Goal: Answer question/provide support: Share knowledge or assist other users

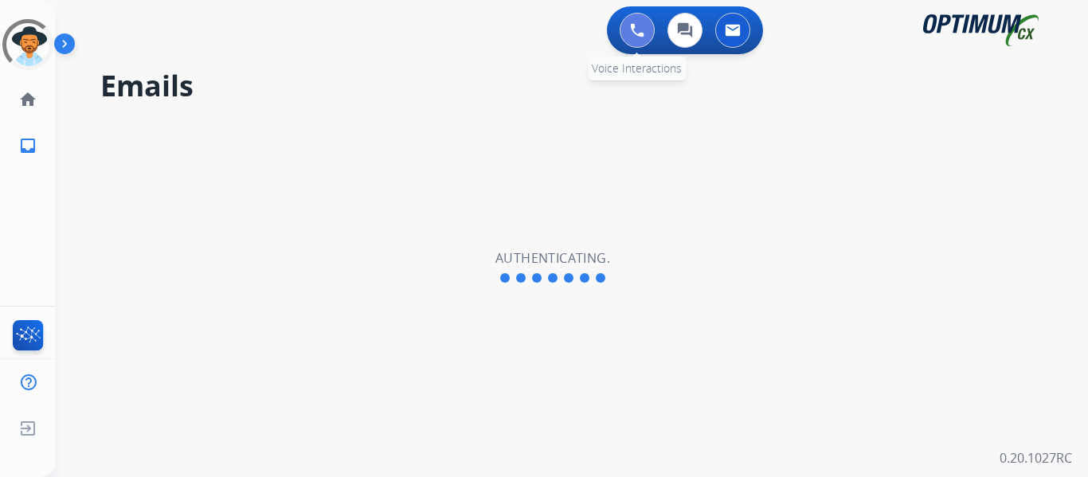
click at [638, 27] on img at bounding box center [637, 30] width 14 height 14
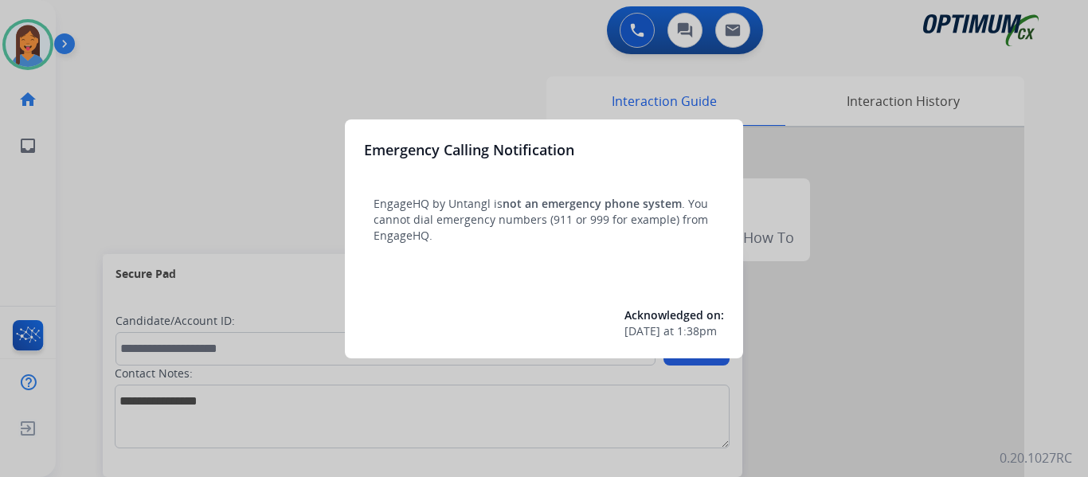
click at [98, 175] on div at bounding box center [544, 238] width 1088 height 477
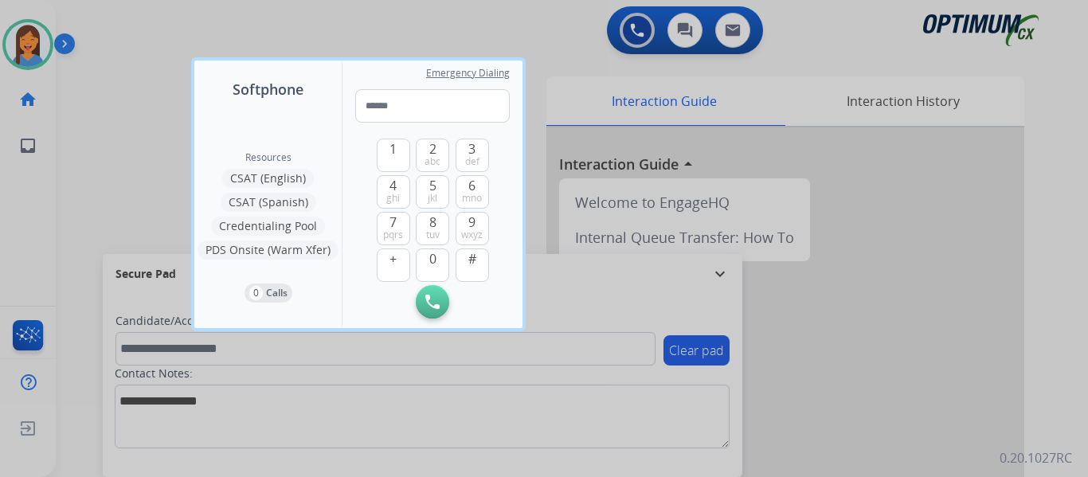
click at [74, 178] on div at bounding box center [544, 238] width 1088 height 477
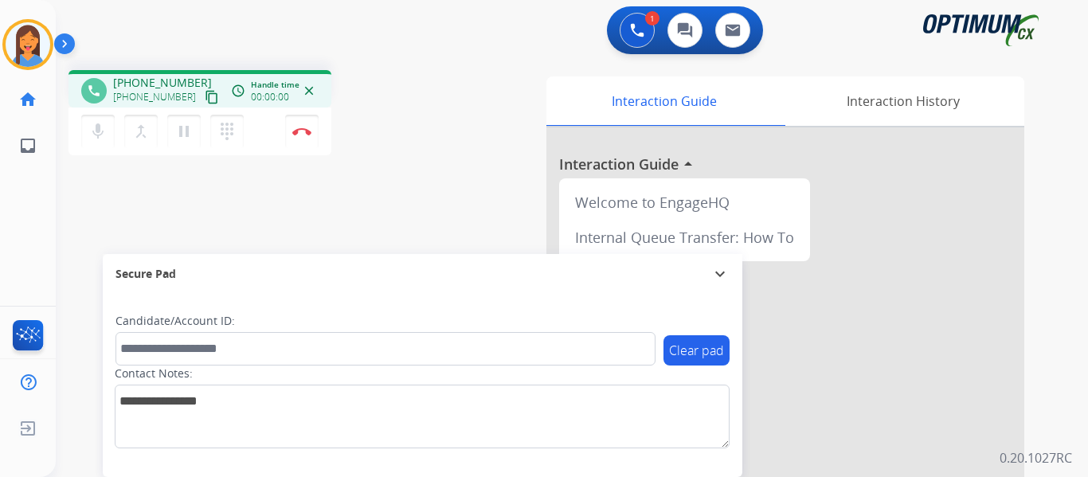
click at [205, 101] on mat-icon "content_copy" at bounding box center [212, 97] width 14 height 14
click at [303, 143] on button "Disconnect" at bounding box center [301, 131] width 33 height 33
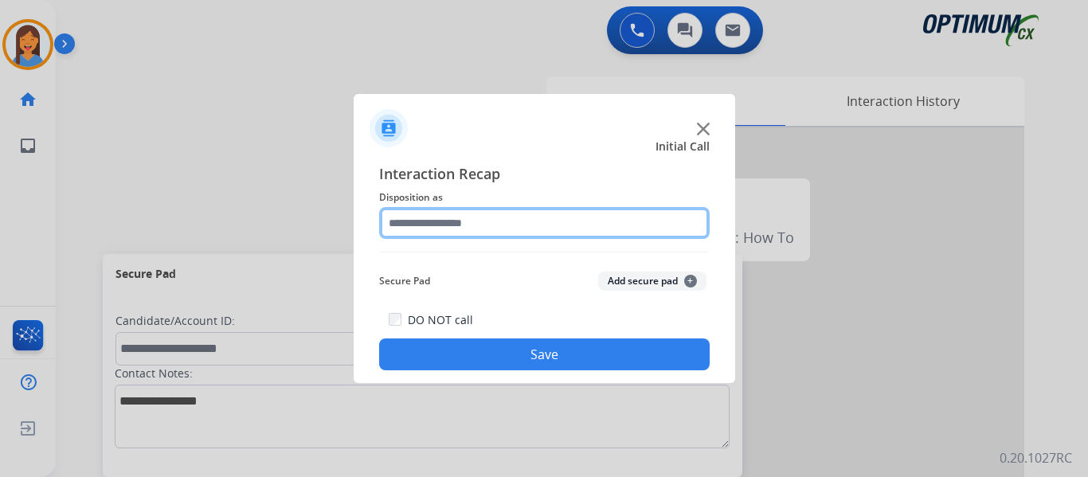
click at [457, 218] on input "text" at bounding box center [544, 223] width 331 height 32
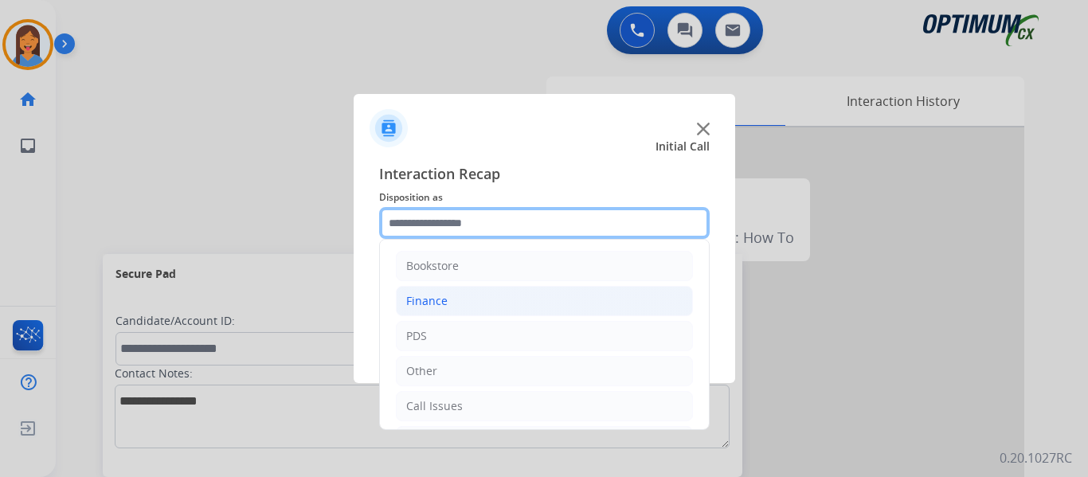
scroll to position [80, 0]
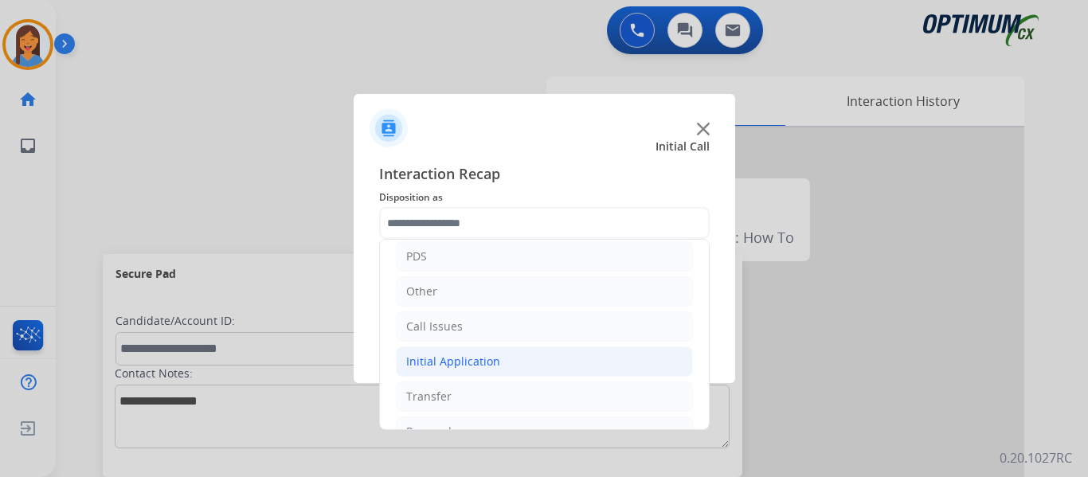
click at [472, 363] on div "Initial Application" at bounding box center [453, 362] width 94 height 16
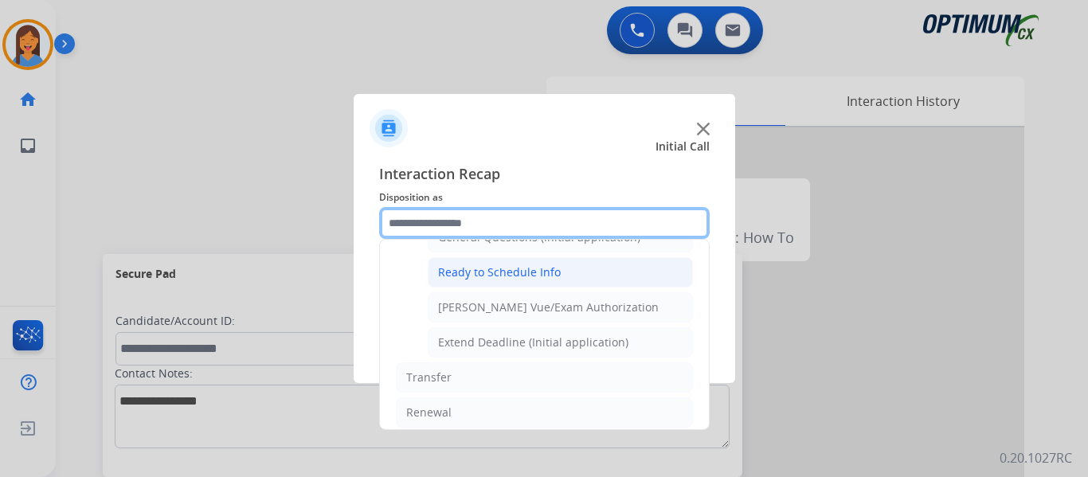
scroll to position [876, 0]
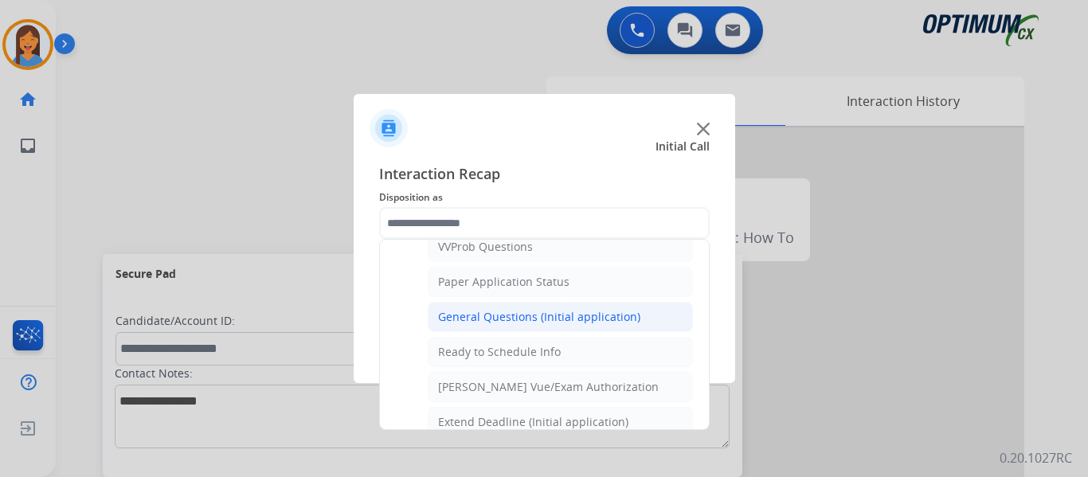
click at [531, 326] on li "General Questions (Initial application)" at bounding box center [560, 317] width 265 height 30
type input "**********"
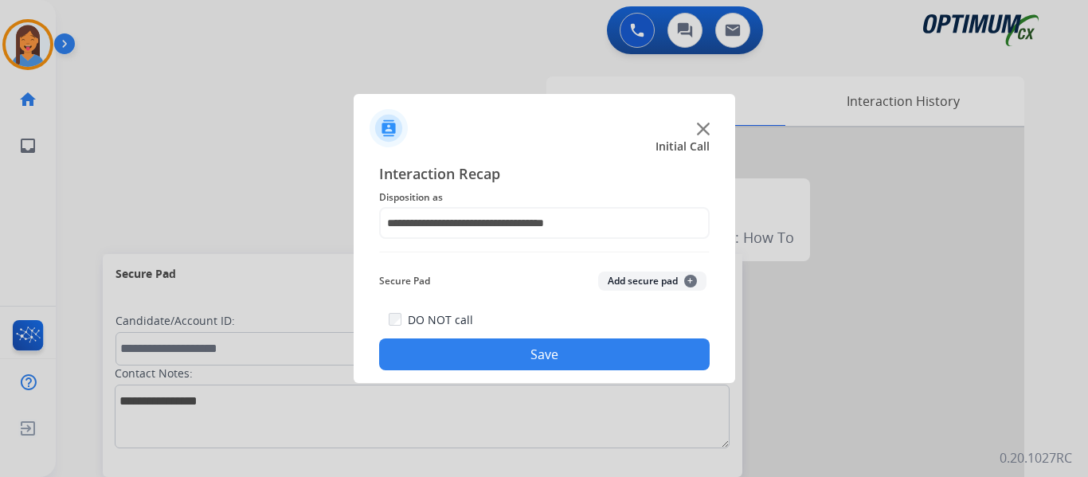
click at [555, 355] on button "Save" at bounding box center [544, 355] width 331 height 32
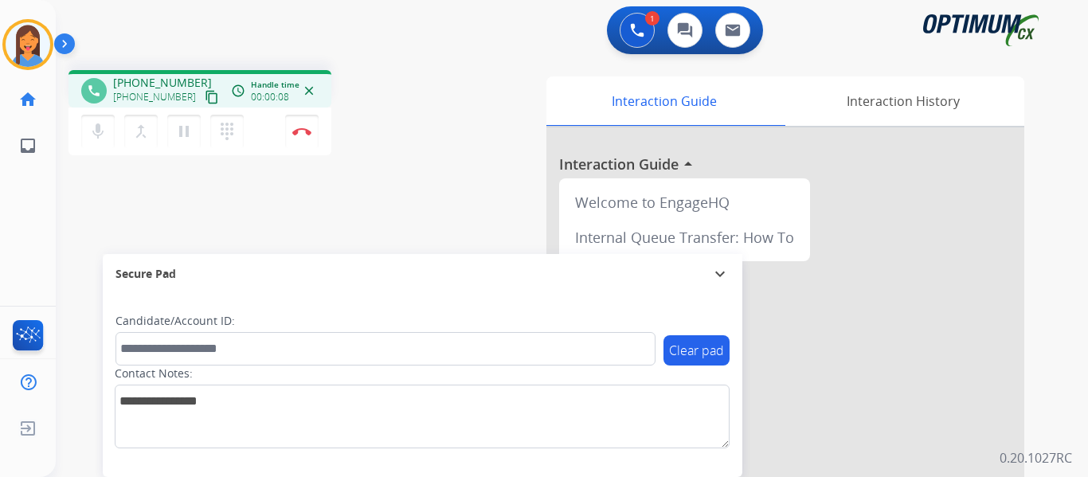
drag, startPoint x: 195, startPoint y: 98, endPoint x: 402, endPoint y: 69, distance: 208.5
click at [205, 98] on mat-icon "content_copy" at bounding box center [212, 97] width 14 height 14
click at [306, 137] on button "Disconnect" at bounding box center [301, 131] width 33 height 33
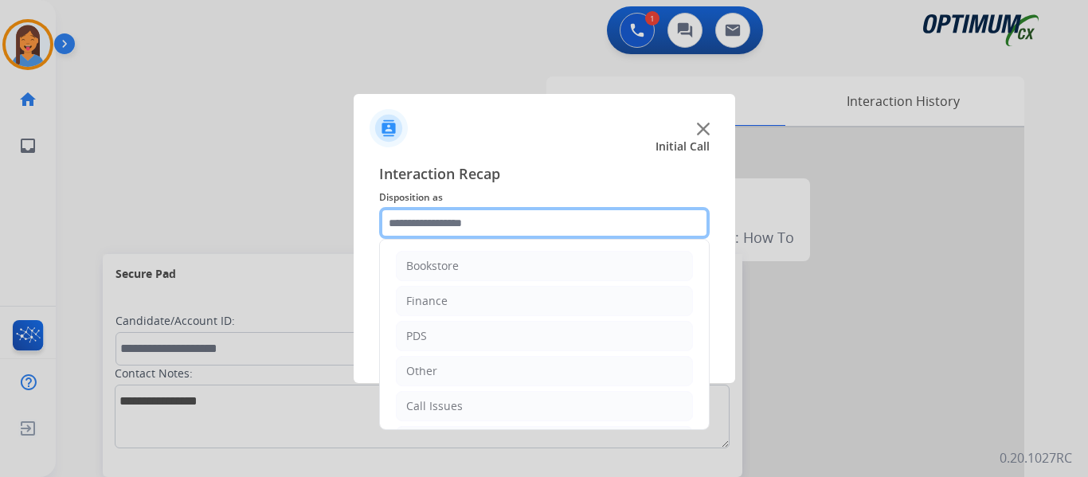
click at [490, 218] on input "text" at bounding box center [544, 223] width 331 height 32
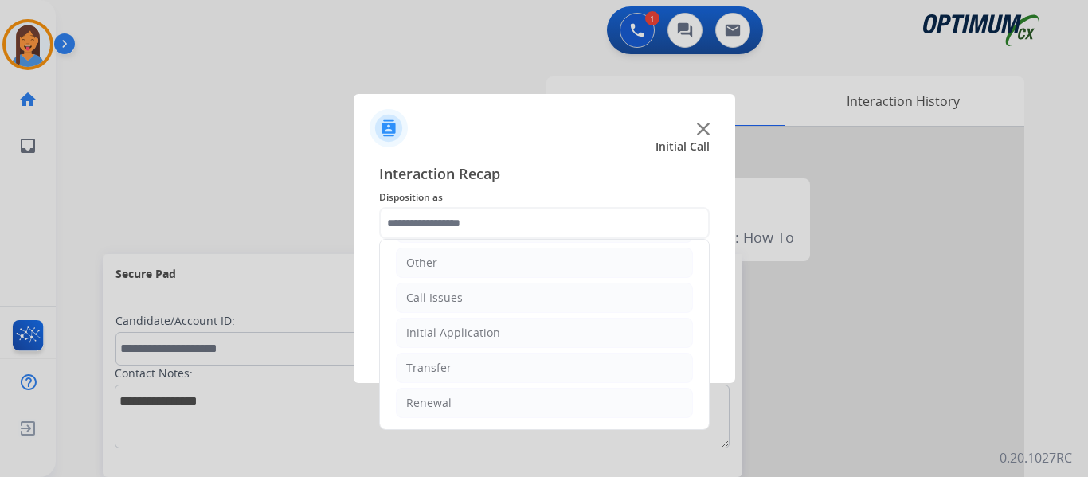
click at [454, 387] on ul "Bookstore Finance PDS Other Call Issues Initial Application Transfer Renewal" at bounding box center [544, 280] width 329 height 298
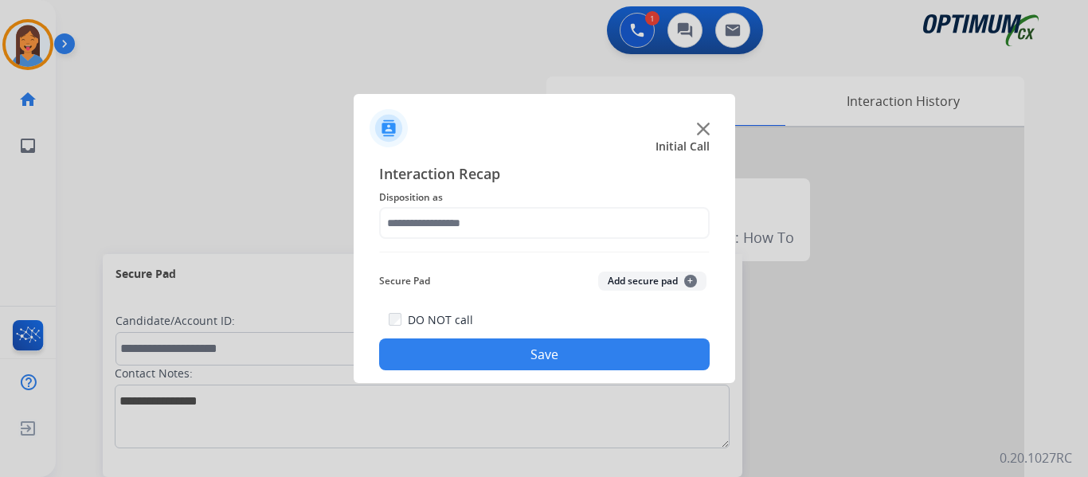
click at [470, 398] on div at bounding box center [544, 238] width 1088 height 477
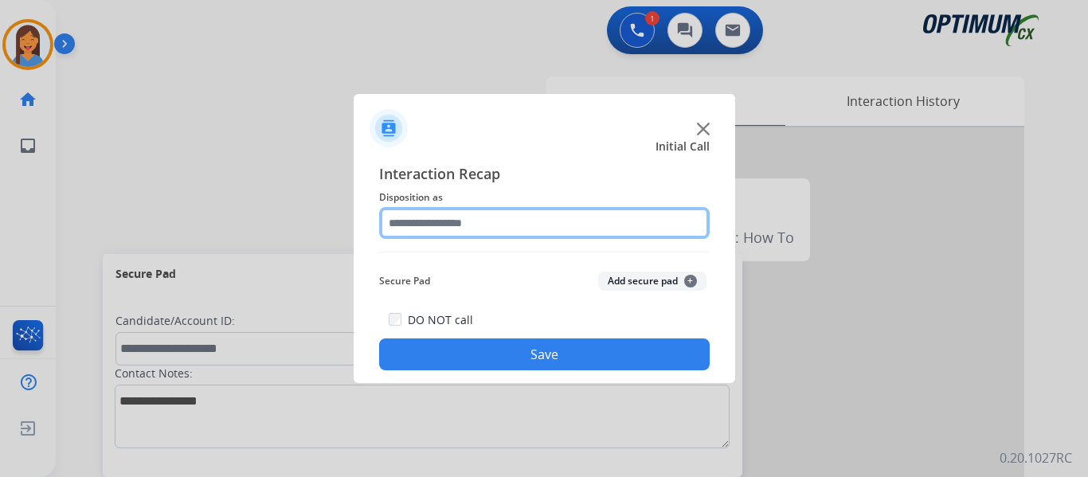
click at [477, 225] on input "text" at bounding box center [544, 223] width 331 height 32
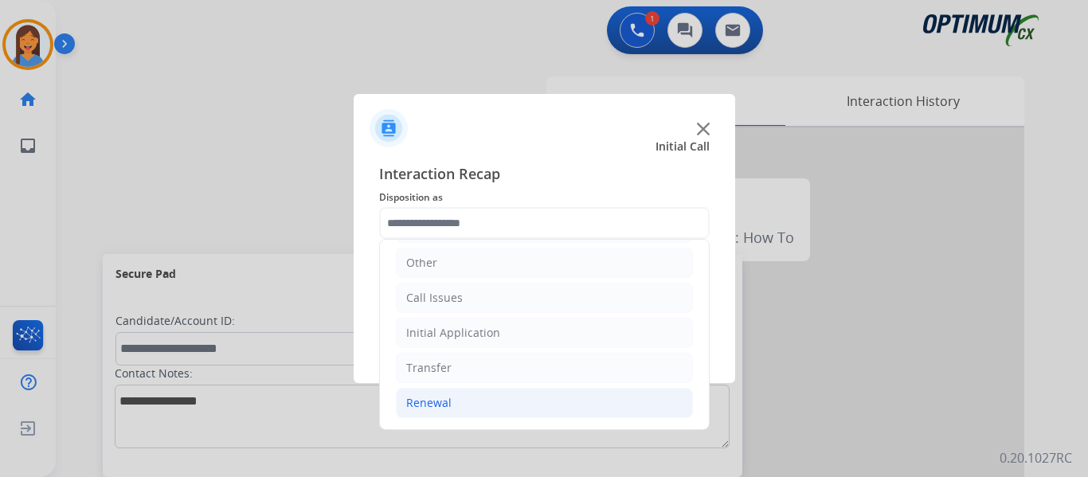
click at [425, 401] on div "Renewal" at bounding box center [428, 403] width 45 height 16
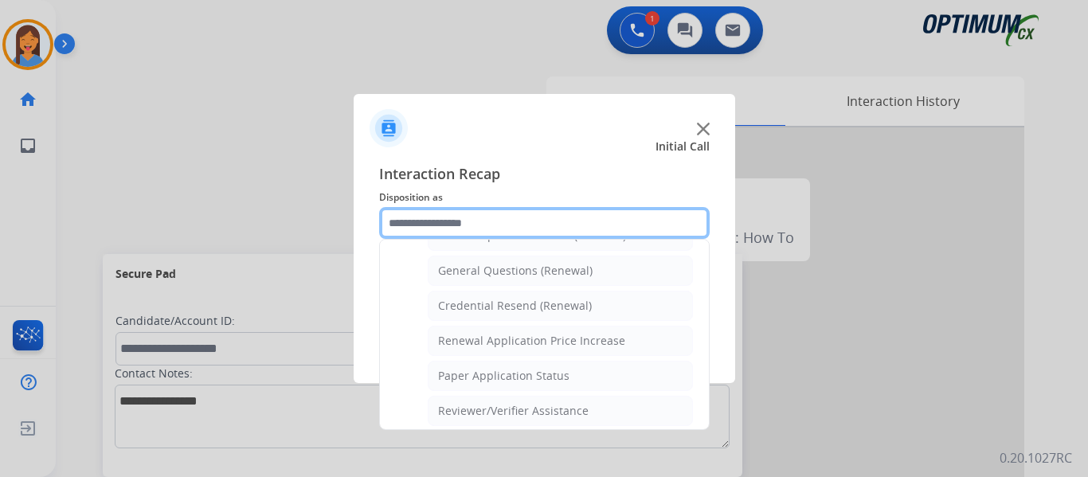
scroll to position [427, 0]
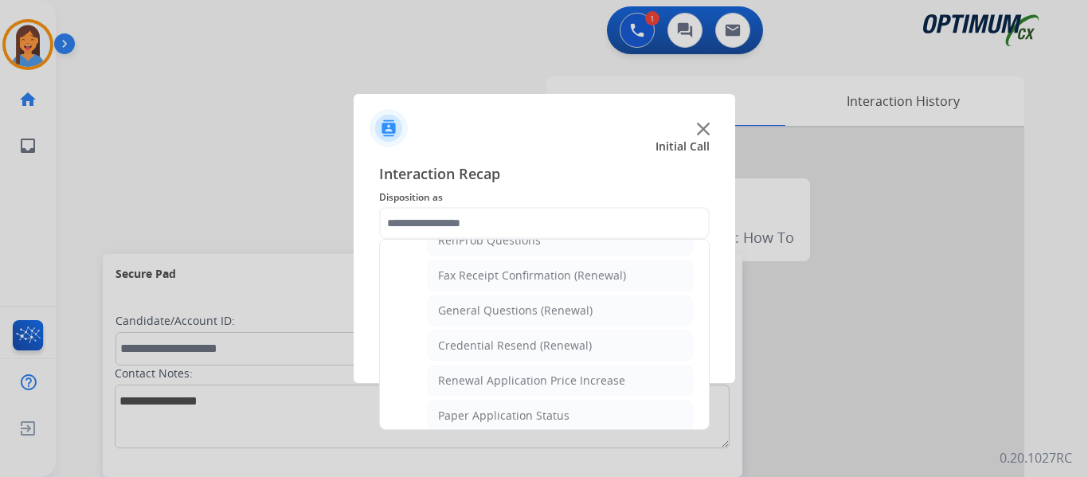
click at [504, 310] on div "General Questions (Renewal)" at bounding box center [515, 311] width 155 height 16
type input "**********"
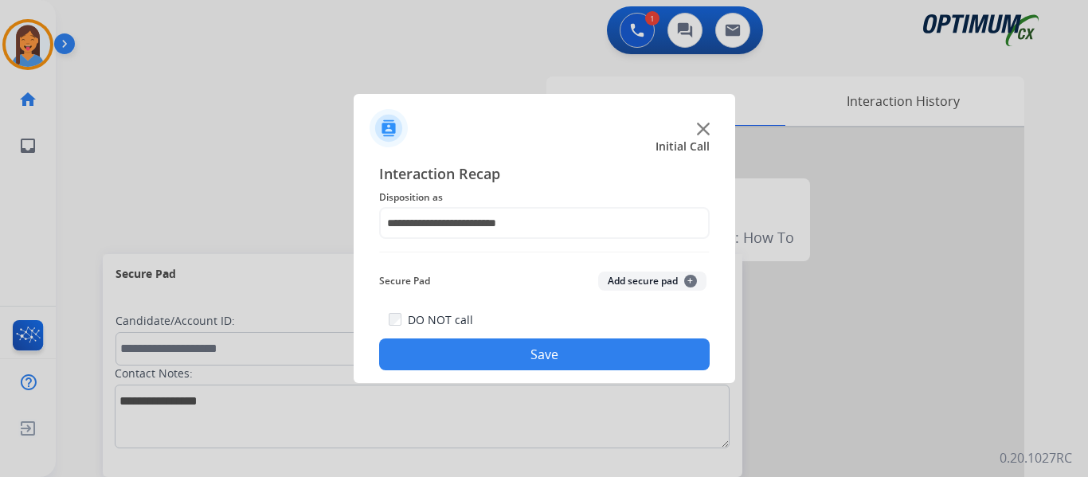
click at [507, 360] on button "Save" at bounding box center [544, 355] width 331 height 32
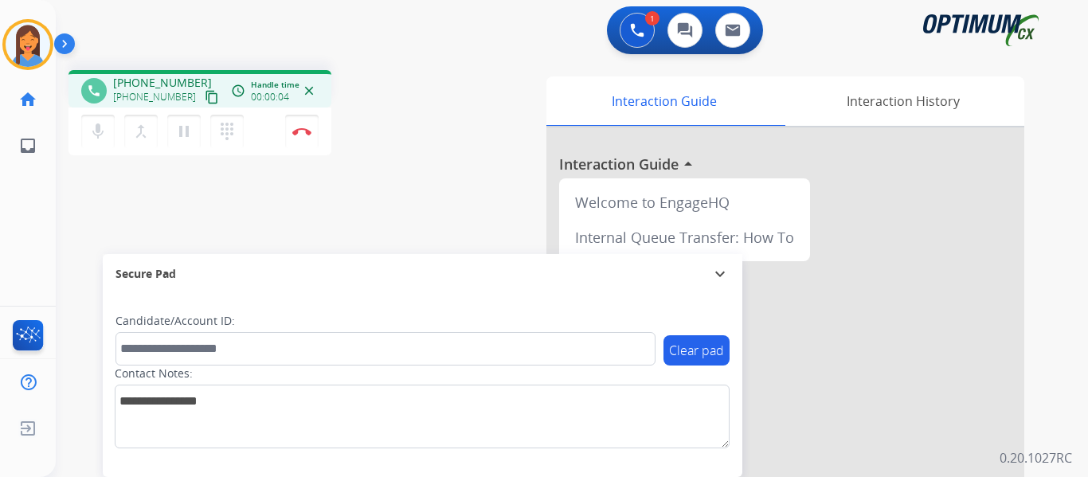
click at [205, 97] on mat-icon "content_copy" at bounding box center [212, 97] width 14 height 14
click at [302, 139] on button "Disconnect" at bounding box center [301, 131] width 33 height 33
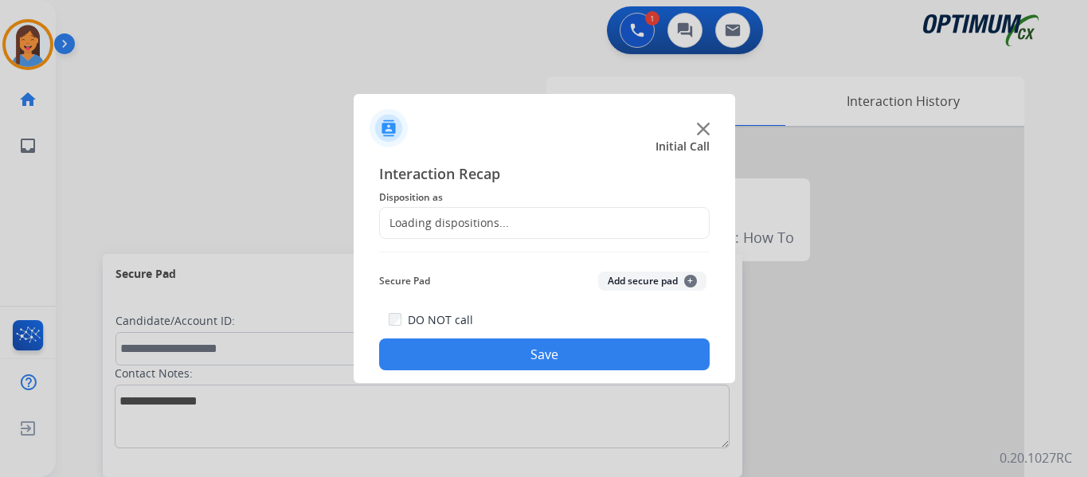
click at [461, 232] on div "Loading dispositions..." at bounding box center [544, 223] width 331 height 32
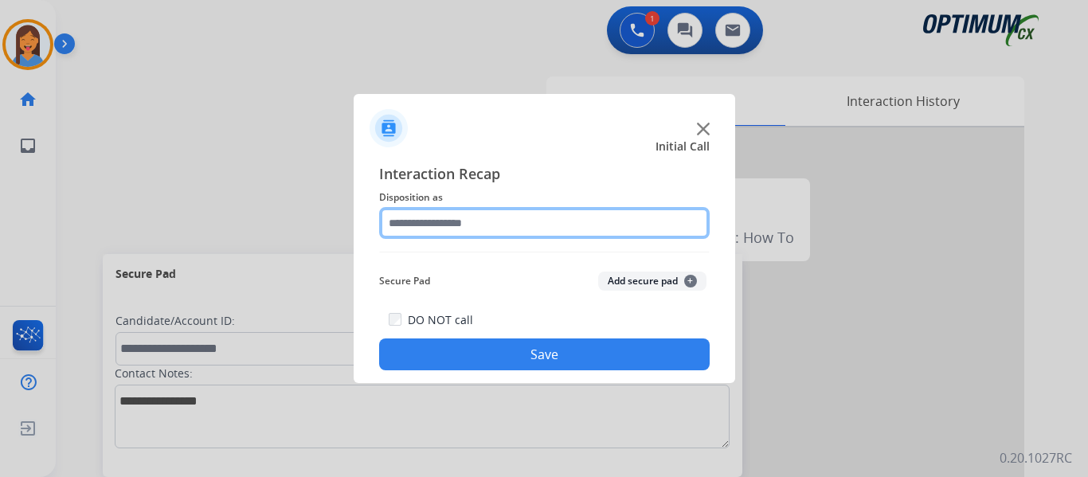
click at [513, 221] on input "text" at bounding box center [544, 223] width 331 height 32
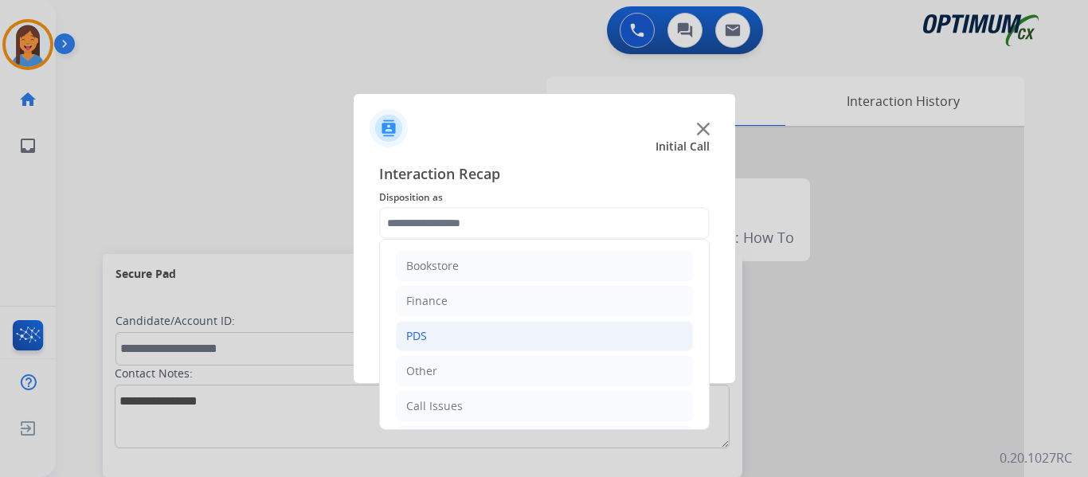
click at [435, 336] on li "PDS" at bounding box center [544, 336] width 297 height 30
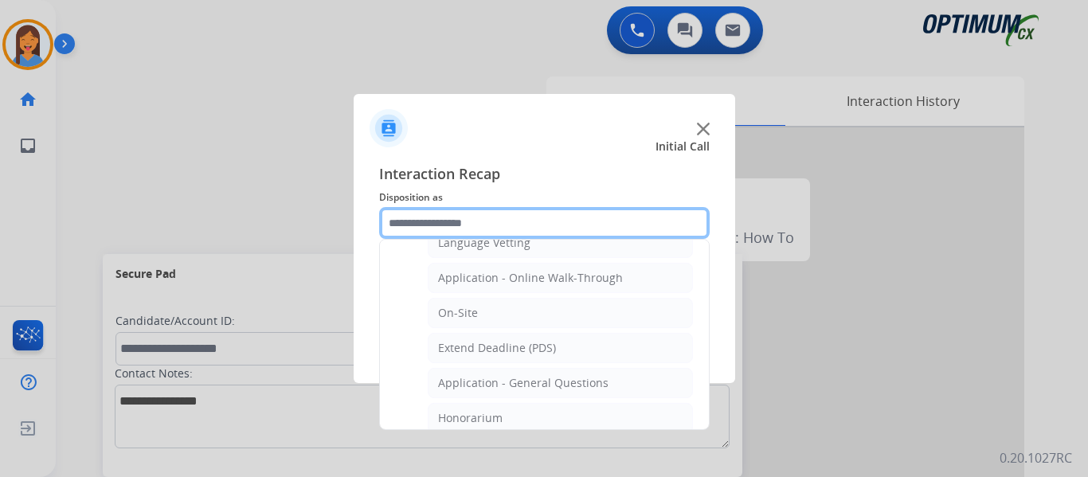
scroll to position [398, 0]
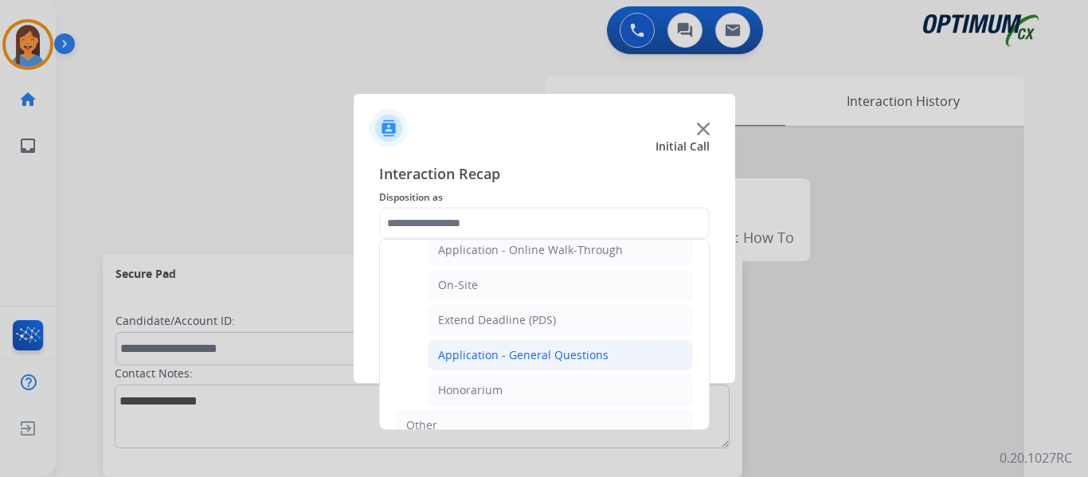
click at [516, 360] on div "Application - General Questions" at bounding box center [523, 355] width 171 height 16
type input "**********"
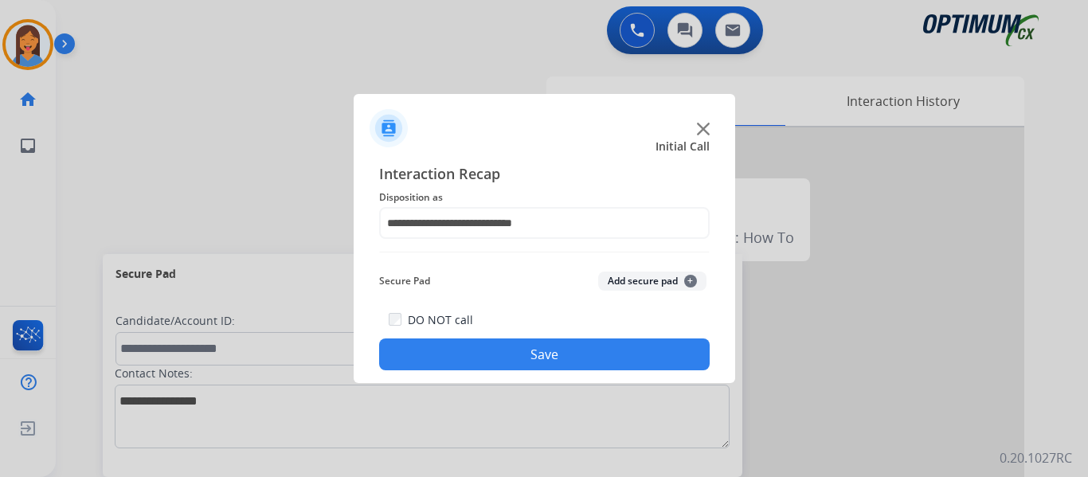
click at [516, 360] on button "Save" at bounding box center [544, 355] width 331 height 32
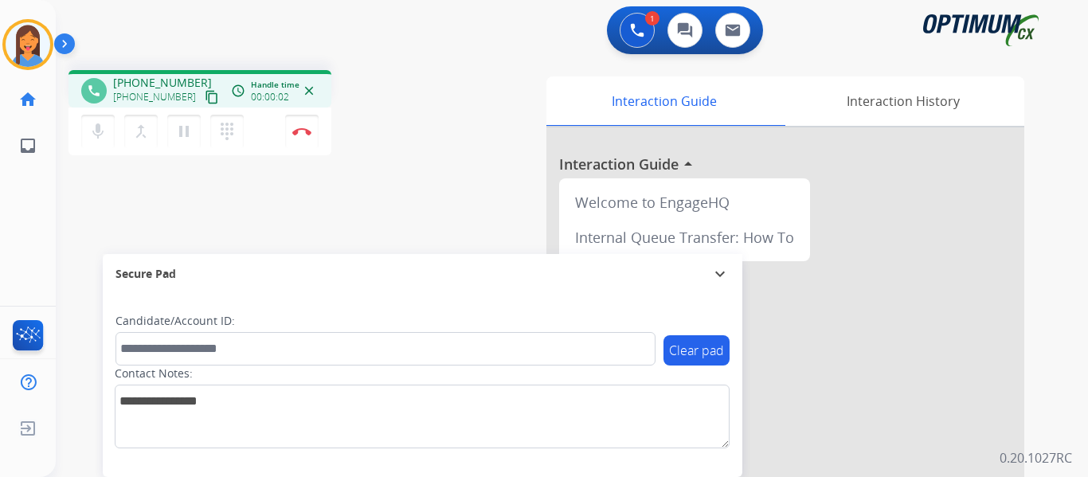
click at [205, 101] on mat-icon "content_copy" at bounding box center [212, 97] width 14 height 14
click at [304, 131] on img at bounding box center [301, 131] width 19 height 8
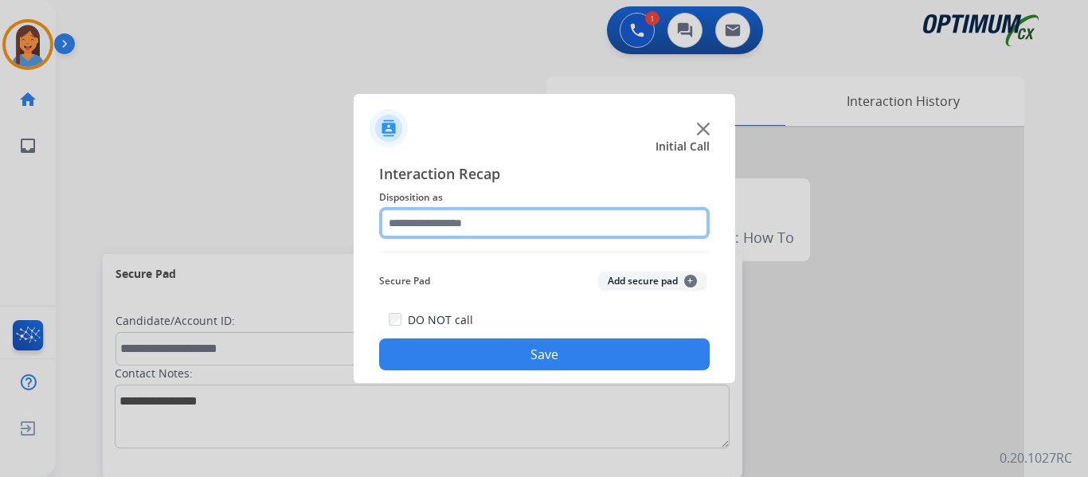
click at [463, 229] on input "text" at bounding box center [544, 223] width 331 height 32
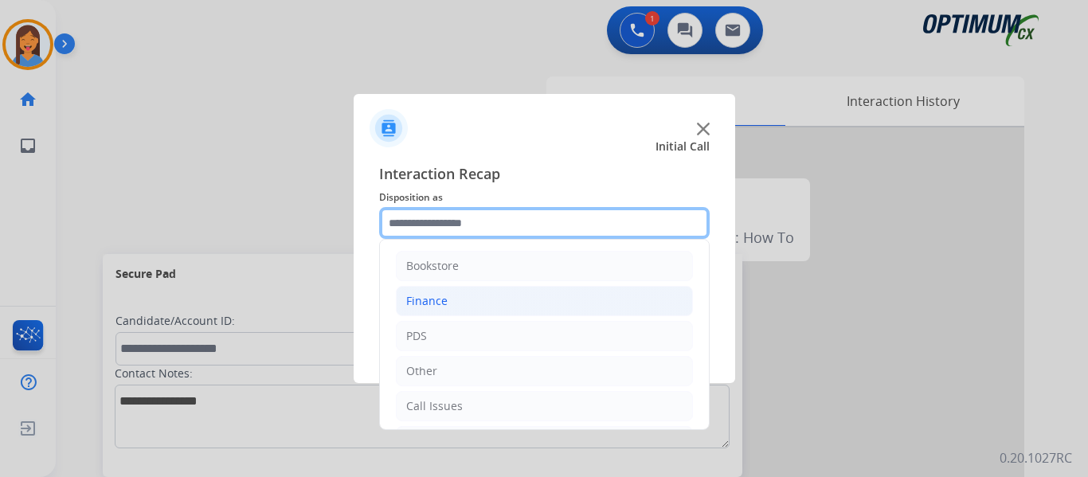
scroll to position [108, 0]
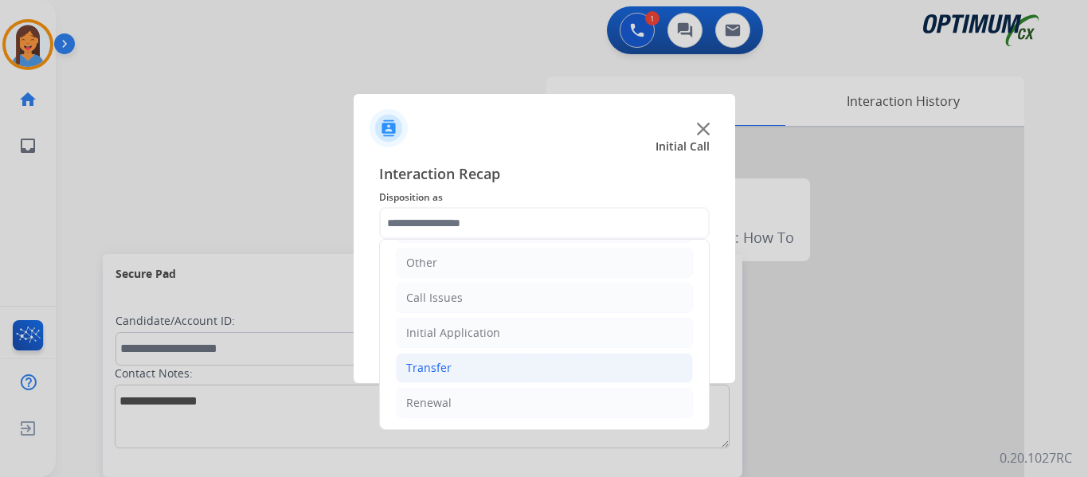
drag, startPoint x: 436, startPoint y: 406, endPoint x: 498, endPoint y: 372, distance: 70.6
click at [436, 405] on div "Renewal" at bounding box center [428, 403] width 45 height 16
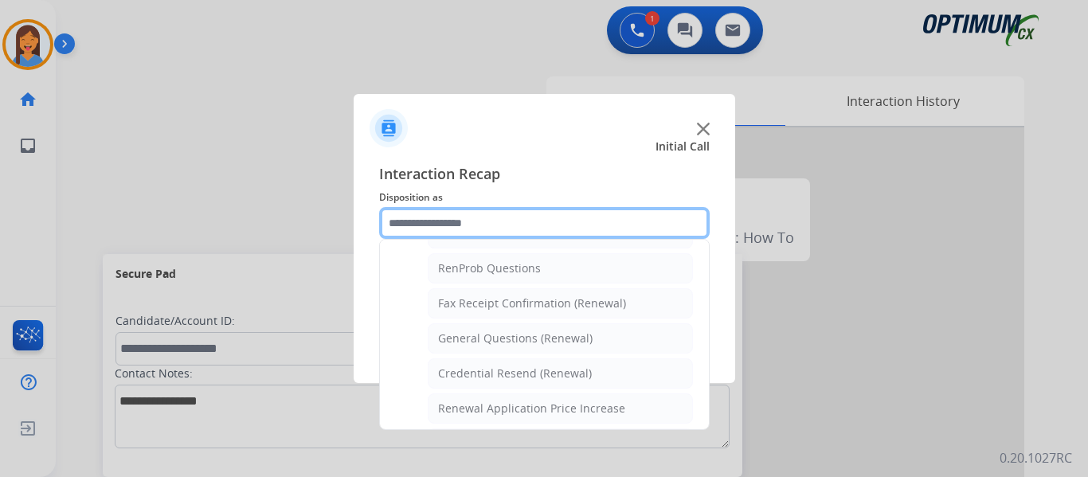
scroll to position [427, 0]
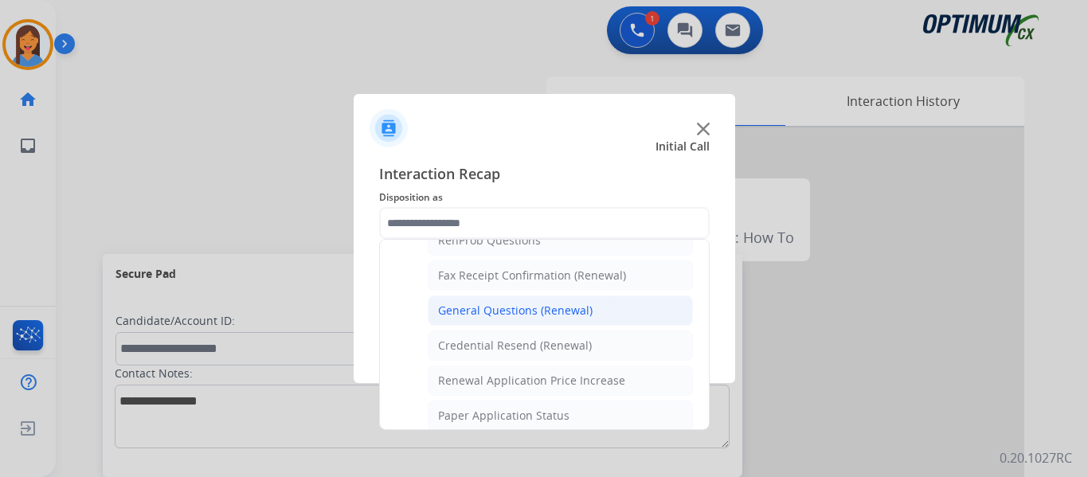
click at [512, 308] on div "General Questions (Renewal)" at bounding box center [515, 311] width 155 height 16
type input "**********"
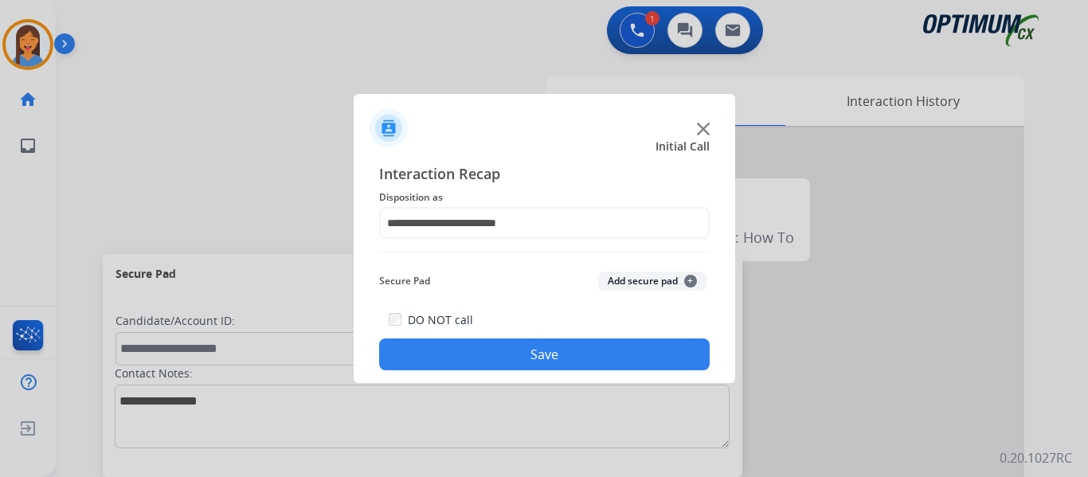
click at [535, 351] on button "Save" at bounding box center [544, 355] width 331 height 32
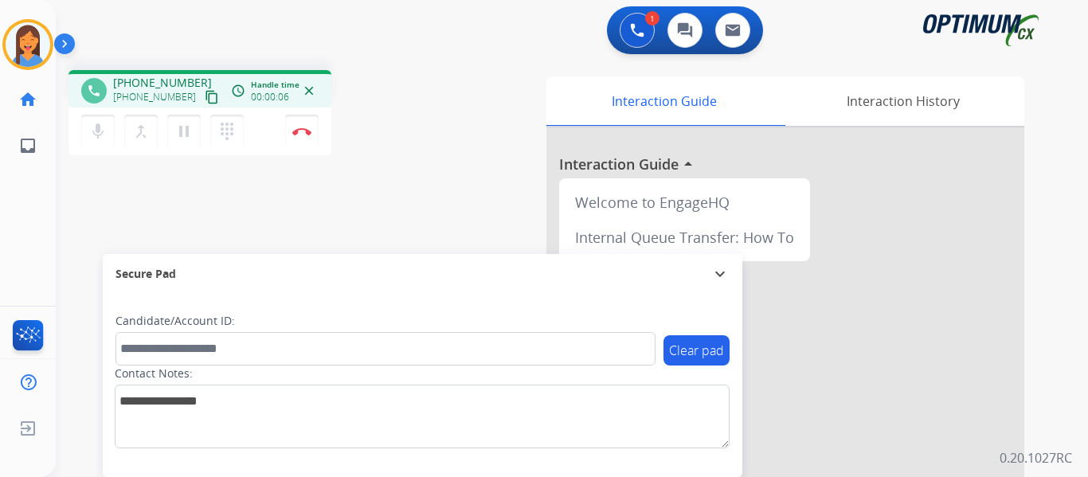
click at [205, 98] on mat-icon "content_copy" at bounding box center [212, 97] width 14 height 14
click at [304, 127] on img at bounding box center [301, 131] width 19 height 8
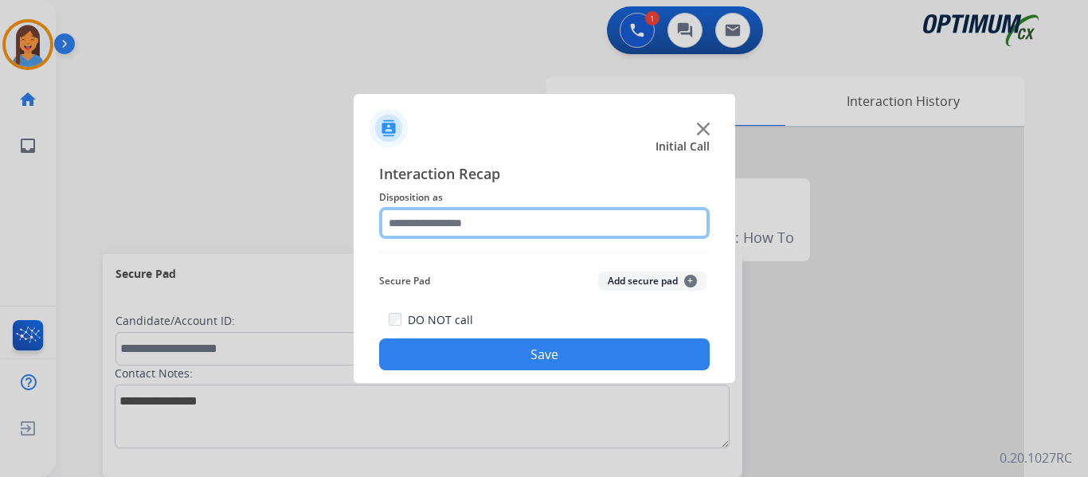
click at [543, 228] on input "text" at bounding box center [544, 223] width 331 height 32
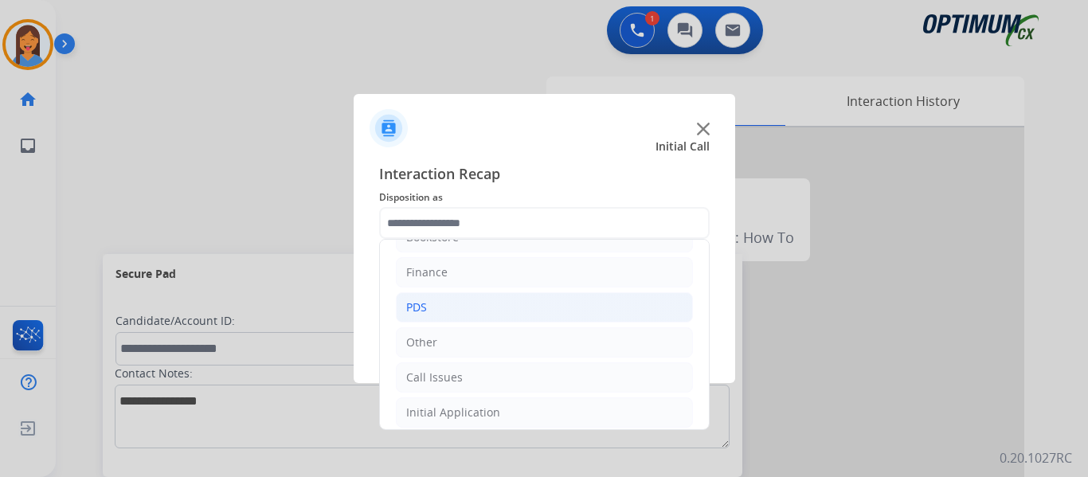
click at [426, 302] on div "PDS" at bounding box center [416, 308] width 21 height 16
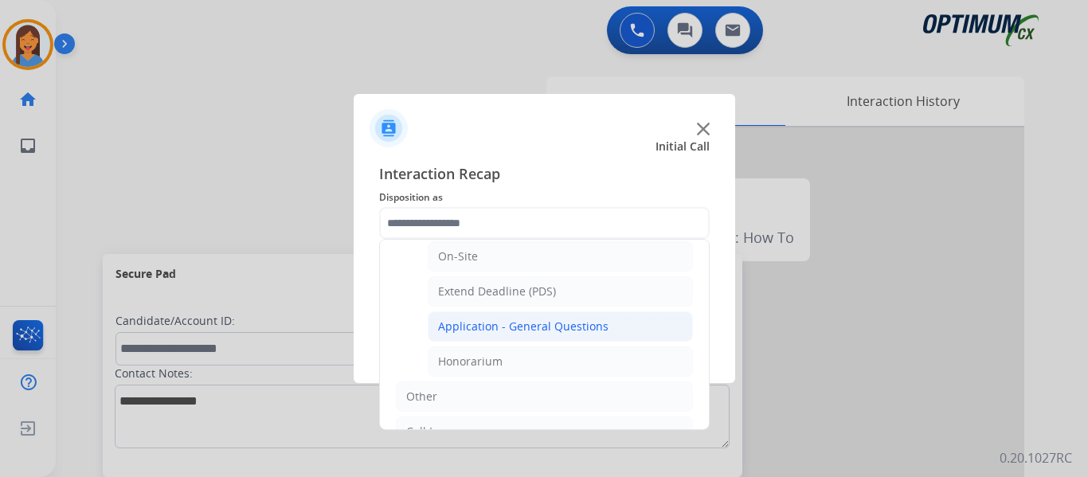
click at [510, 323] on div "Application - General Questions" at bounding box center [523, 327] width 171 height 16
type input "**********"
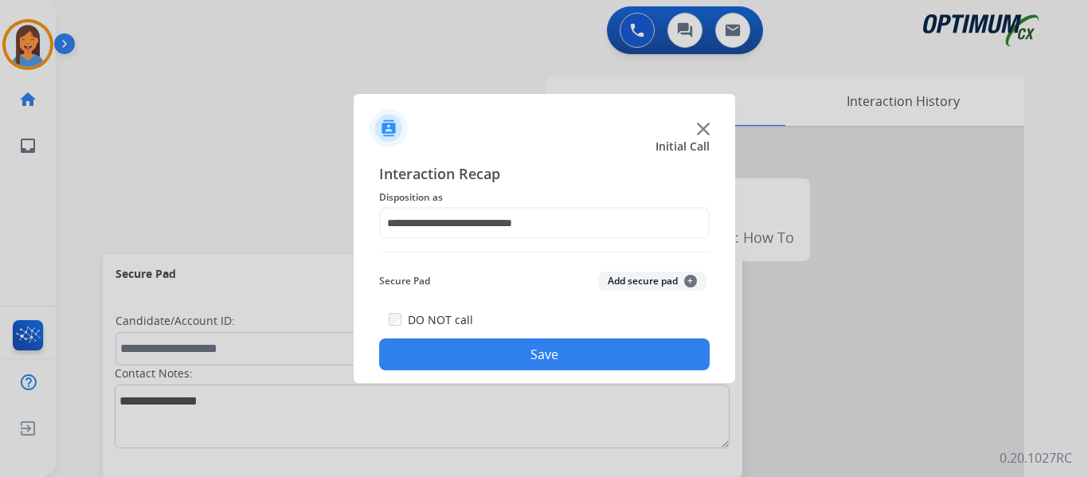
click at [513, 351] on button "Save" at bounding box center [544, 355] width 331 height 32
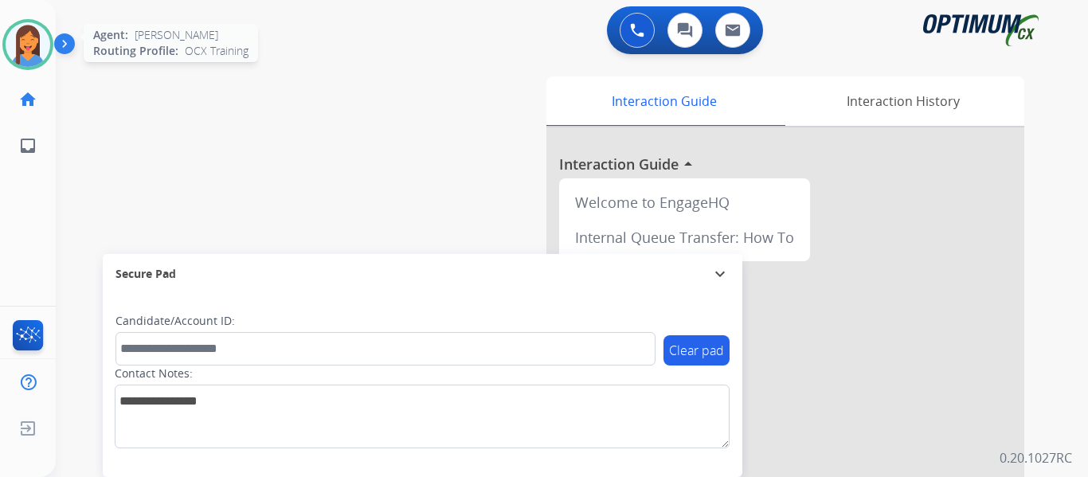
click at [31, 54] on img at bounding box center [28, 44] width 45 height 45
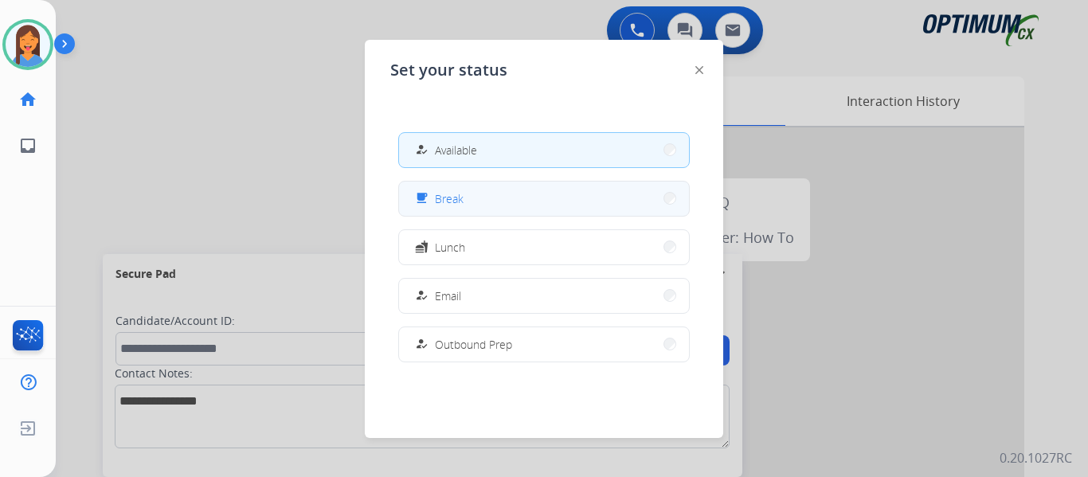
click at [439, 200] on div "free_breakfast Break" at bounding box center [438, 198] width 52 height 19
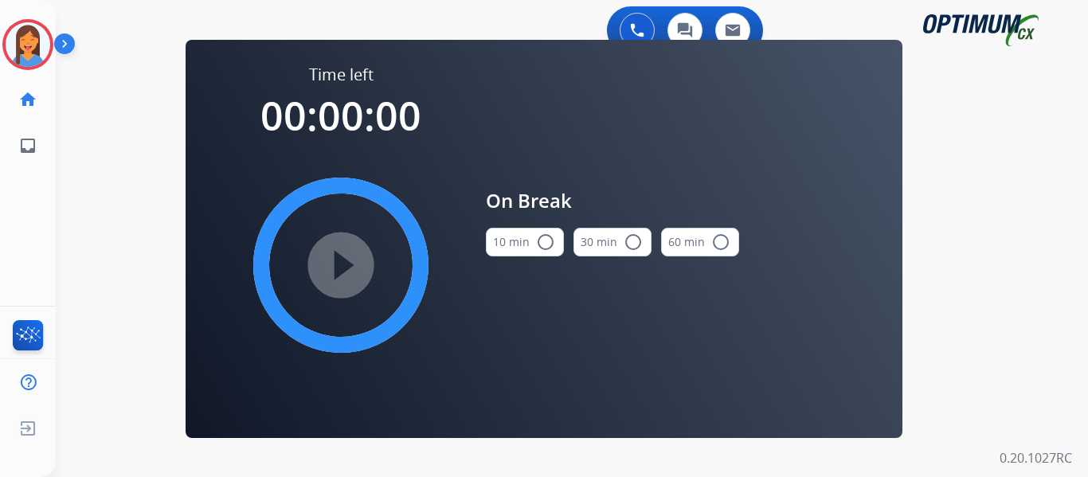
click at [510, 239] on button "10 min radio_button_unchecked" at bounding box center [525, 242] width 78 height 29
click at [351, 256] on mat-icon "play_circle_filled" at bounding box center [340, 265] width 19 height 19
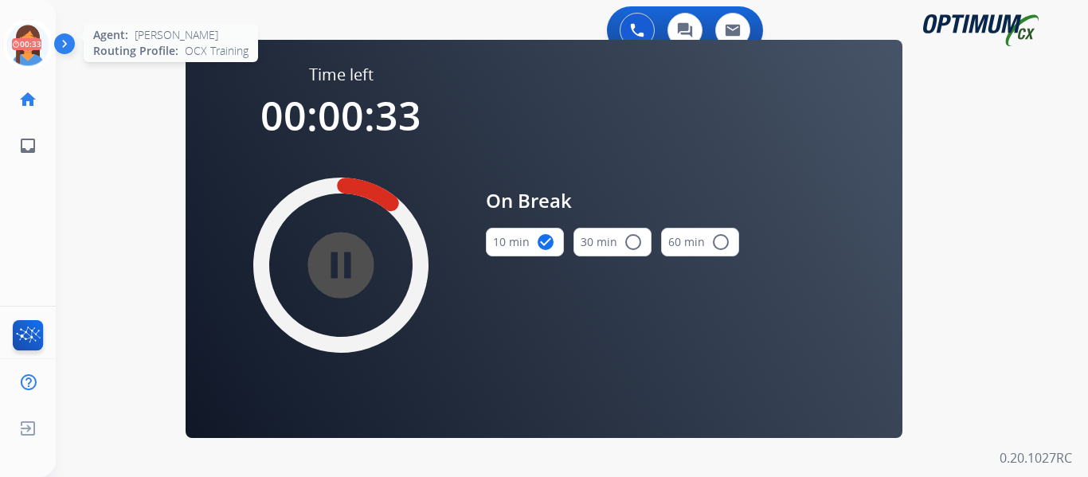
click at [13, 49] on icon at bounding box center [28, 45] width 52 height 52
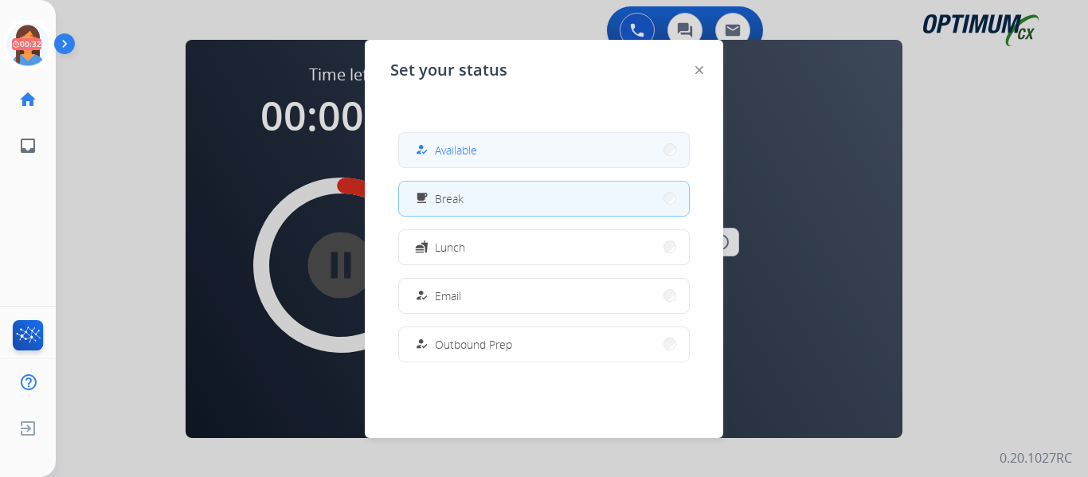
click at [463, 153] on span "Available" at bounding box center [456, 150] width 42 height 17
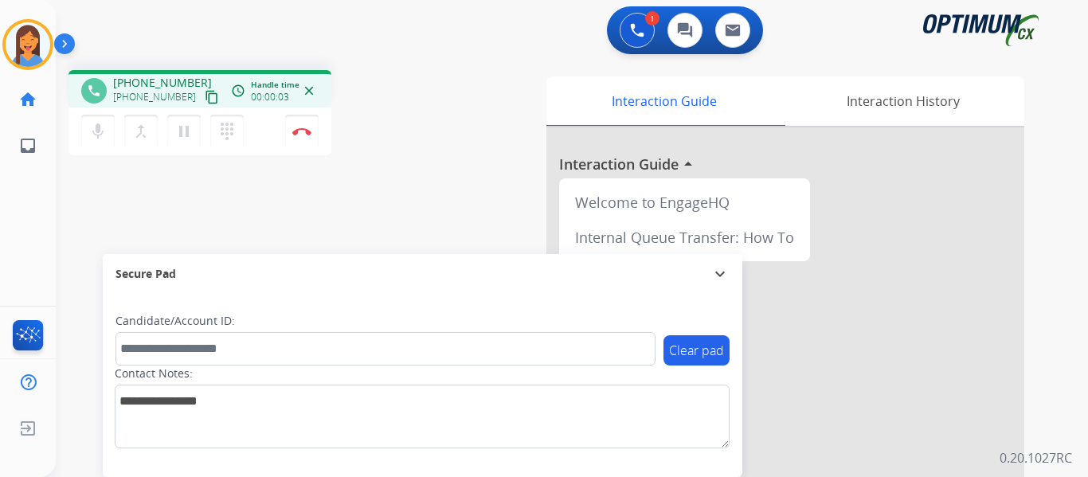
click at [205, 98] on mat-icon "content_copy" at bounding box center [212, 97] width 14 height 14
click at [300, 129] on img at bounding box center [301, 131] width 19 height 8
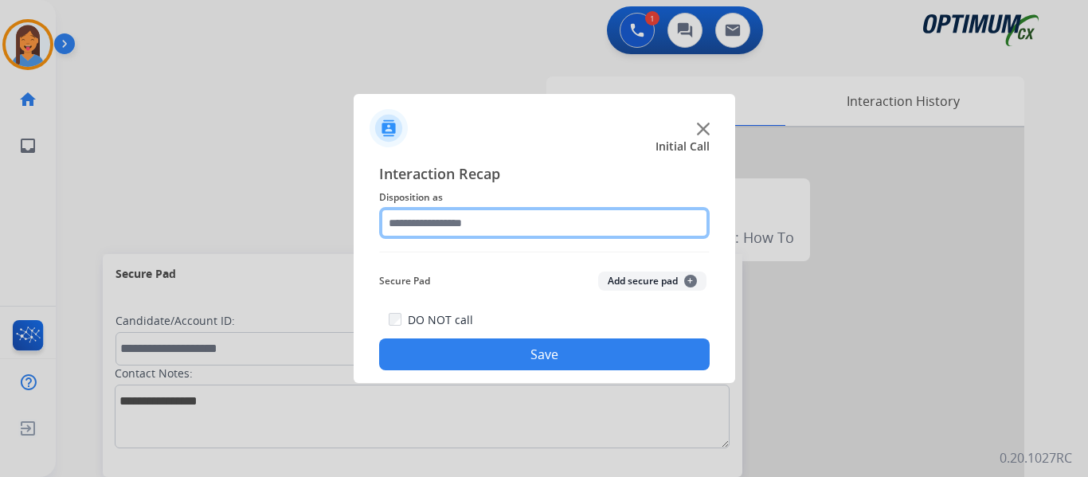
click at [454, 231] on input "text" at bounding box center [544, 223] width 331 height 32
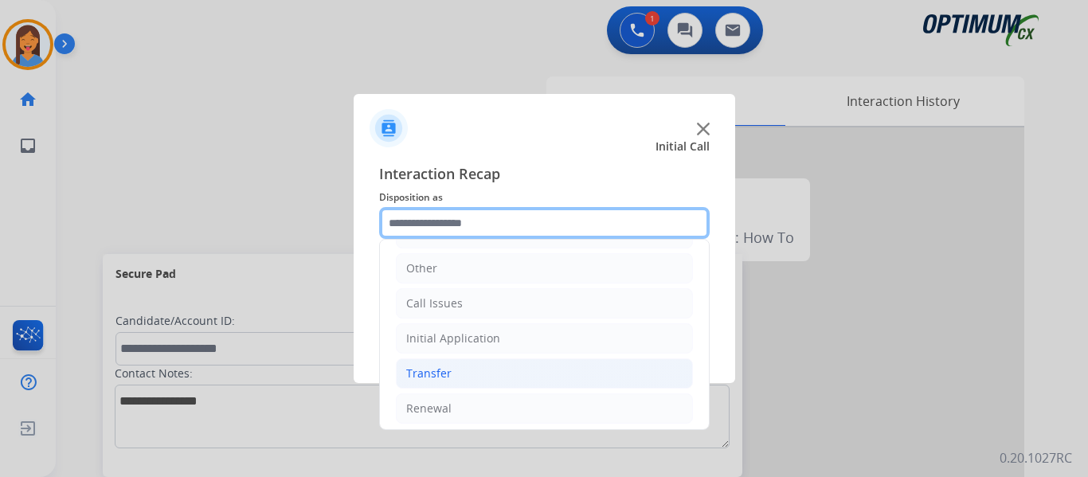
scroll to position [108, 0]
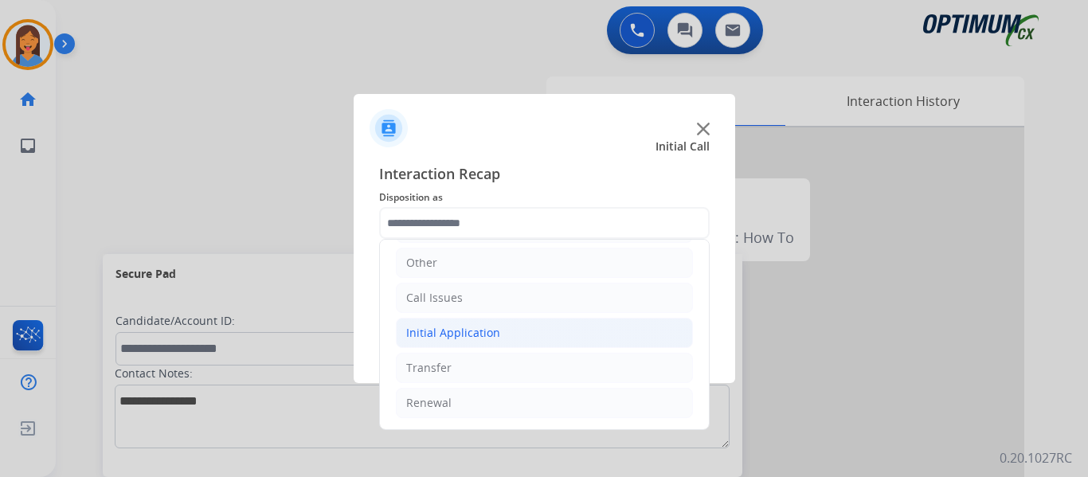
click at [481, 327] on div "Initial Application" at bounding box center [453, 333] width 94 height 16
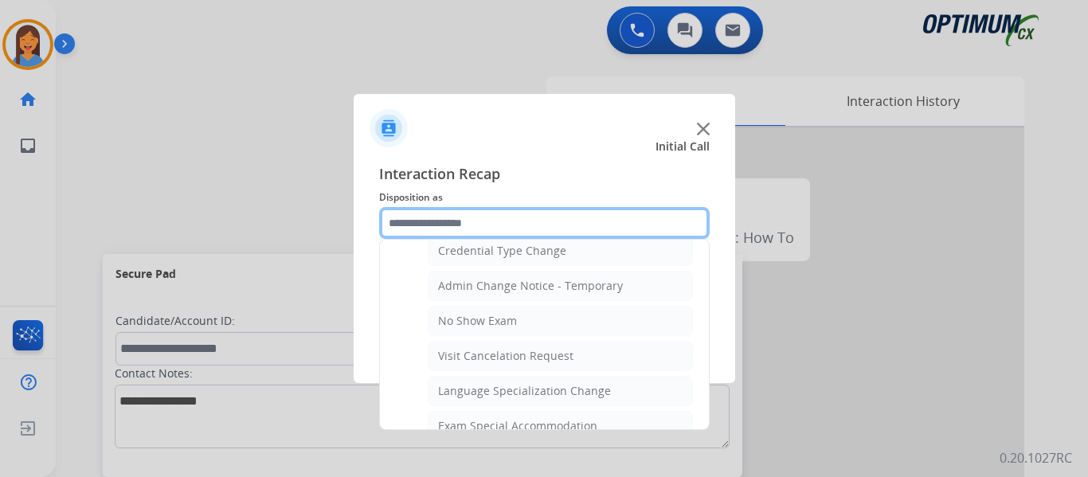
scroll to position [666, 0]
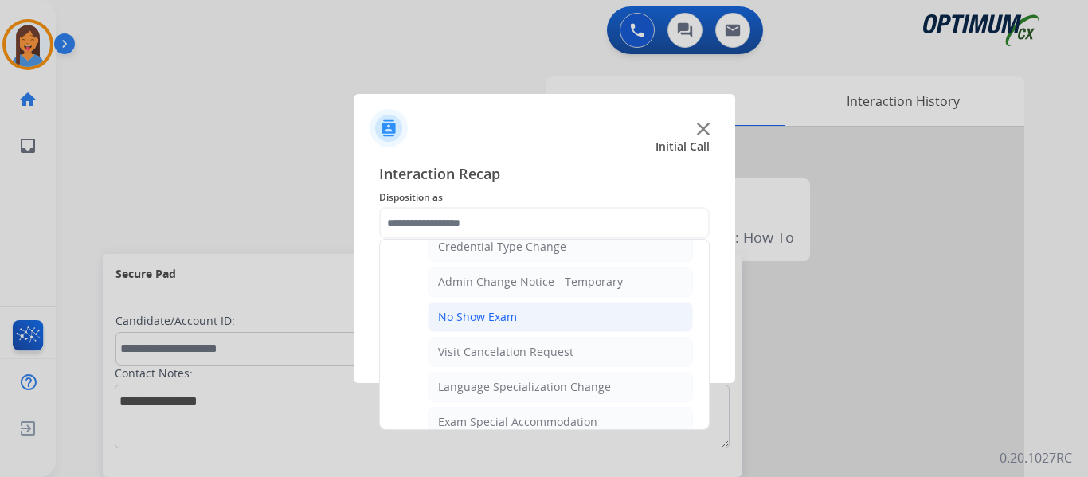
click at [508, 314] on div "No Show Exam" at bounding box center [477, 317] width 79 height 16
type input "**********"
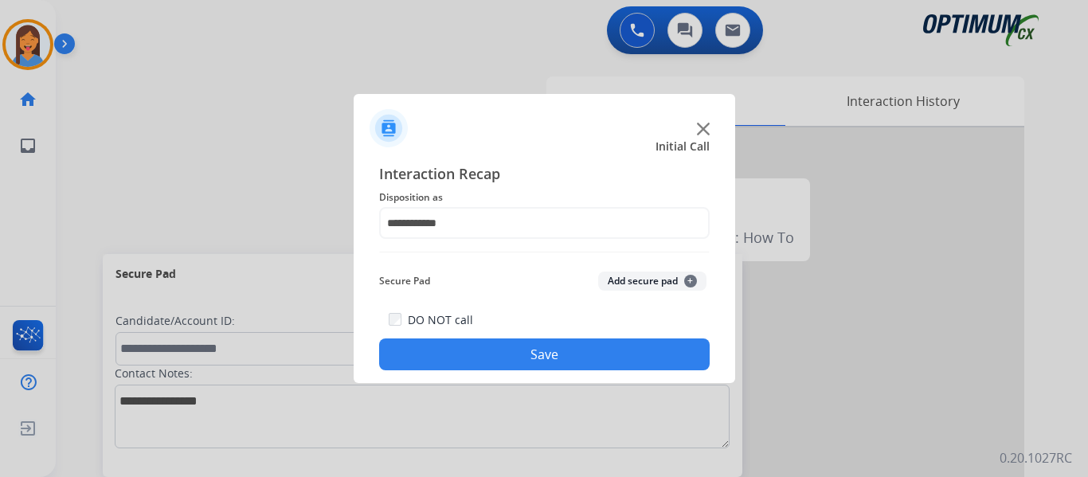
click at [540, 359] on button "Save" at bounding box center [544, 355] width 331 height 32
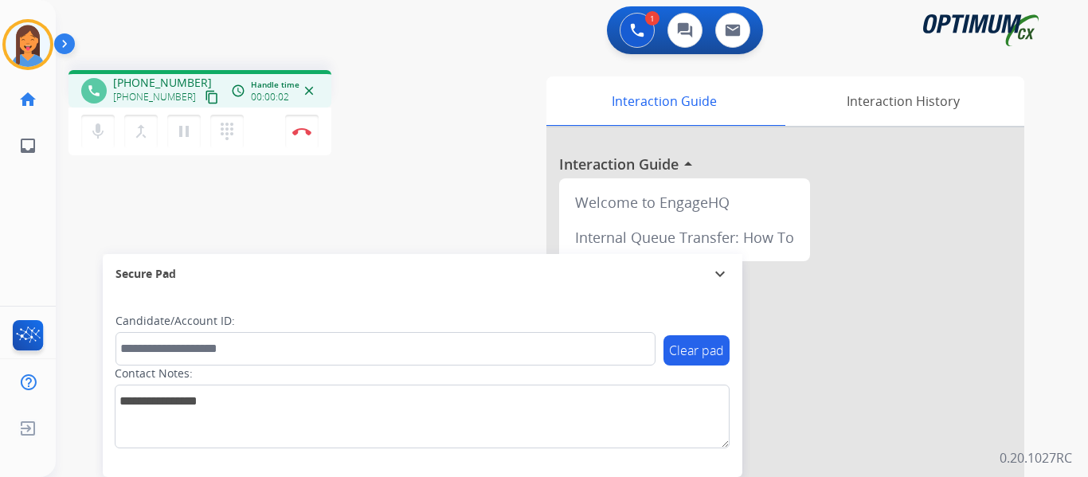
click at [205, 96] on mat-icon "content_copy" at bounding box center [212, 97] width 14 height 14
click at [296, 134] on img at bounding box center [301, 131] width 19 height 8
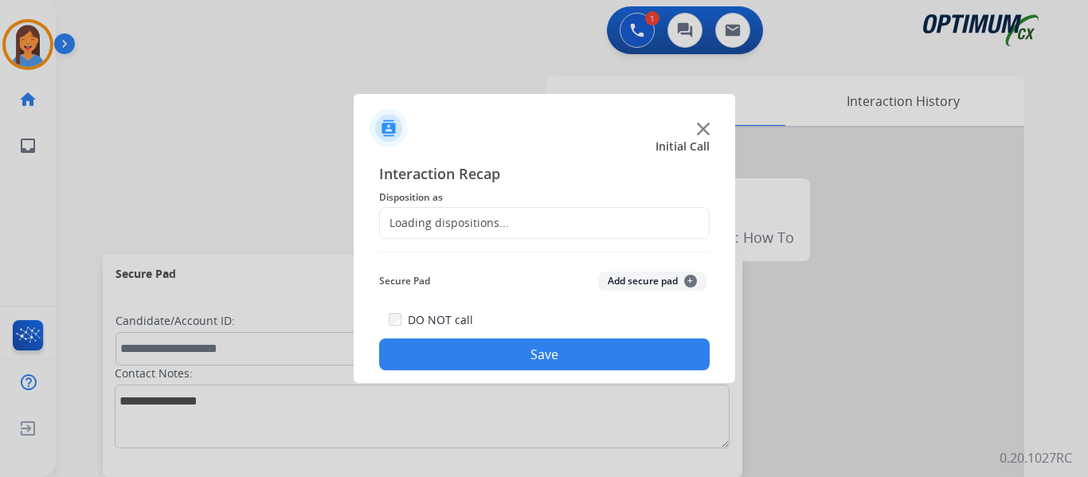
click at [513, 222] on div "Loading dispositions..." at bounding box center [544, 223] width 331 height 32
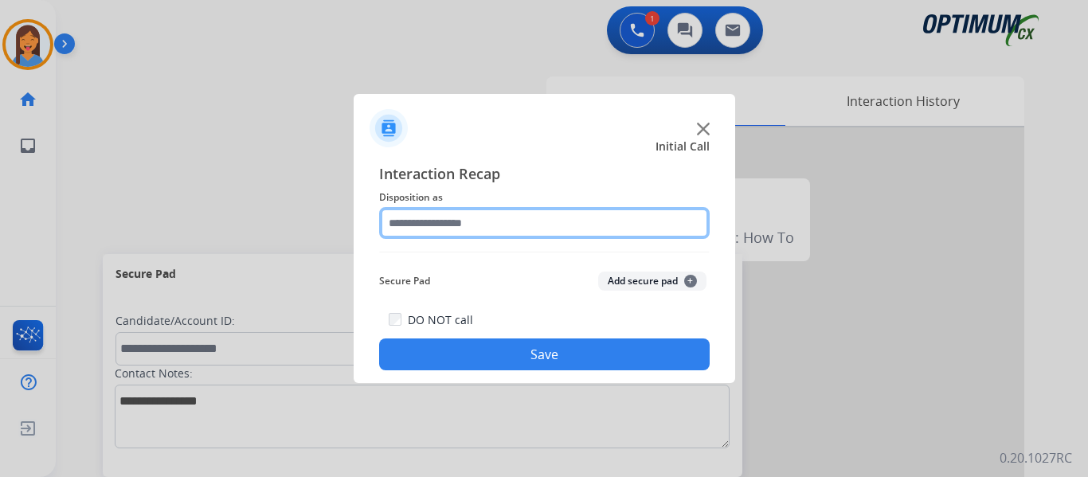
click at [472, 225] on input "text" at bounding box center [544, 223] width 331 height 32
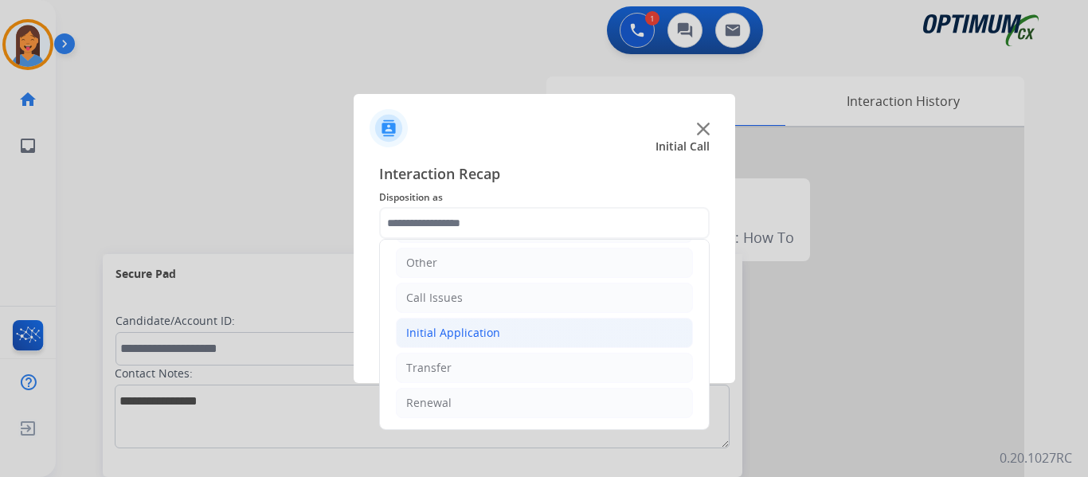
click at [449, 335] on div "Initial Application" at bounding box center [453, 333] width 94 height 16
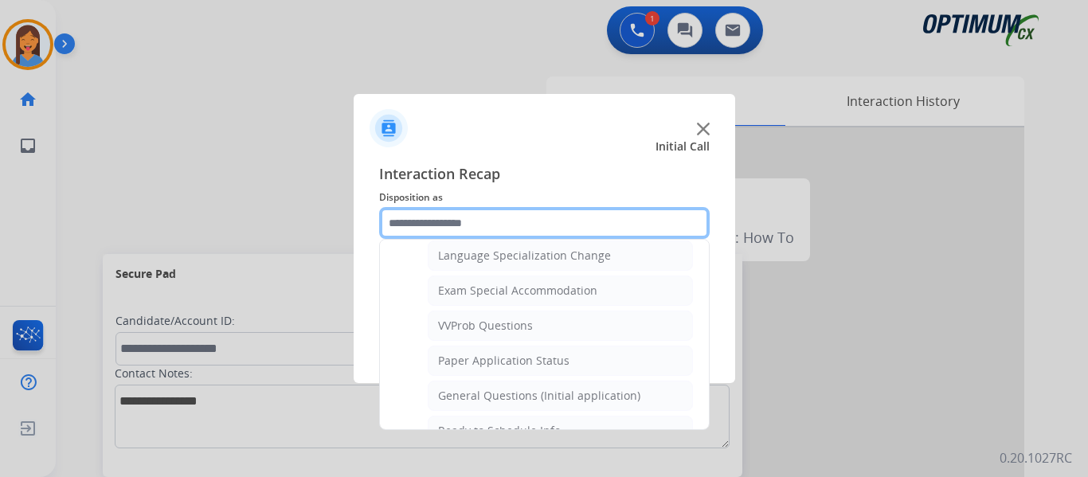
scroll to position [825, 0]
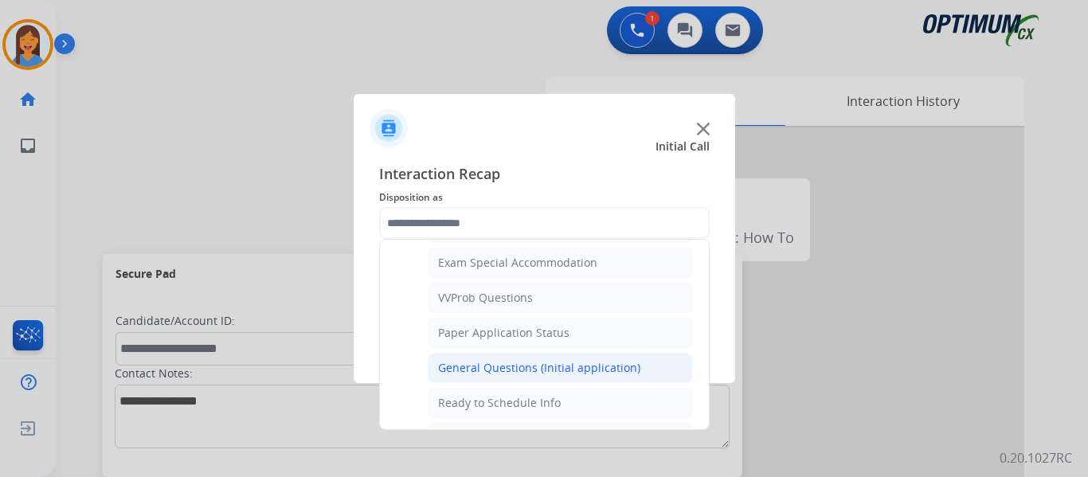
click at [500, 360] on div "General Questions (Initial application)" at bounding box center [539, 368] width 202 height 16
type input "**********"
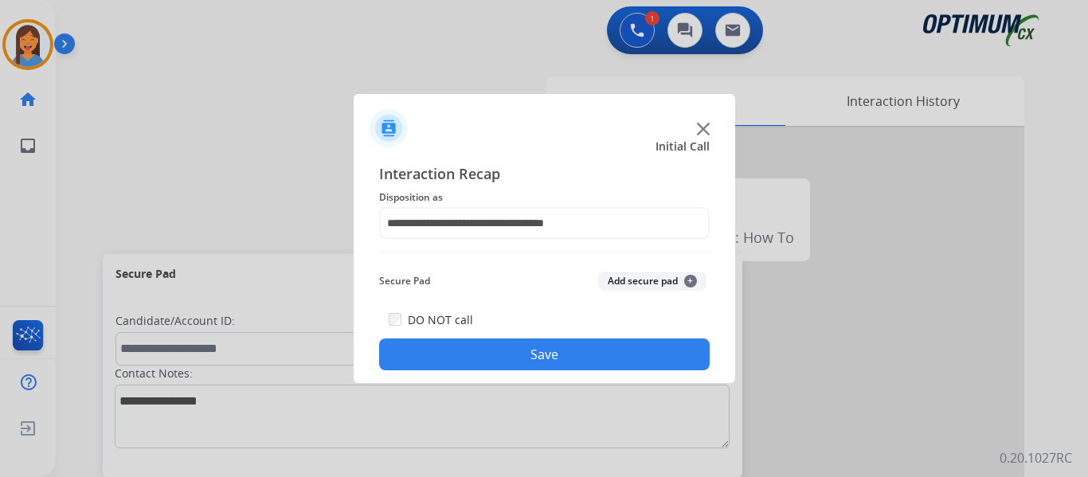
click at [504, 354] on button "Save" at bounding box center [544, 355] width 331 height 32
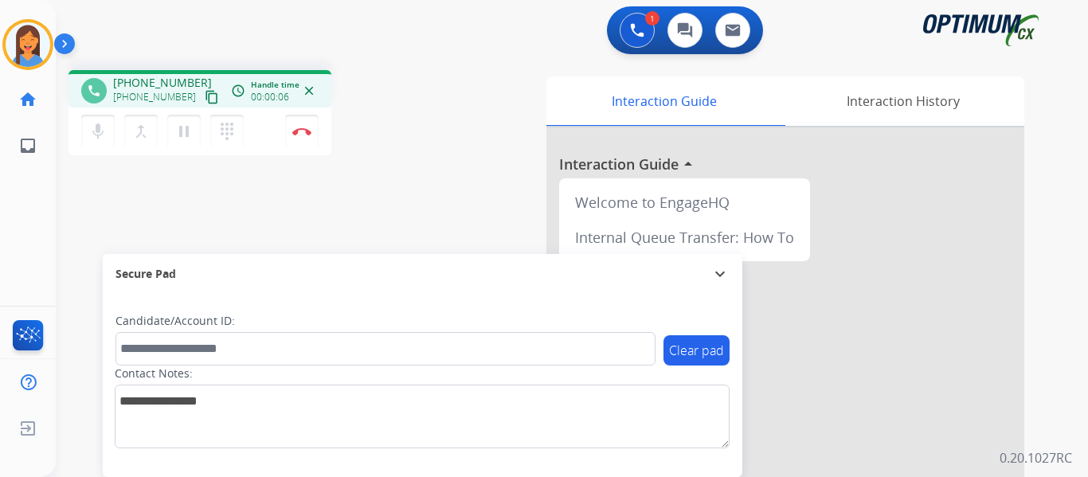
click at [205, 99] on mat-icon "content_copy" at bounding box center [212, 97] width 14 height 14
click at [304, 135] on img at bounding box center [301, 131] width 19 height 8
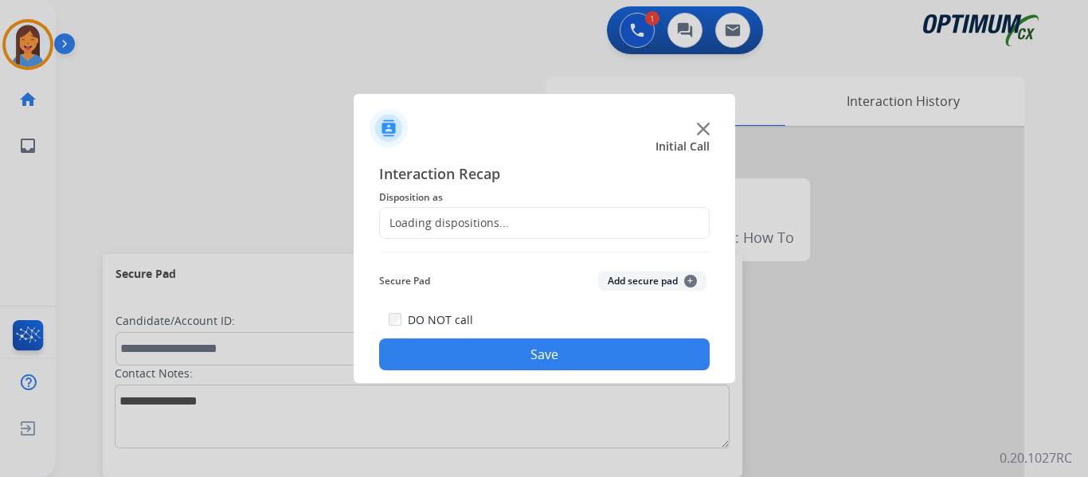
click at [517, 221] on div "Loading dispositions..." at bounding box center [544, 223] width 331 height 32
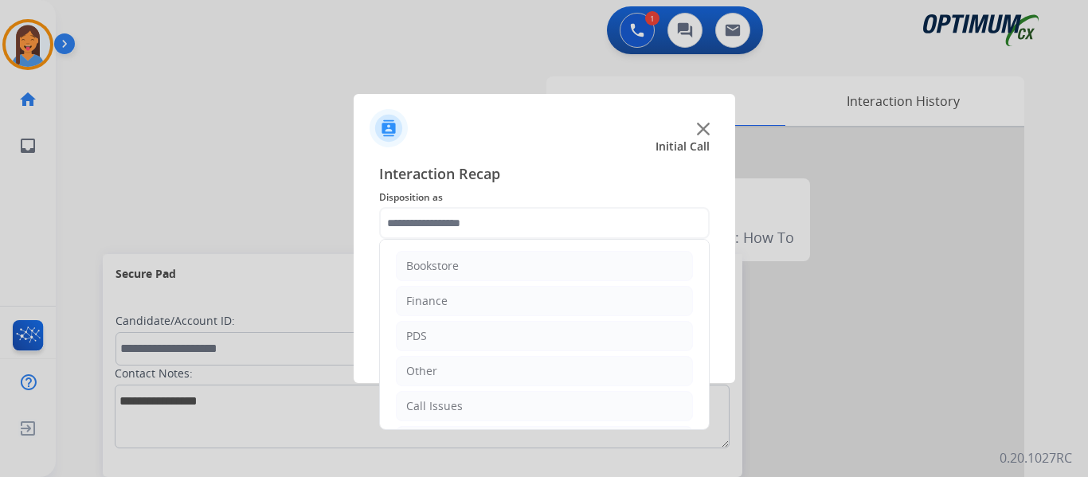
click at [463, 220] on input "text" at bounding box center [544, 223] width 331 height 32
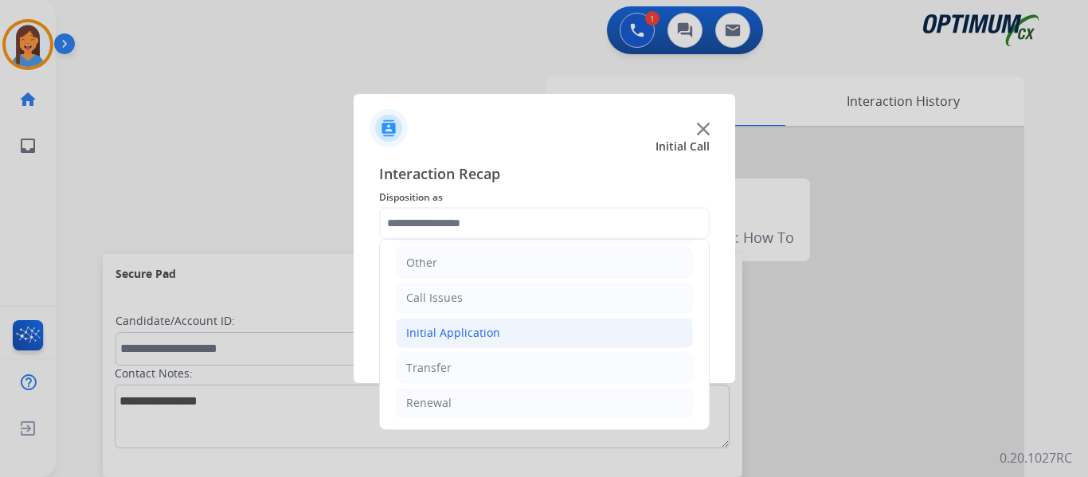
click at [483, 331] on div "Initial Application" at bounding box center [453, 333] width 94 height 16
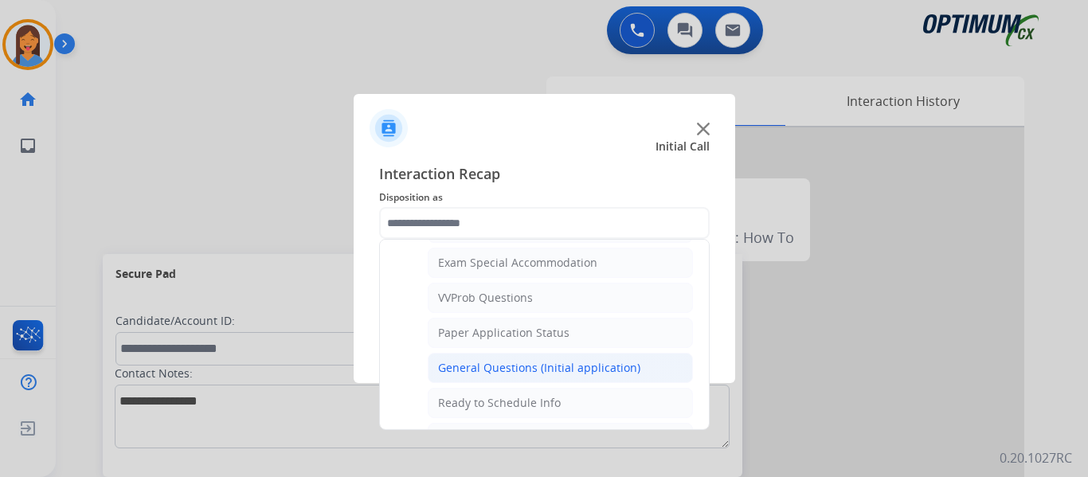
click at [489, 370] on div "General Questions (Initial application)" at bounding box center [539, 368] width 202 height 16
type input "**********"
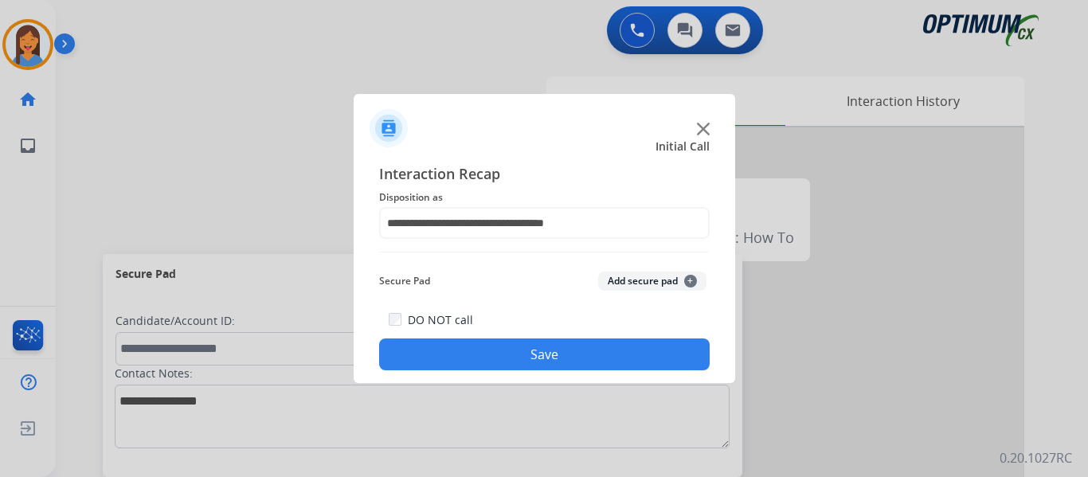
click at [489, 349] on button "Save" at bounding box center [544, 355] width 331 height 32
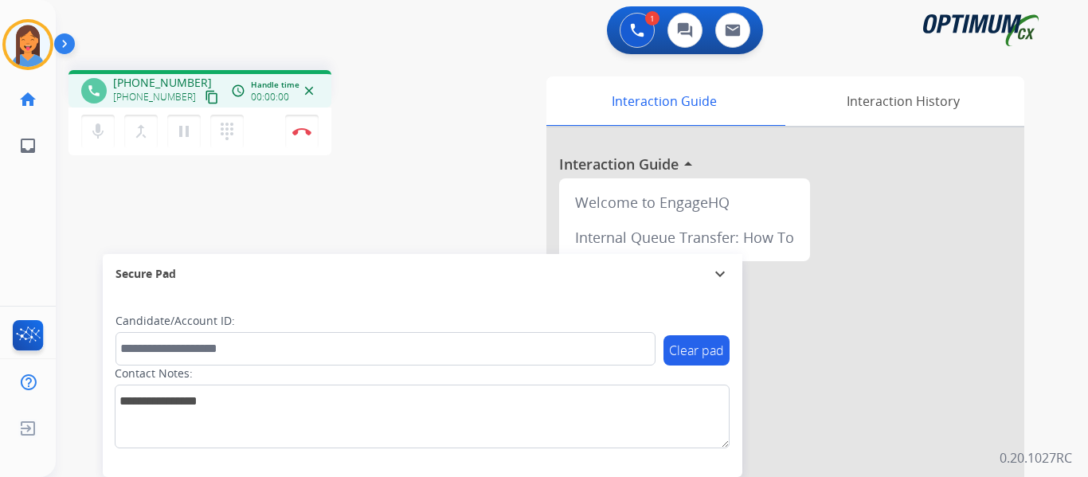
click at [202, 104] on button "content_copy" at bounding box center [211, 97] width 19 height 19
click at [300, 132] on img at bounding box center [301, 131] width 19 height 8
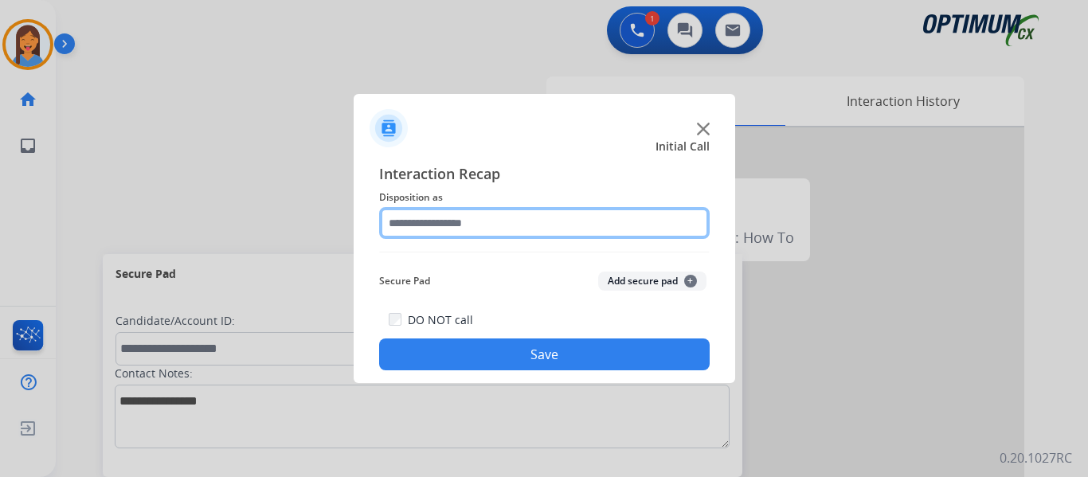
click at [468, 222] on input "text" at bounding box center [544, 223] width 331 height 32
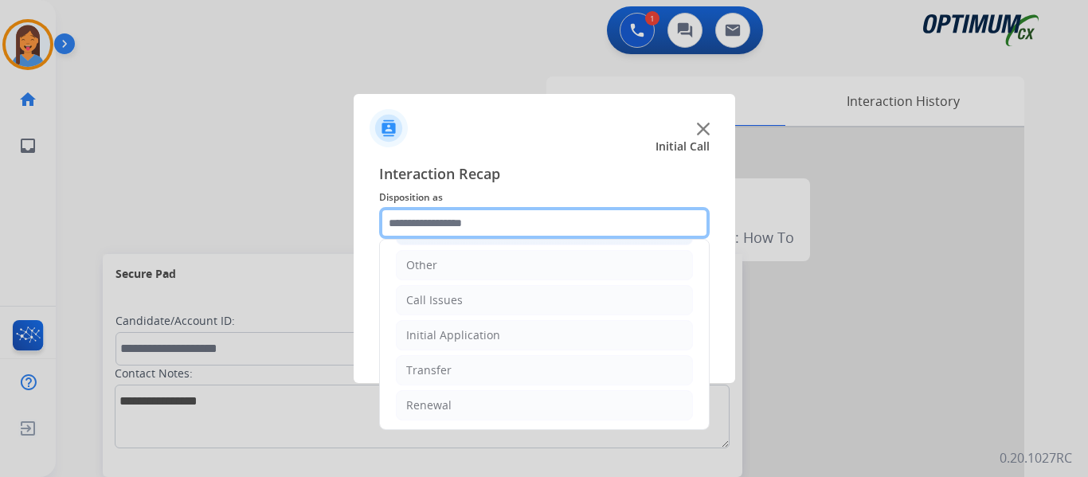
scroll to position [108, 0]
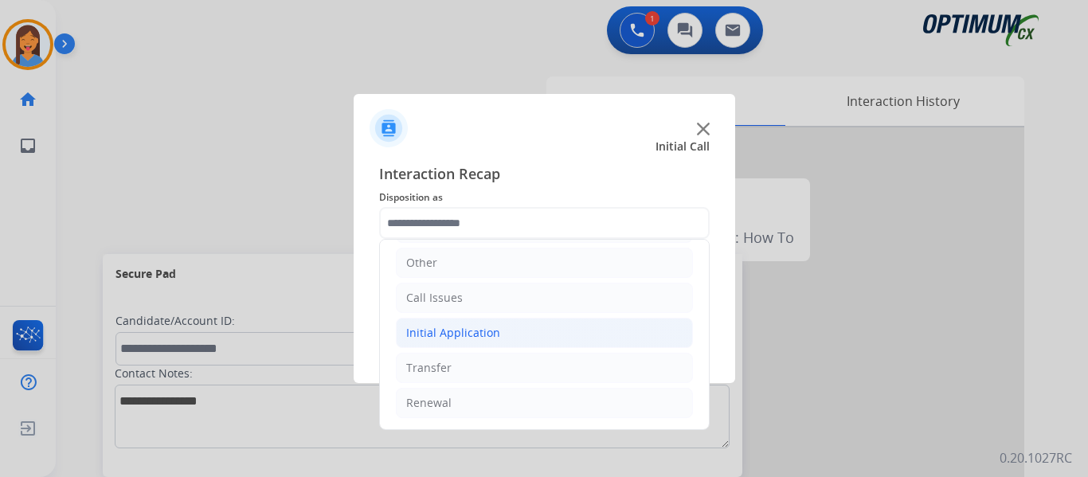
click at [479, 331] on div "Initial Application" at bounding box center [453, 333] width 94 height 16
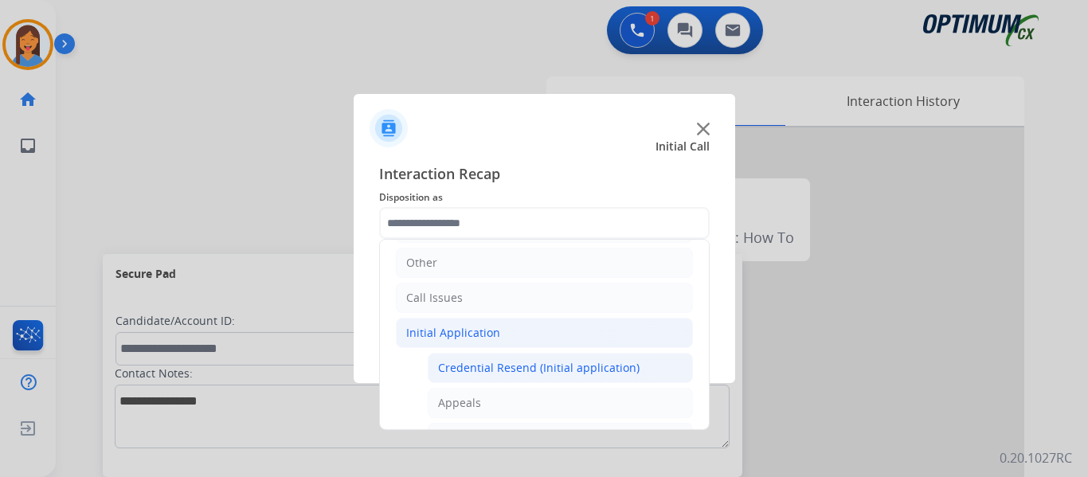
click at [485, 367] on div "Credential Resend (Initial application)" at bounding box center [539, 368] width 202 height 16
type input "**********"
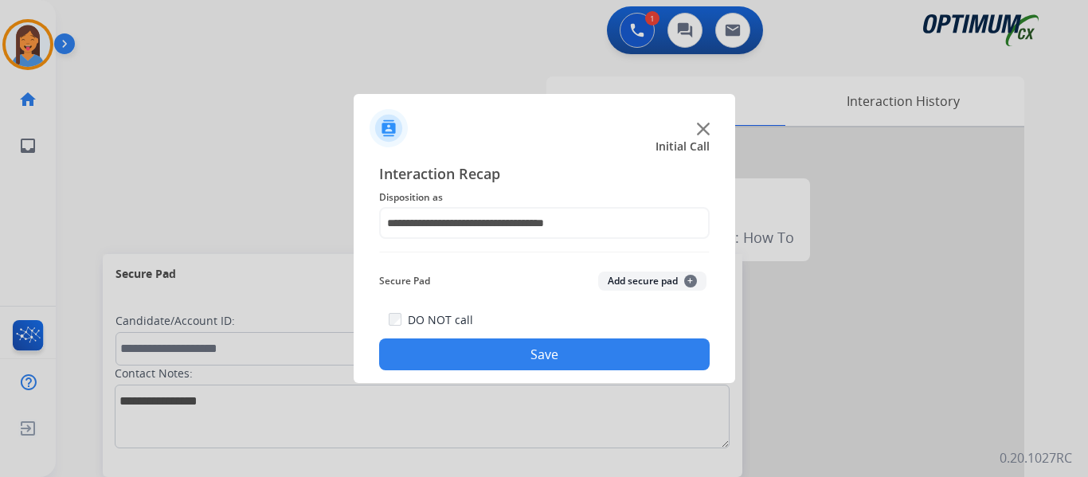
click at [553, 360] on button "Save" at bounding box center [544, 355] width 331 height 32
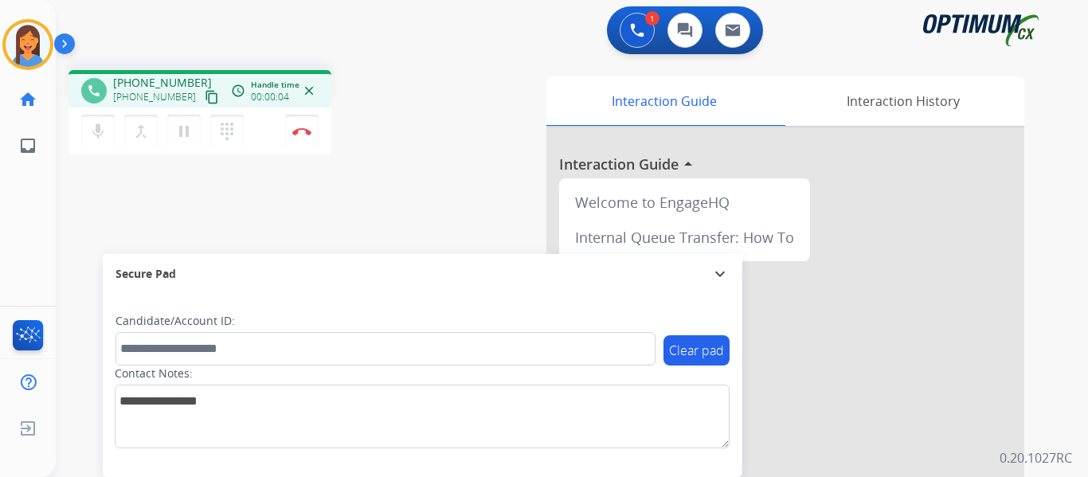
click at [205, 100] on mat-icon "content_copy" at bounding box center [212, 97] width 14 height 14
click at [298, 135] on img at bounding box center [301, 131] width 19 height 8
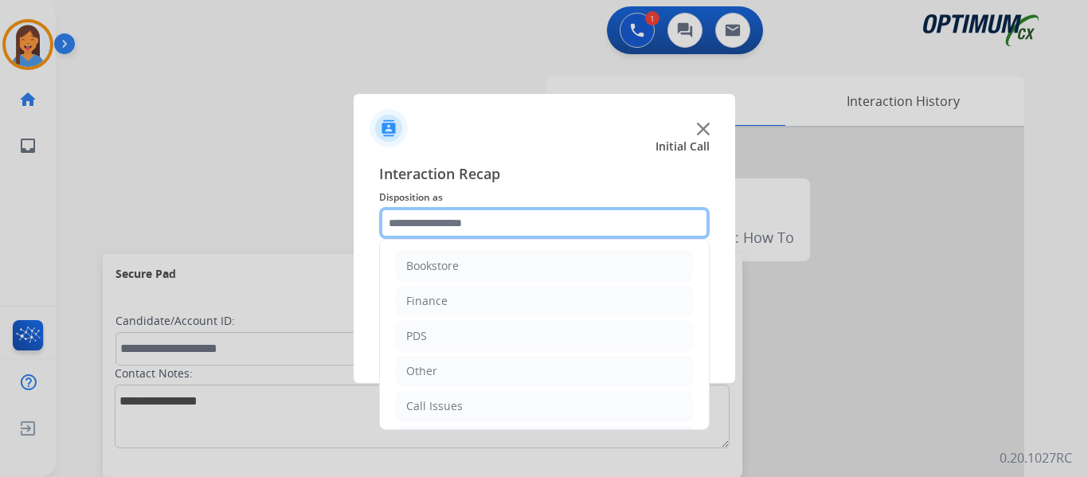
click at [461, 227] on input "text" at bounding box center [544, 223] width 331 height 32
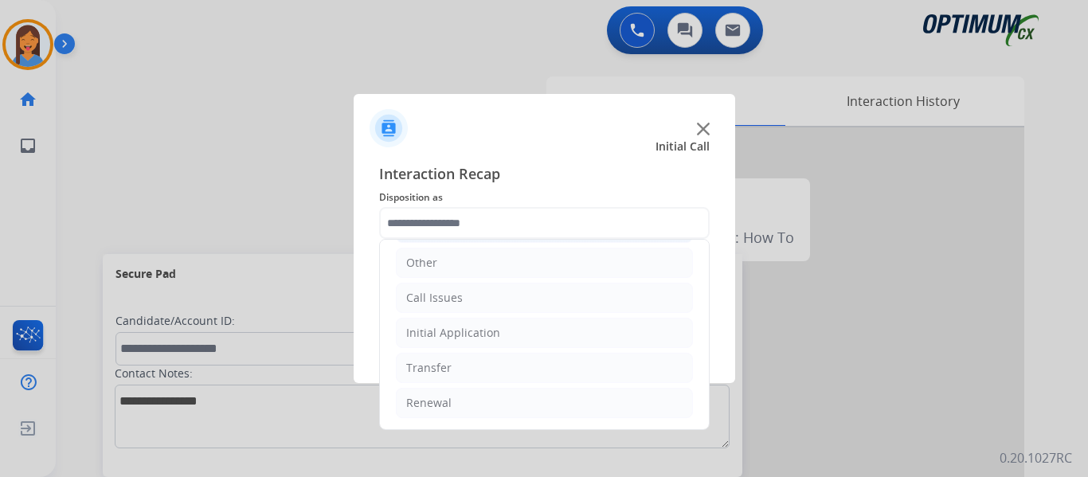
click at [467, 340] on div "Initial Application" at bounding box center [453, 333] width 94 height 16
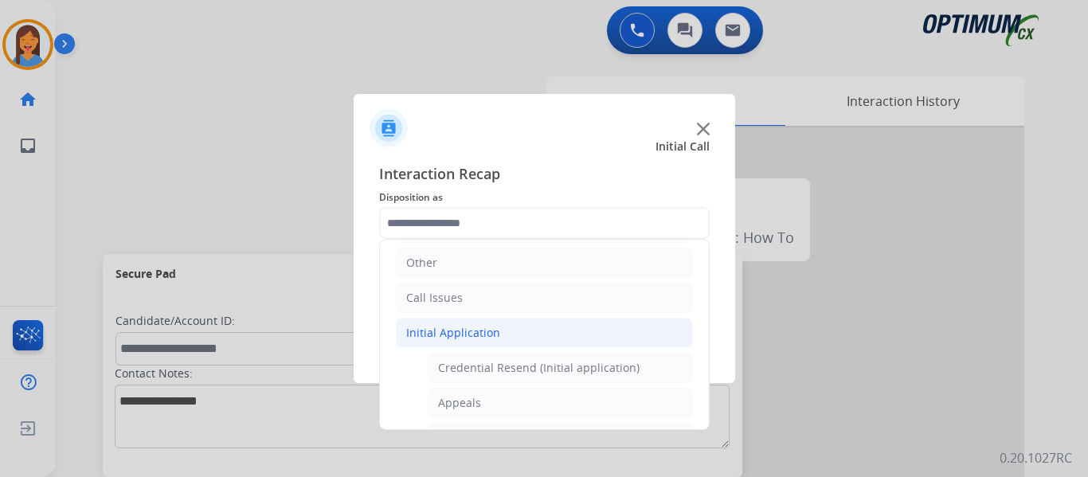
click at [460, 330] on div "Initial Application" at bounding box center [453, 333] width 94 height 16
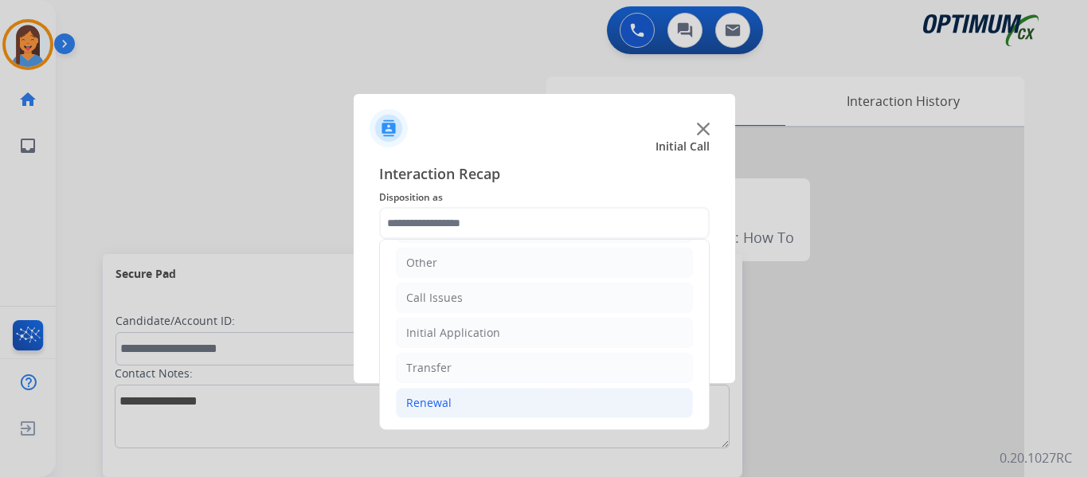
click at [429, 414] on li "Renewal" at bounding box center [544, 403] width 297 height 30
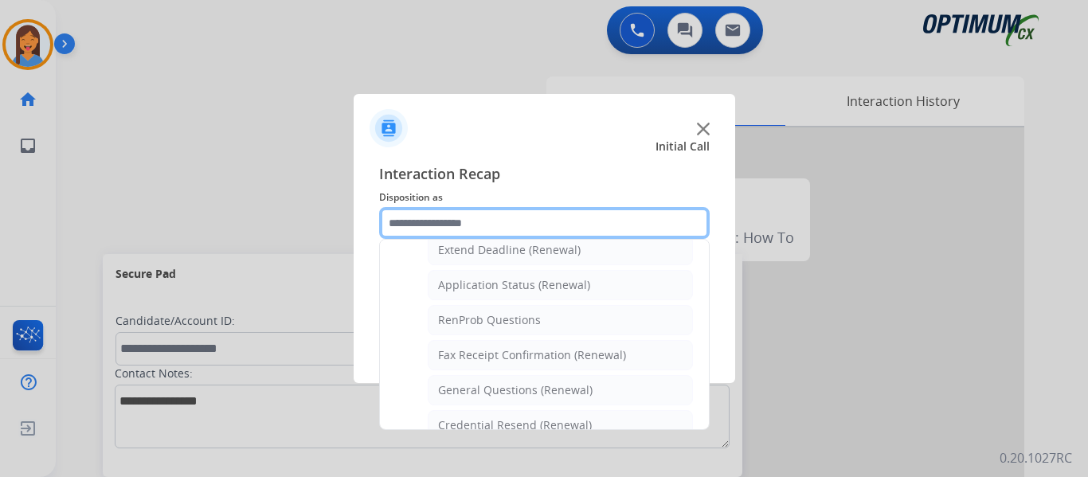
scroll to position [427, 0]
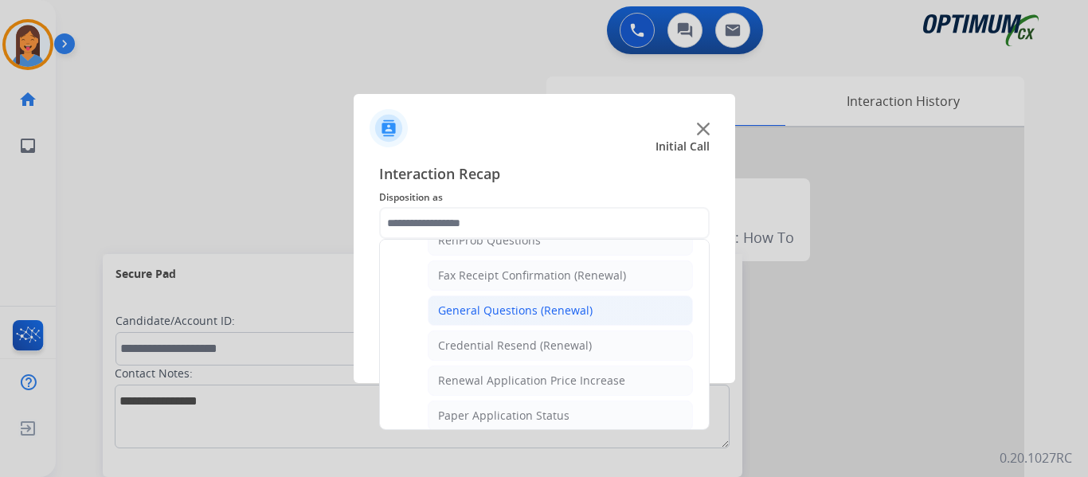
click at [509, 313] on div "General Questions (Renewal)" at bounding box center [515, 311] width 155 height 16
type input "**********"
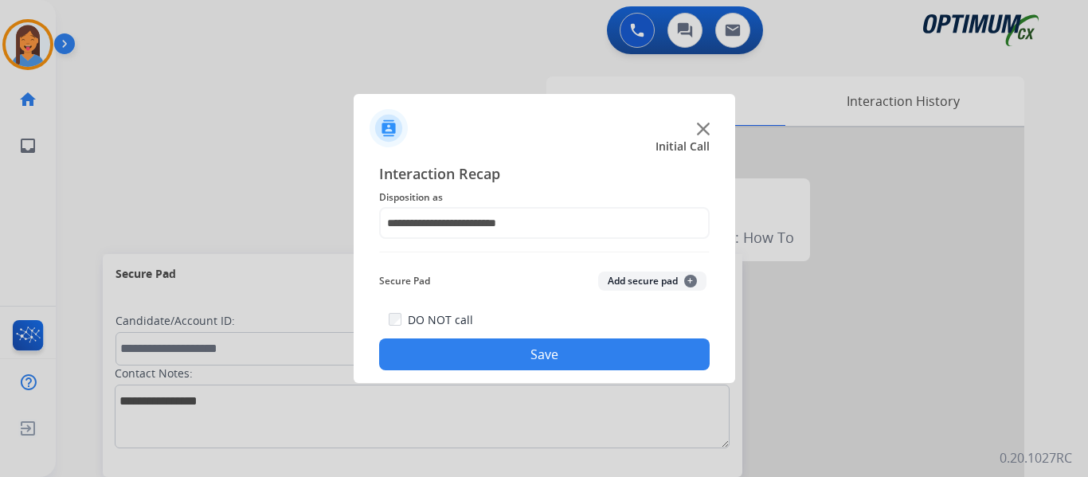
click at [503, 358] on button "Save" at bounding box center [544, 355] width 331 height 32
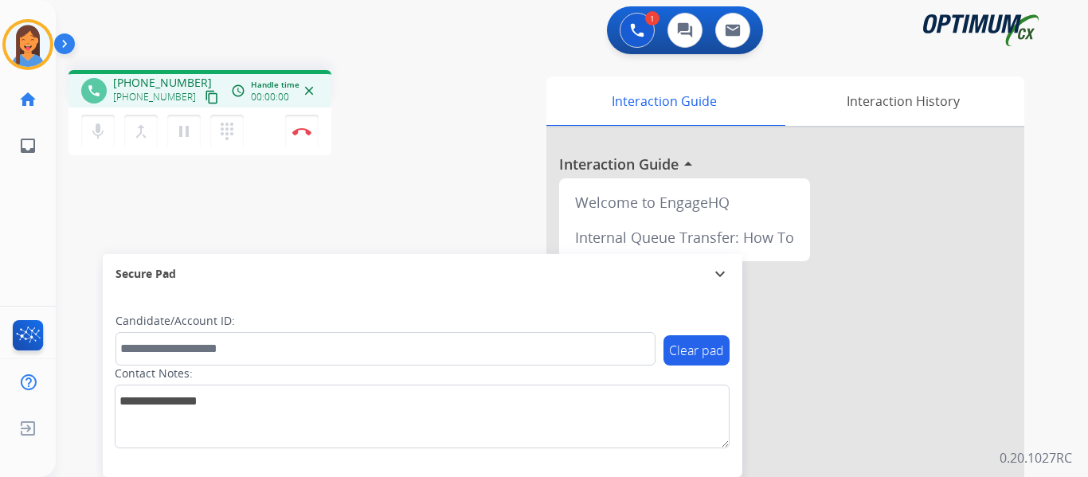
click at [205, 90] on mat-icon "content_copy" at bounding box center [212, 97] width 14 height 14
click at [301, 130] on img at bounding box center [301, 131] width 19 height 8
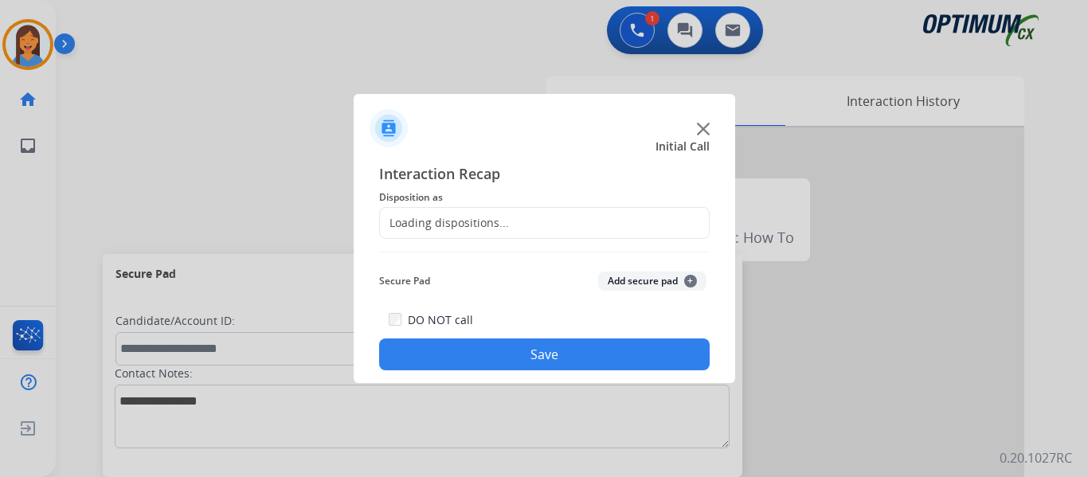
click at [484, 222] on div "Loading dispositions..." at bounding box center [444, 223] width 129 height 16
click at [442, 221] on div "Loading dispositions..." at bounding box center [444, 223] width 129 height 16
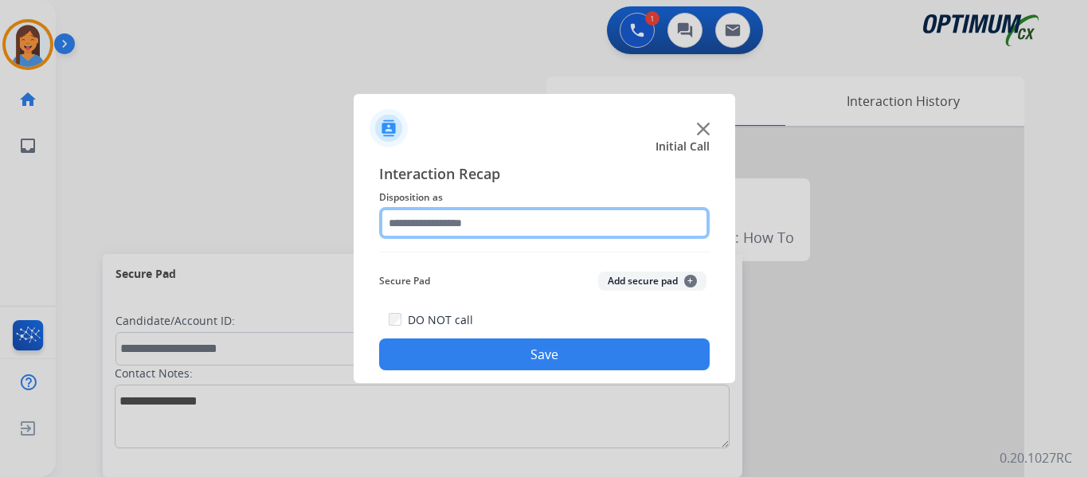
click at [455, 222] on input "text" at bounding box center [544, 223] width 331 height 32
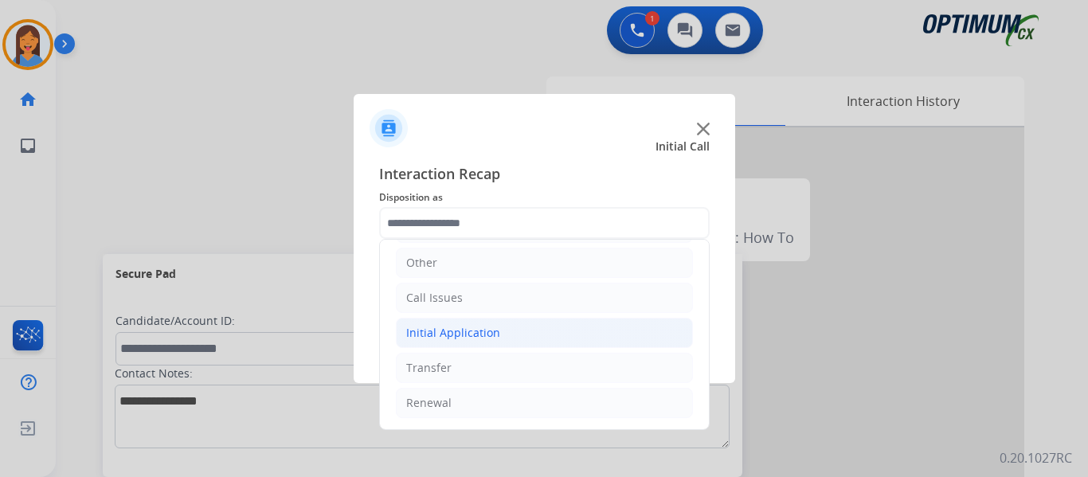
click at [456, 328] on div "Initial Application" at bounding box center [453, 333] width 94 height 16
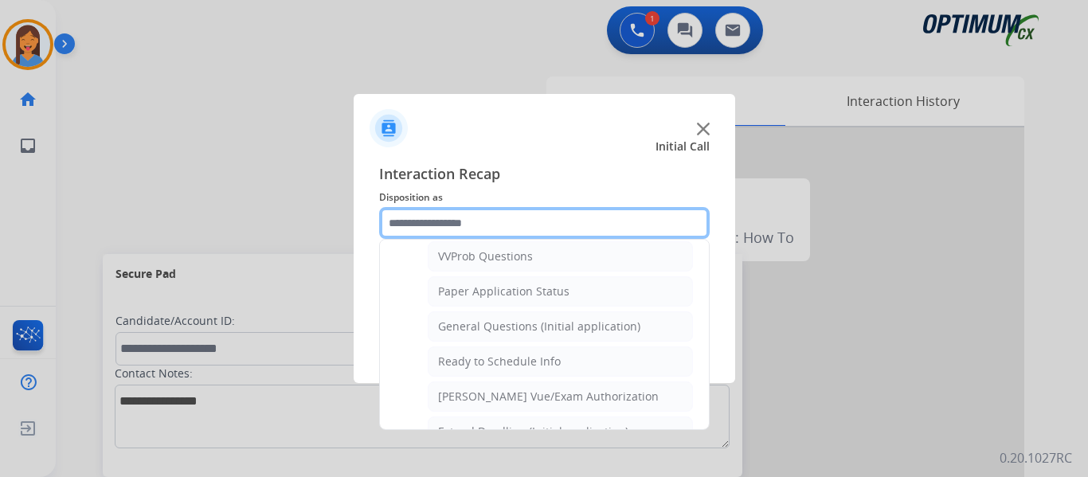
scroll to position [905, 0]
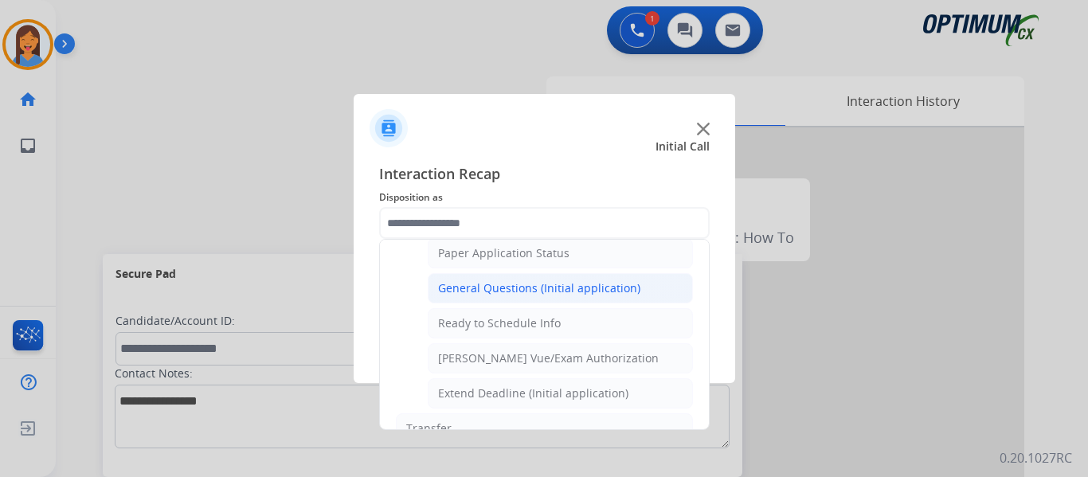
click at [514, 296] on div "General Questions (Initial application)" at bounding box center [539, 288] width 202 height 16
type input "**********"
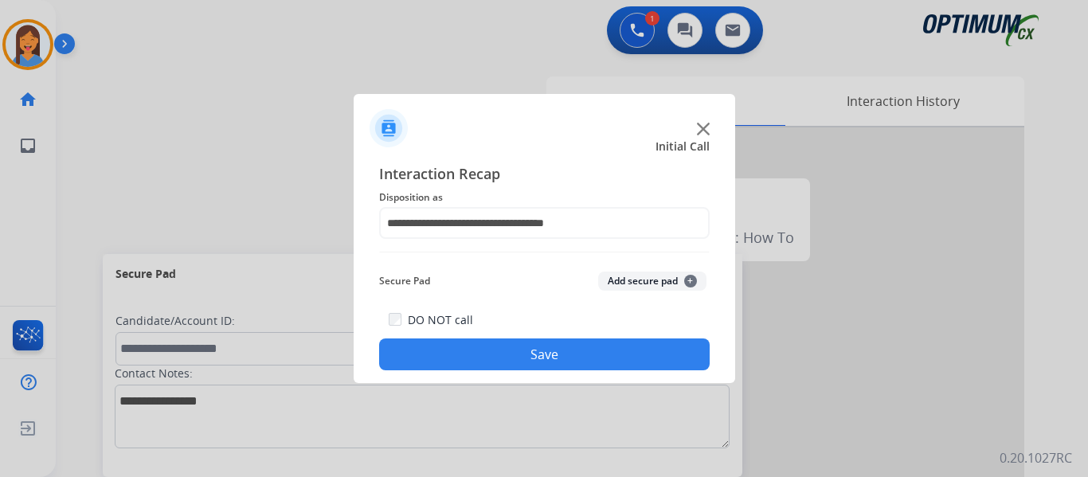
click at [523, 351] on button "Save" at bounding box center [544, 355] width 331 height 32
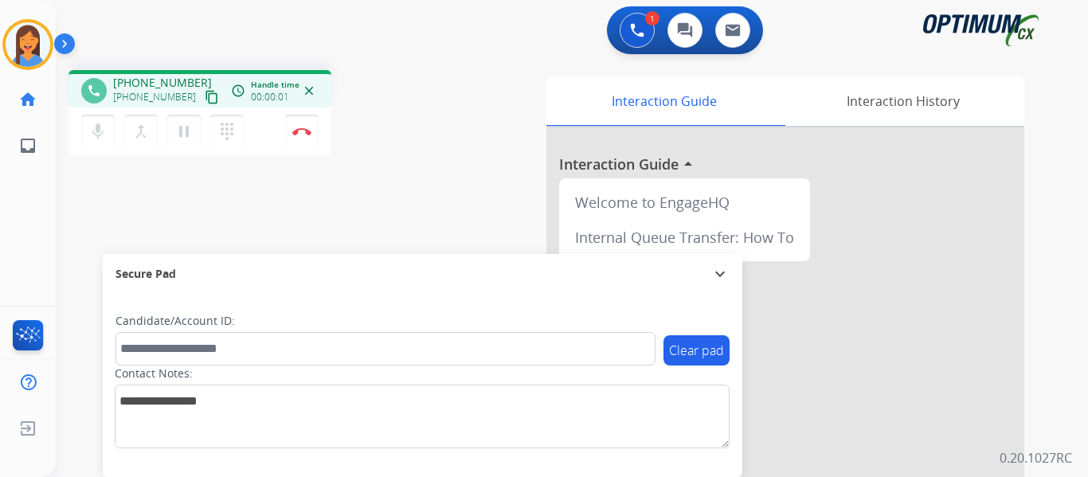
click at [205, 98] on mat-icon "content_copy" at bounding box center [212, 97] width 14 height 14
click at [306, 131] on img at bounding box center [301, 131] width 19 height 8
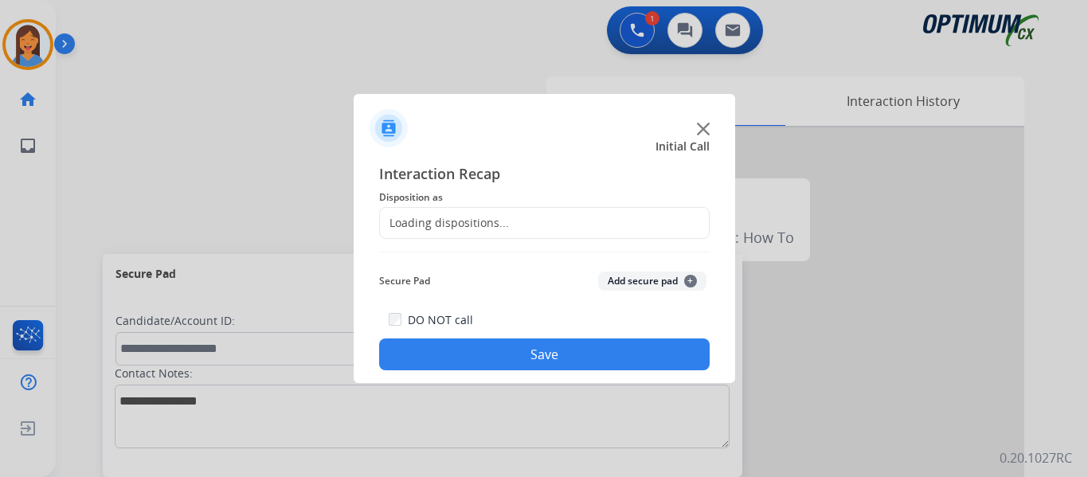
click at [465, 220] on div "Loading dispositions..." at bounding box center [444, 223] width 129 height 16
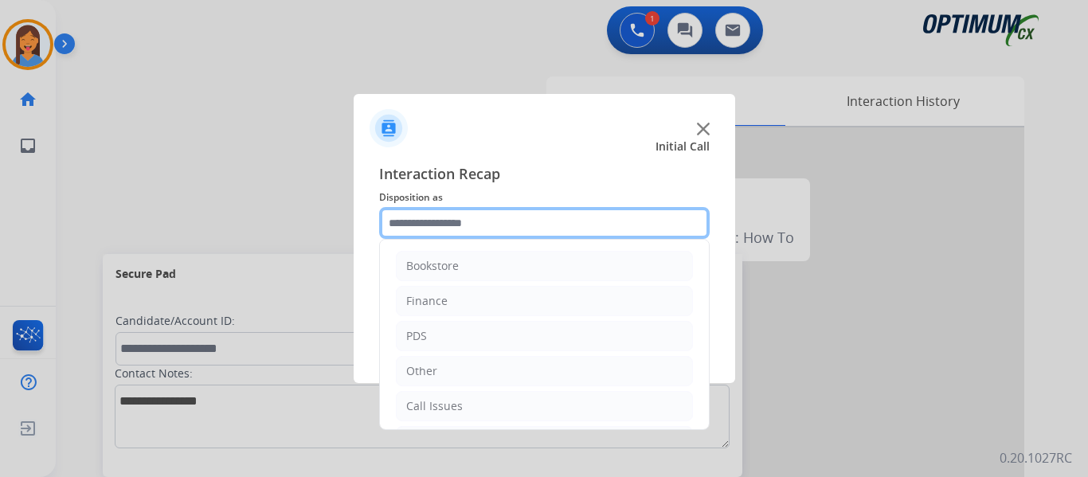
click at [503, 224] on input "text" at bounding box center [544, 223] width 331 height 32
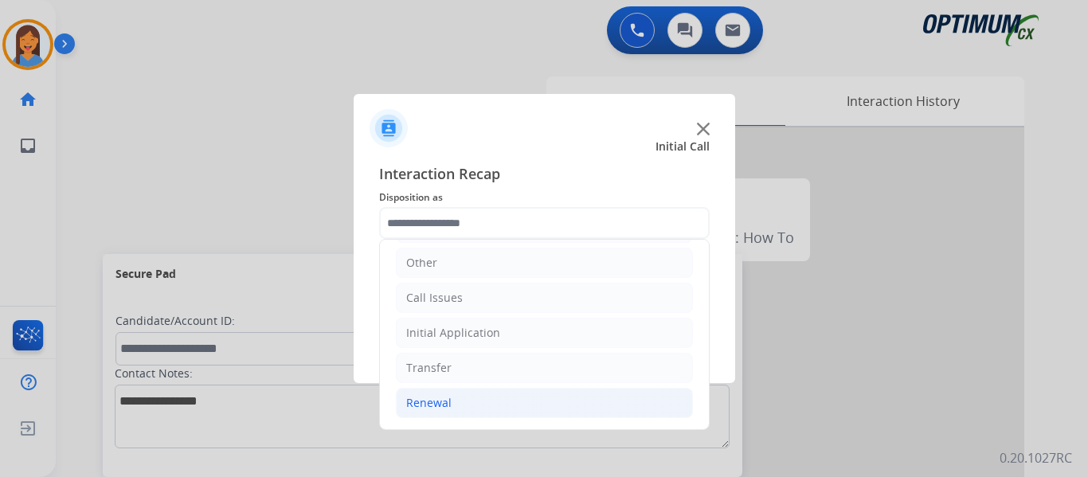
click at [438, 401] on div "Renewal" at bounding box center [428, 403] width 45 height 16
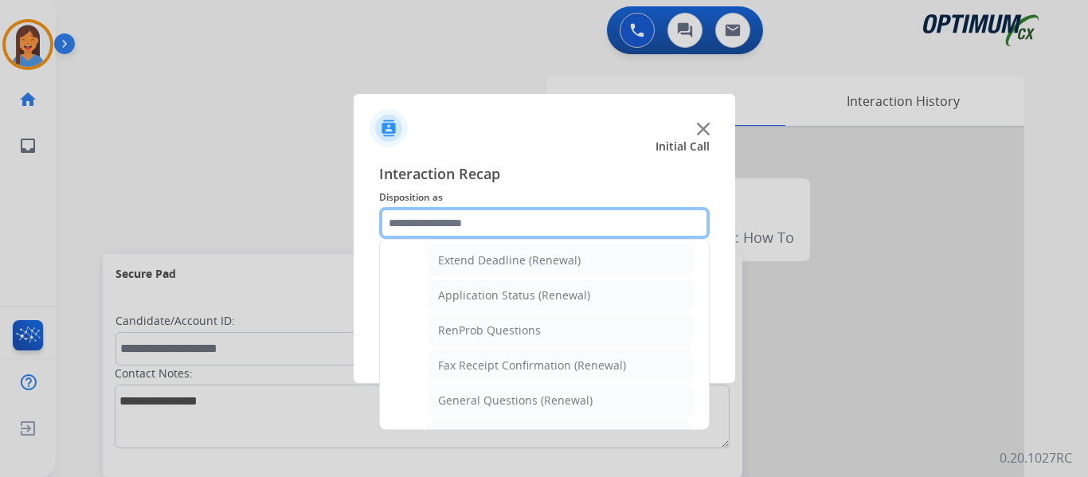
scroll to position [427, 0]
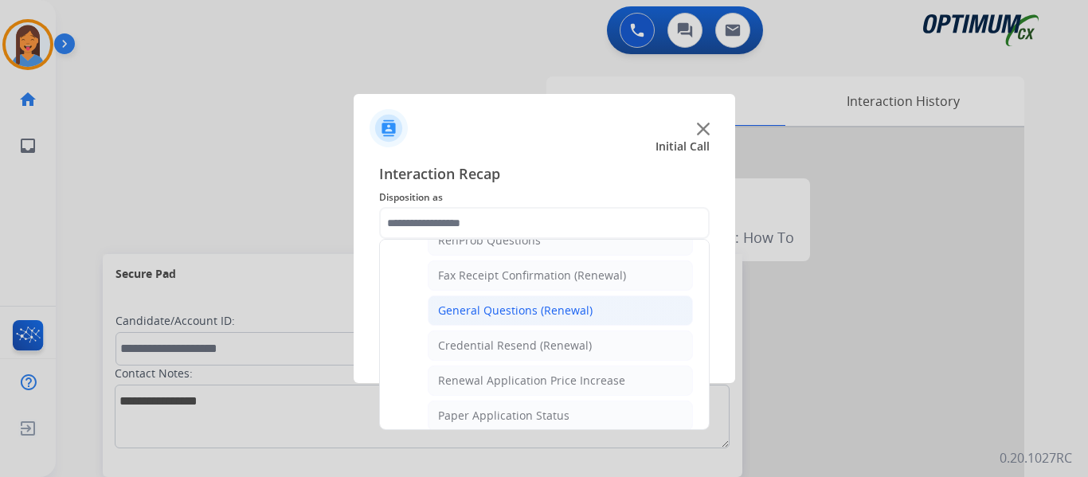
click at [500, 312] on div "General Questions (Renewal)" at bounding box center [515, 311] width 155 height 16
type input "**********"
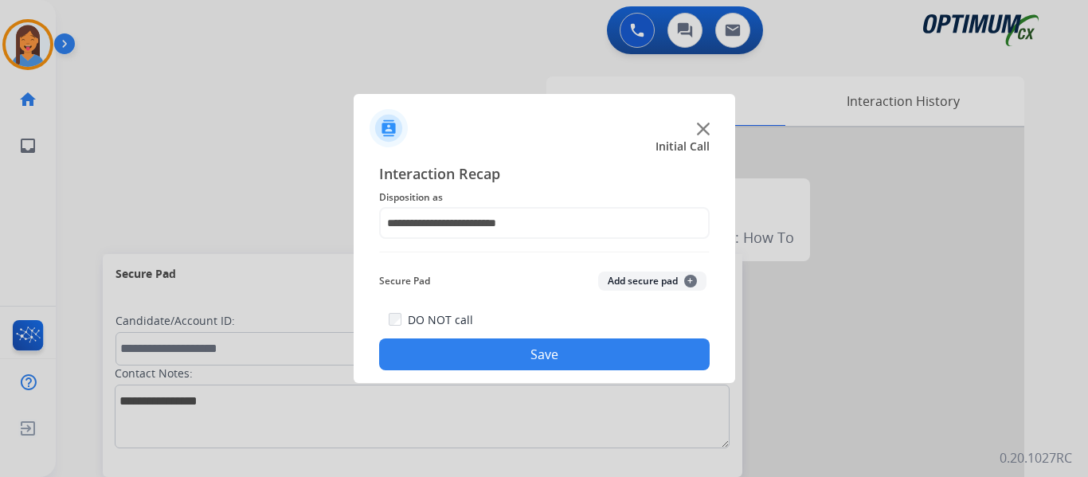
click at [535, 371] on div "**********" at bounding box center [545, 266] width 382 height 233
click at [563, 358] on button "Save" at bounding box center [544, 355] width 331 height 32
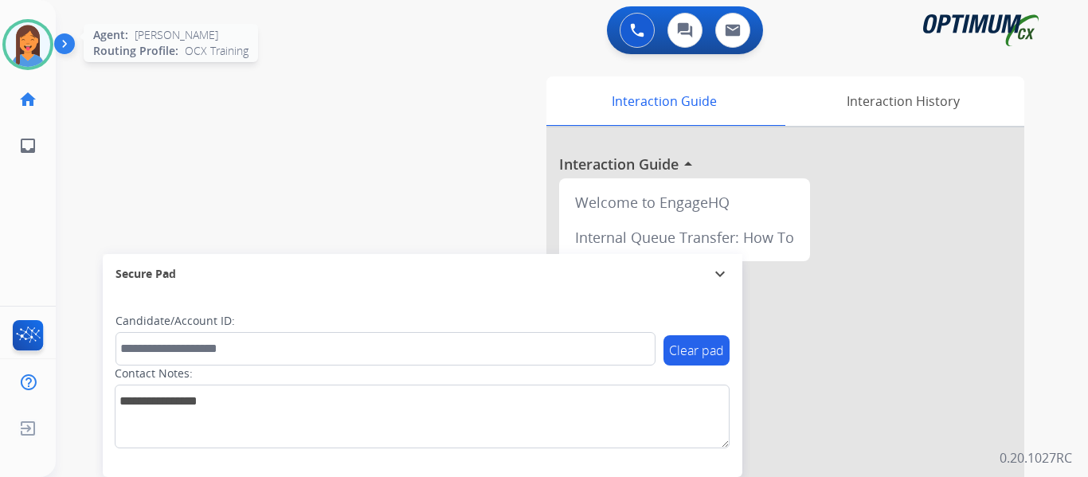
click at [32, 46] on img at bounding box center [28, 44] width 45 height 45
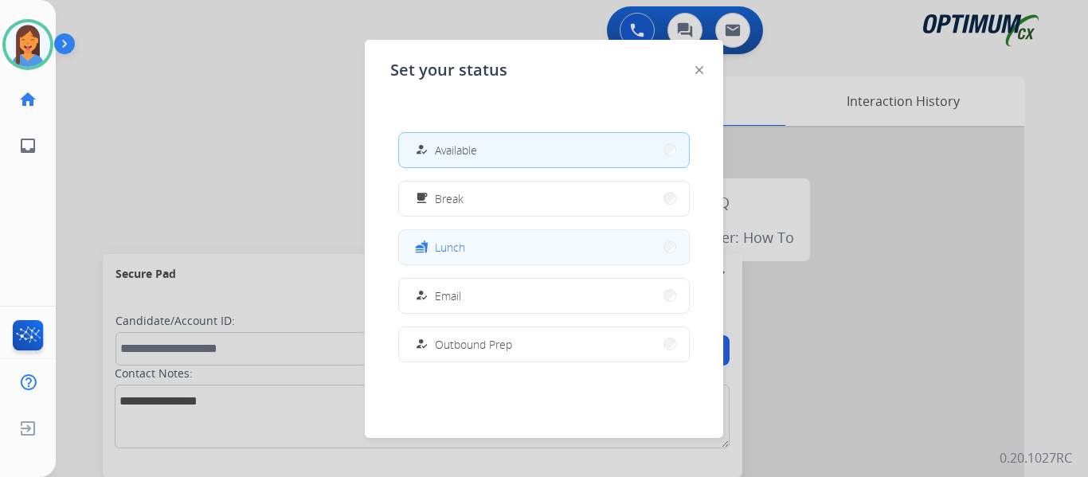
click at [492, 251] on button "fastfood Lunch" at bounding box center [544, 247] width 290 height 34
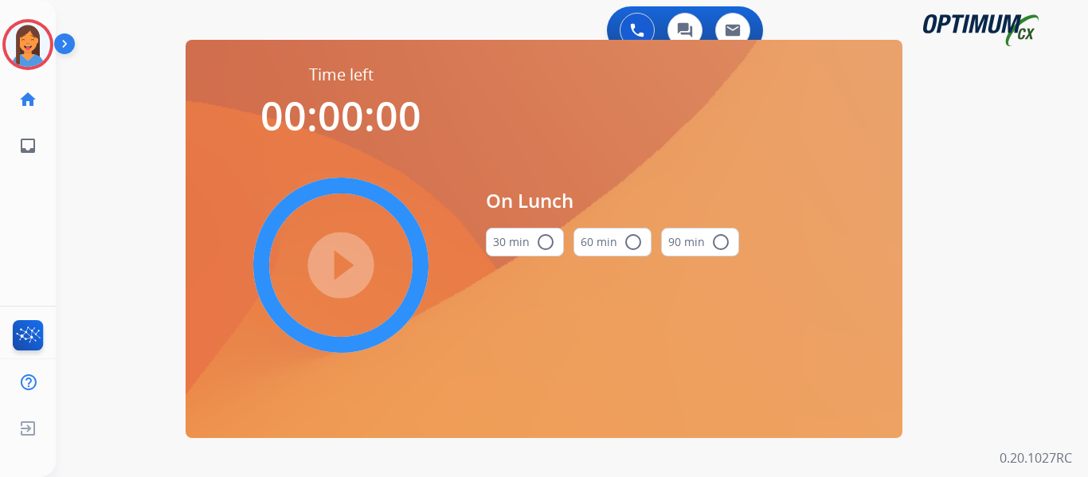
click at [512, 238] on button "30 min radio_button_unchecked" at bounding box center [525, 242] width 78 height 29
click at [343, 256] on mat-icon "play_circle_filled" at bounding box center [340, 265] width 19 height 19
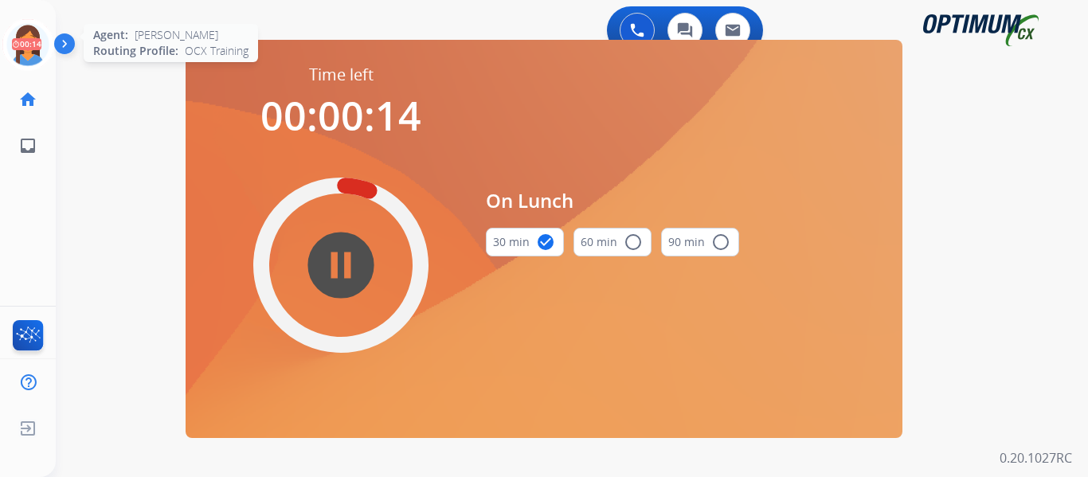
click at [38, 46] on icon at bounding box center [28, 45] width 52 height 52
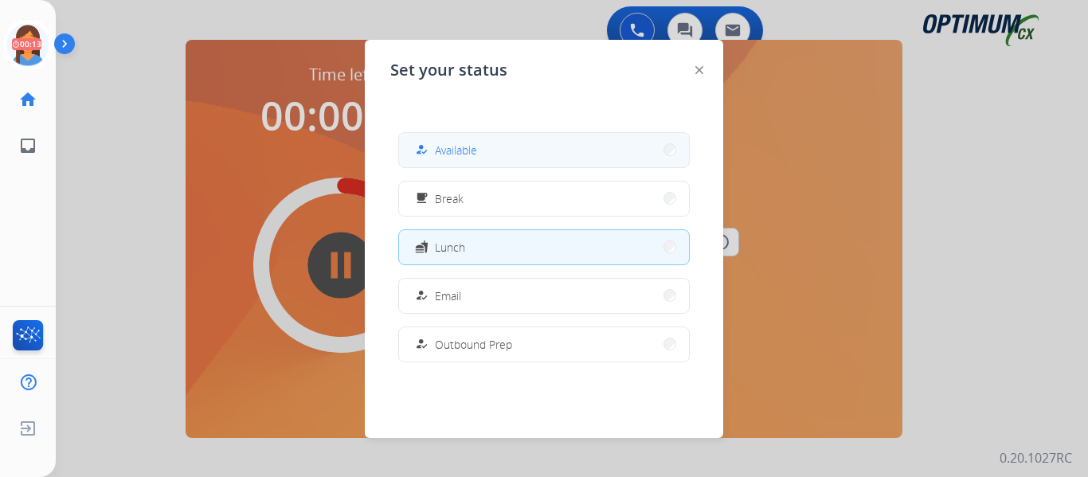
click at [445, 151] on span "Available" at bounding box center [456, 150] width 42 height 17
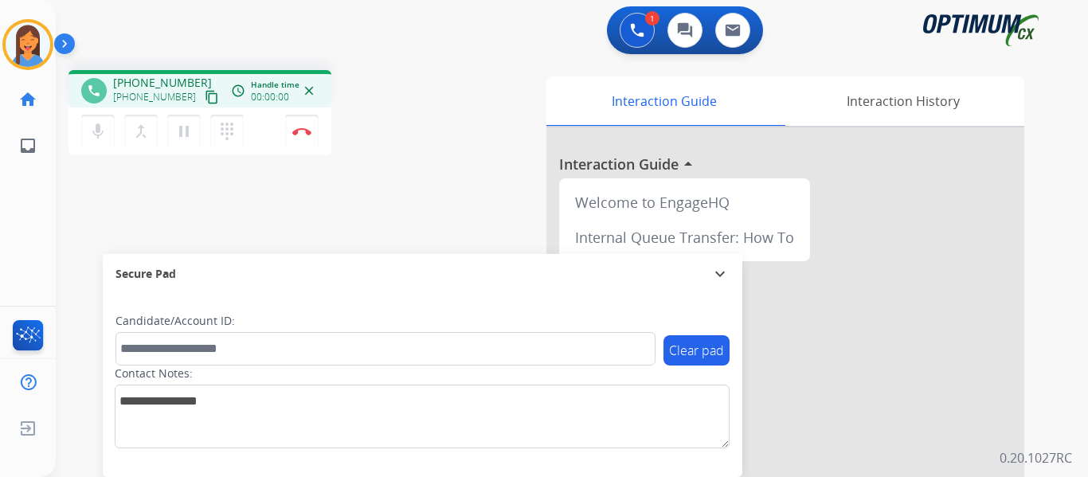
click at [205, 94] on mat-icon "content_copy" at bounding box center [212, 97] width 14 height 14
click at [521, 158] on div "Interaction Guide Interaction History Interaction Guide arrow_drop_up Welcome t…" at bounding box center [746, 398] width 556 height 645
click at [307, 131] on img at bounding box center [301, 131] width 19 height 8
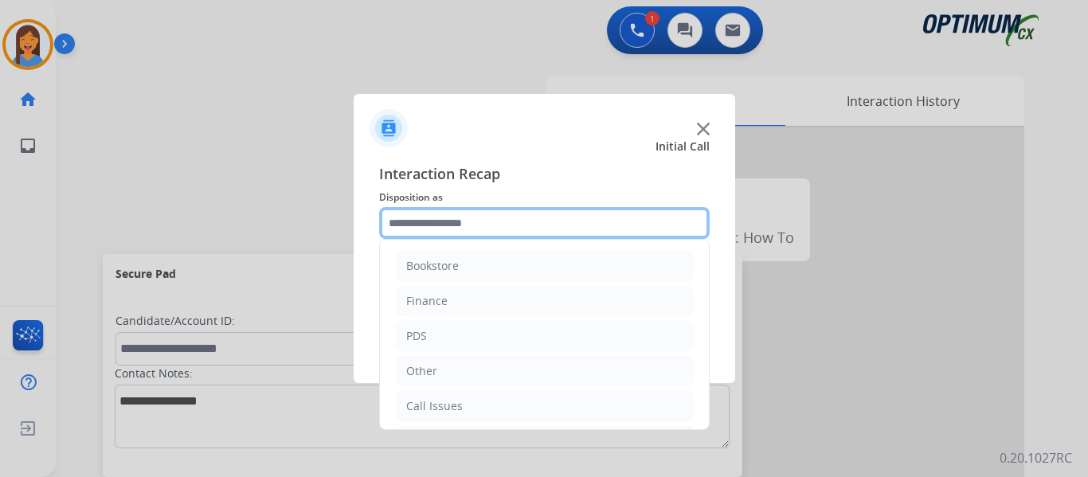
click at [491, 228] on input "text" at bounding box center [544, 223] width 331 height 32
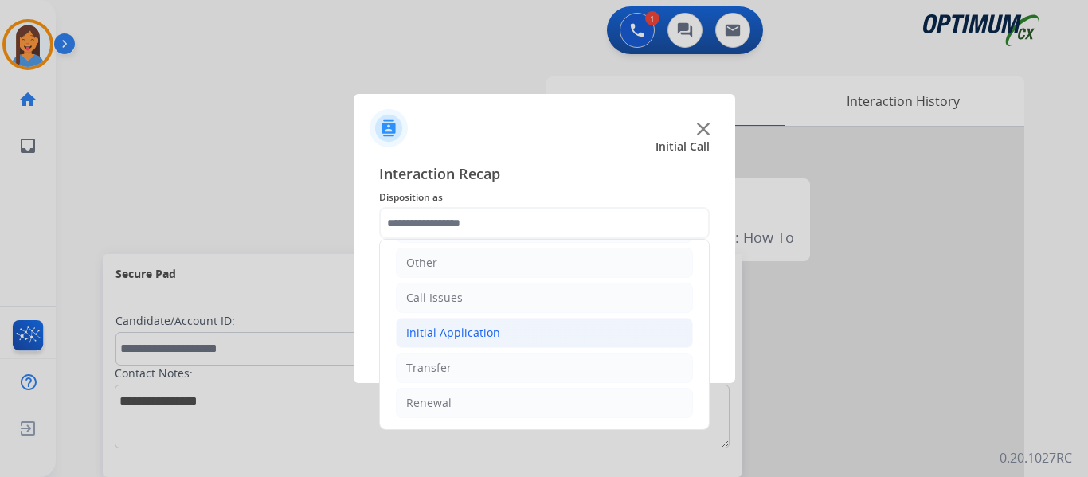
click at [443, 331] on div "Initial Application" at bounding box center [453, 333] width 94 height 16
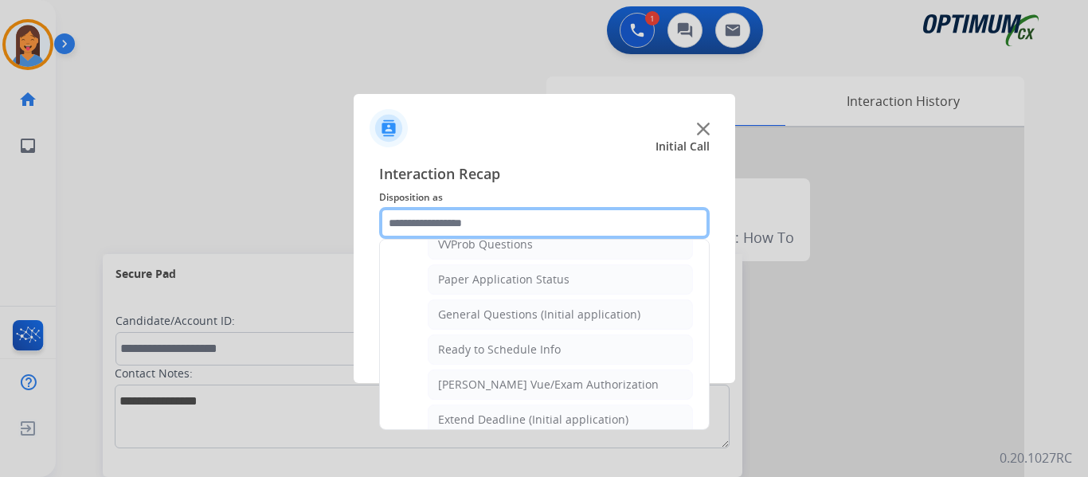
scroll to position [905, 0]
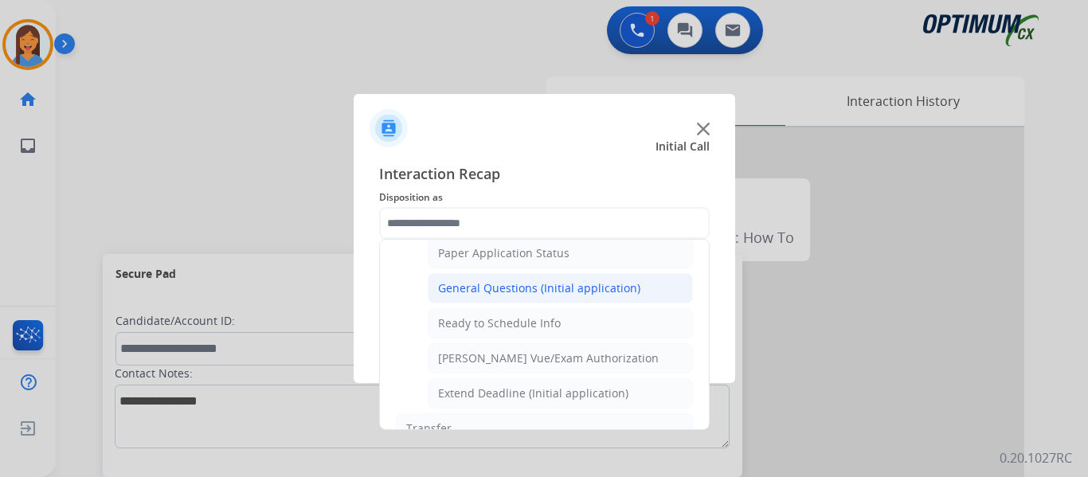
click at [474, 282] on div "General Questions (Initial application)" at bounding box center [539, 288] width 202 height 16
type input "**********"
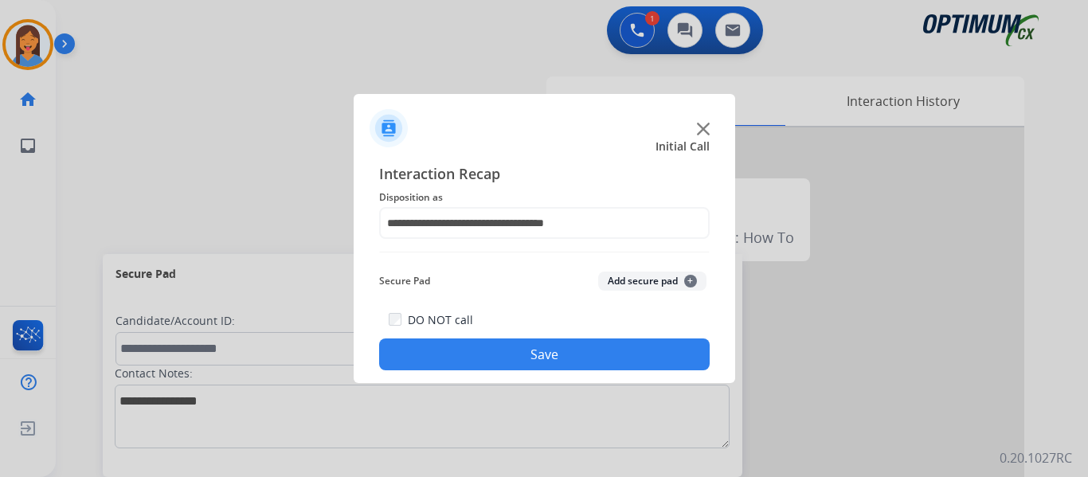
click at [522, 354] on button "Save" at bounding box center [544, 355] width 331 height 32
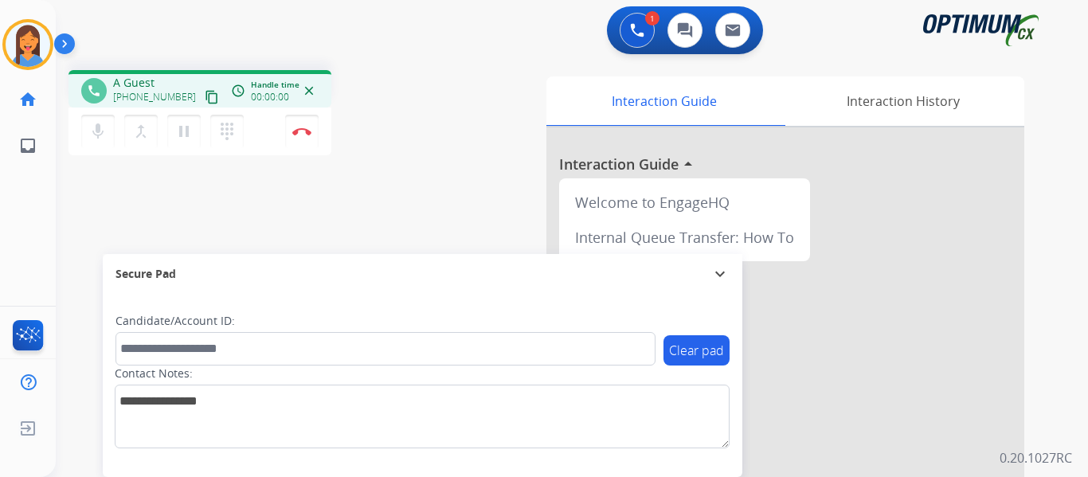
click at [205, 96] on mat-icon "content_copy" at bounding box center [212, 97] width 14 height 14
click at [295, 138] on button "Disconnect" at bounding box center [301, 131] width 33 height 33
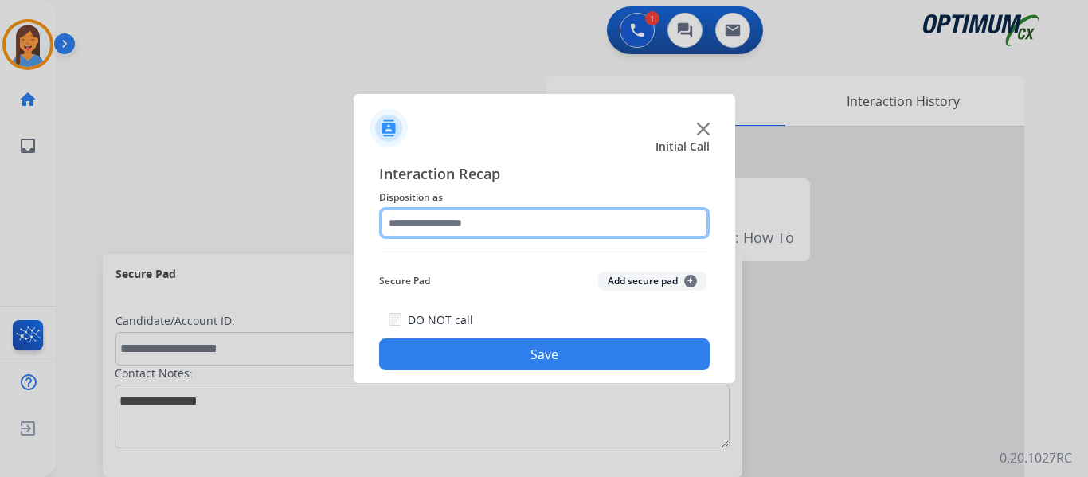
click at [436, 218] on input "text" at bounding box center [544, 223] width 331 height 32
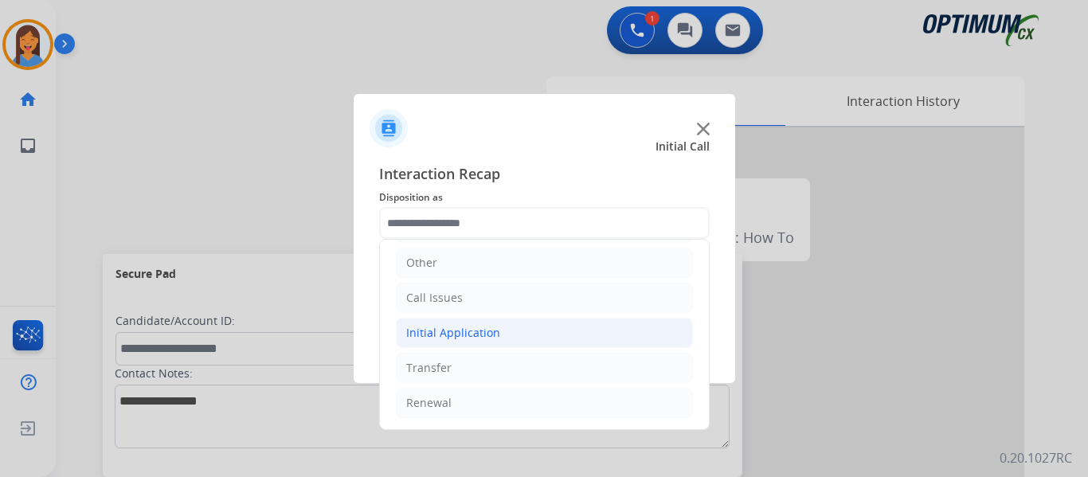
click at [440, 332] on div "Initial Application" at bounding box center [453, 333] width 94 height 16
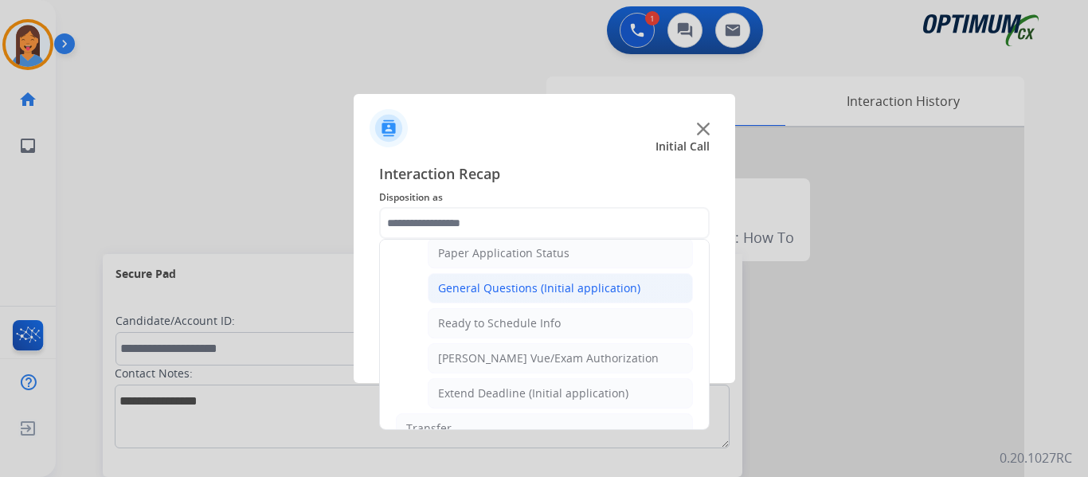
click at [488, 292] on div "General Questions (Initial application)" at bounding box center [539, 288] width 202 height 16
type input "**********"
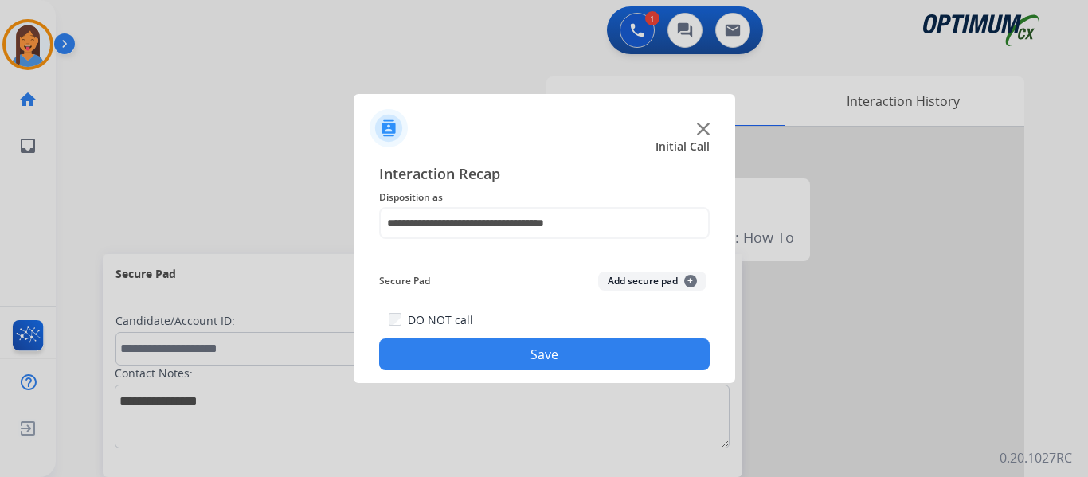
click at [525, 351] on button "Save" at bounding box center [544, 355] width 331 height 32
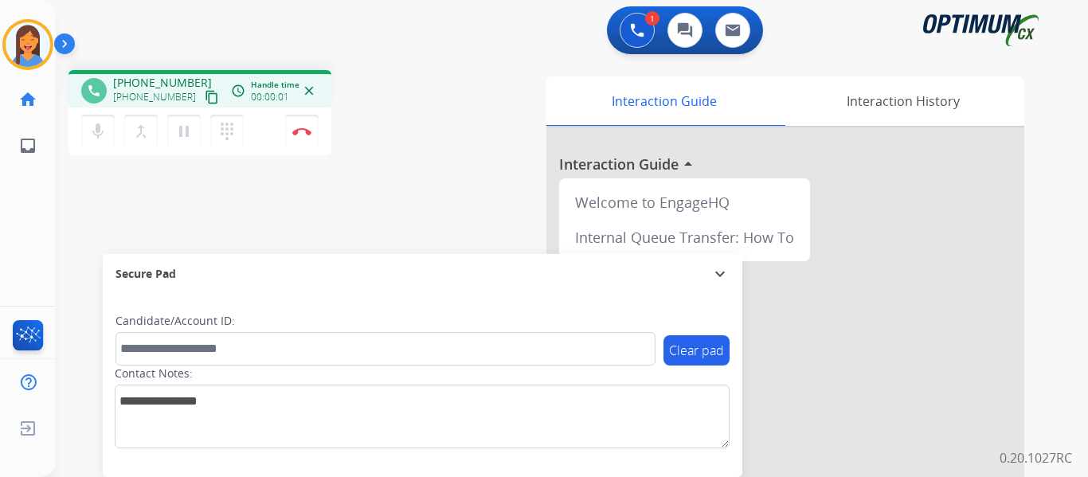
click at [205, 99] on mat-icon "content_copy" at bounding box center [212, 97] width 14 height 14
click at [299, 132] on img at bounding box center [301, 131] width 19 height 8
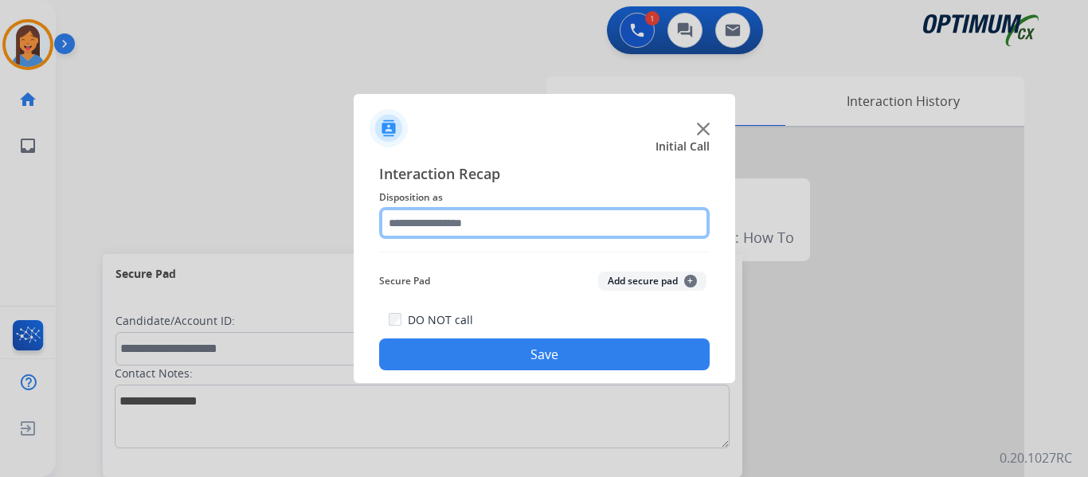
click at [461, 224] on input "text" at bounding box center [544, 223] width 331 height 32
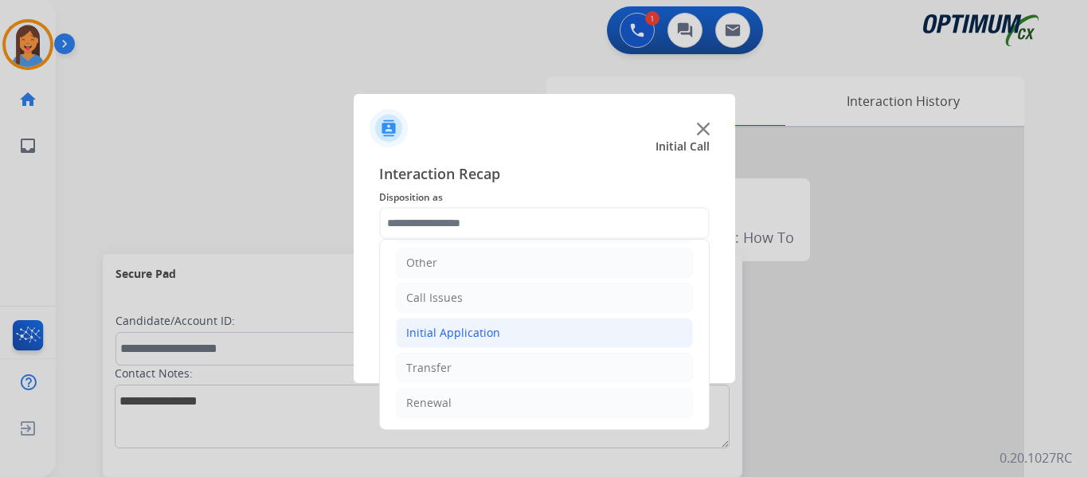
click at [464, 333] on div "Initial Application" at bounding box center [453, 333] width 94 height 16
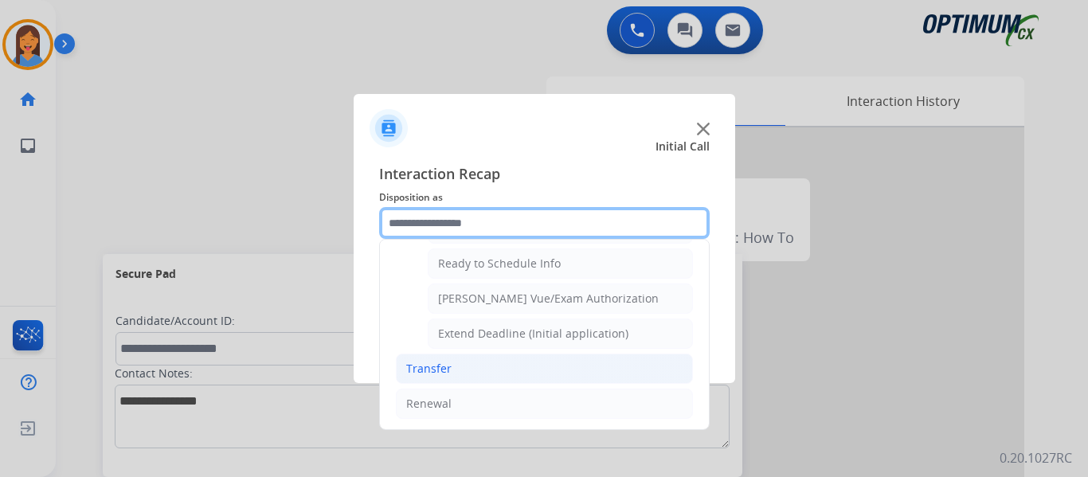
scroll to position [966, 0]
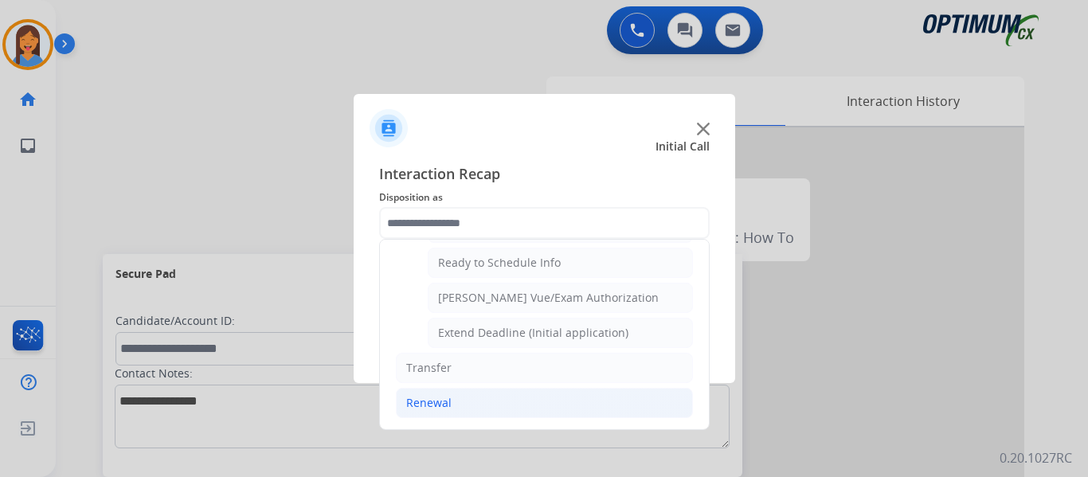
click at [432, 404] on div "Renewal" at bounding box center [428, 403] width 45 height 16
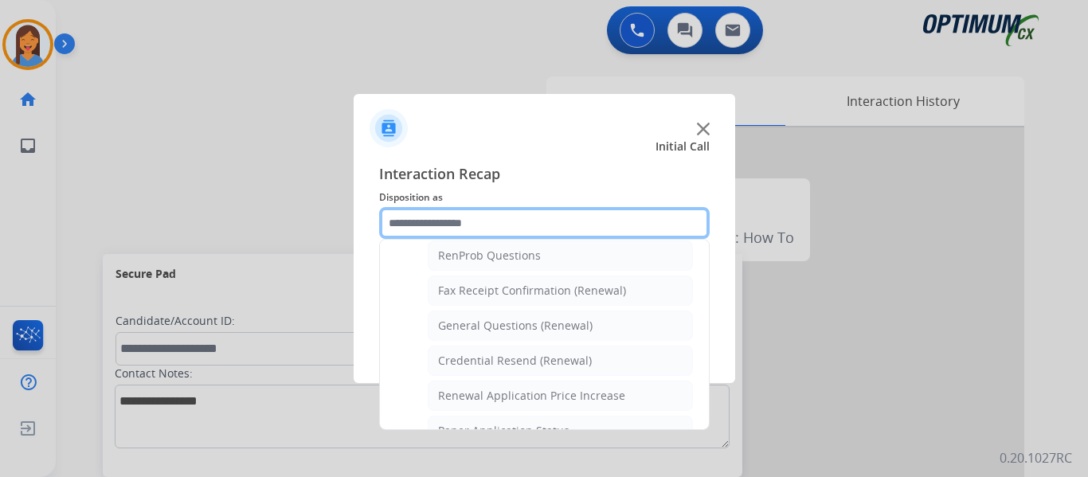
scroll to position [376, 0]
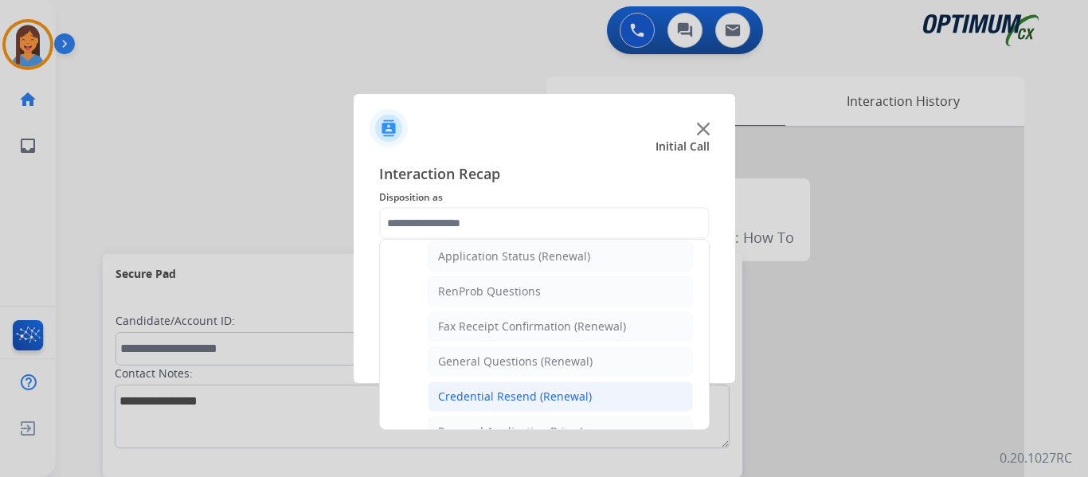
click at [500, 394] on div "Credential Resend (Renewal)" at bounding box center [515, 397] width 154 height 16
type input "**********"
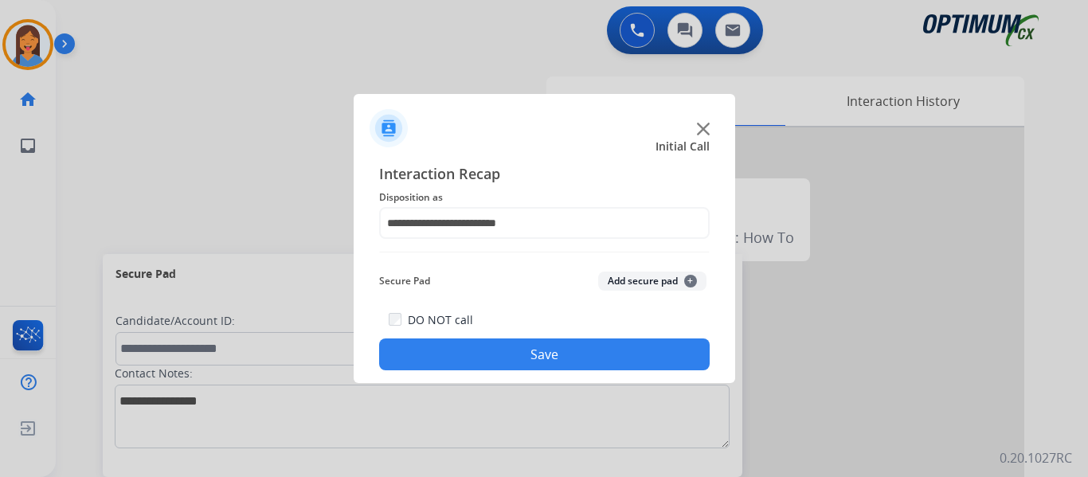
click at [503, 362] on button "Save" at bounding box center [544, 355] width 331 height 32
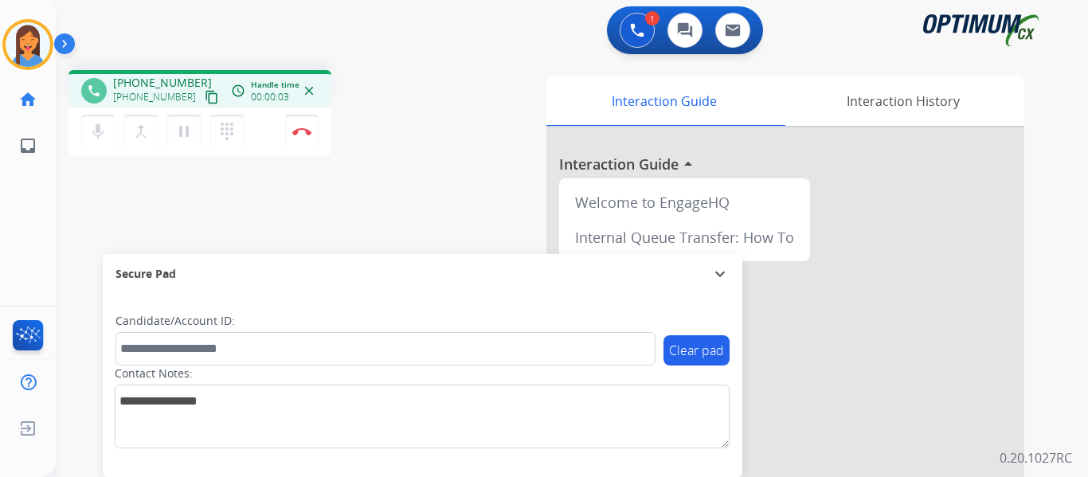
click at [205, 95] on mat-icon "content_copy" at bounding box center [212, 97] width 14 height 14
click at [305, 136] on button "Disconnect" at bounding box center [301, 131] width 33 height 33
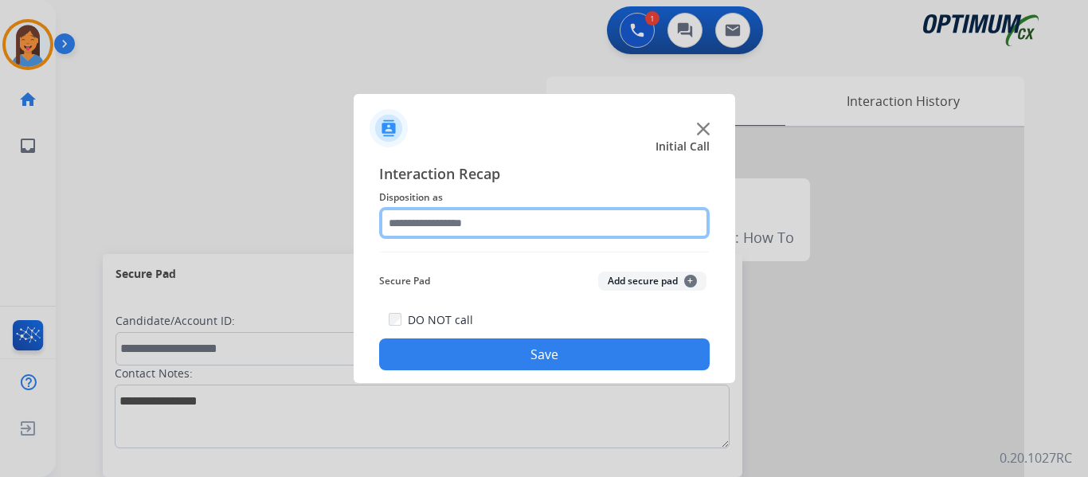
click at [411, 218] on input "text" at bounding box center [544, 223] width 331 height 32
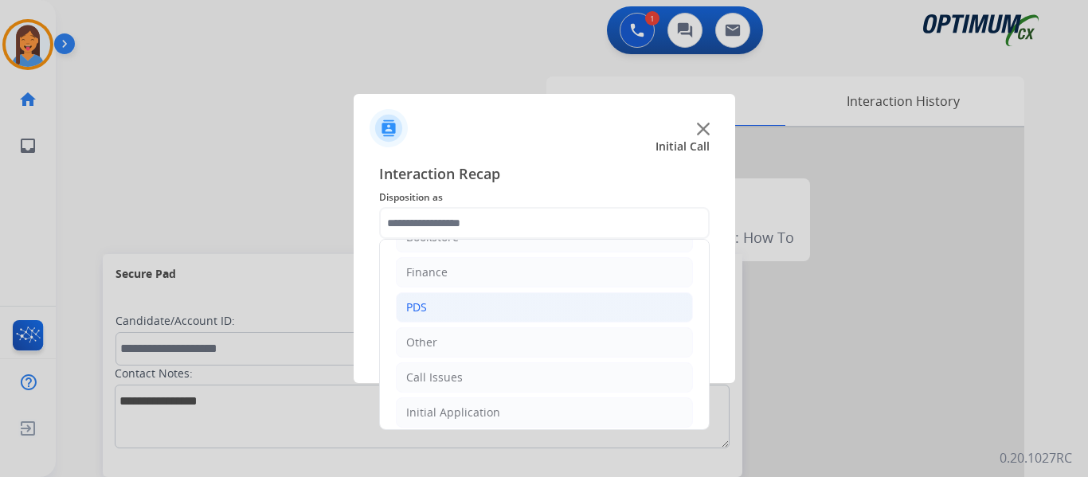
click at [440, 312] on li "PDS" at bounding box center [544, 307] width 297 height 30
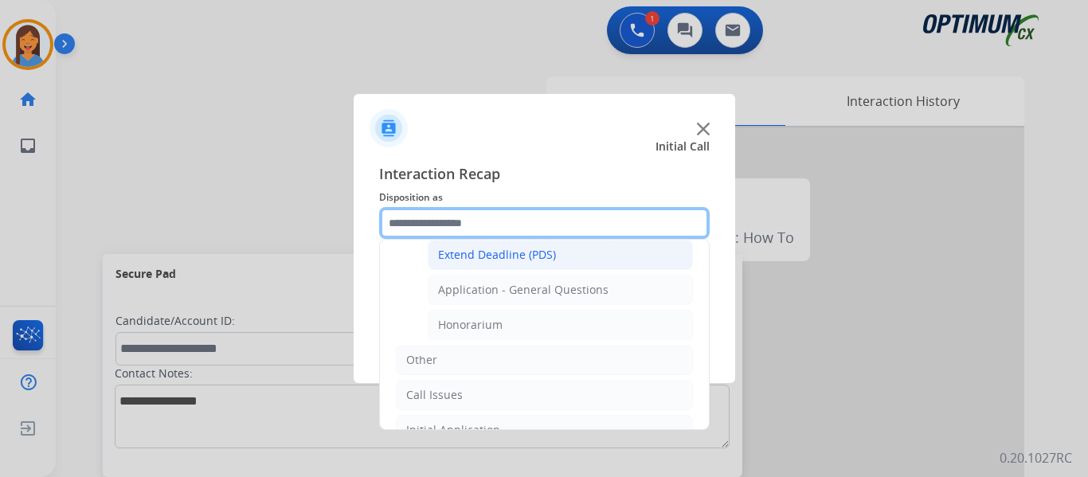
scroll to position [507, 0]
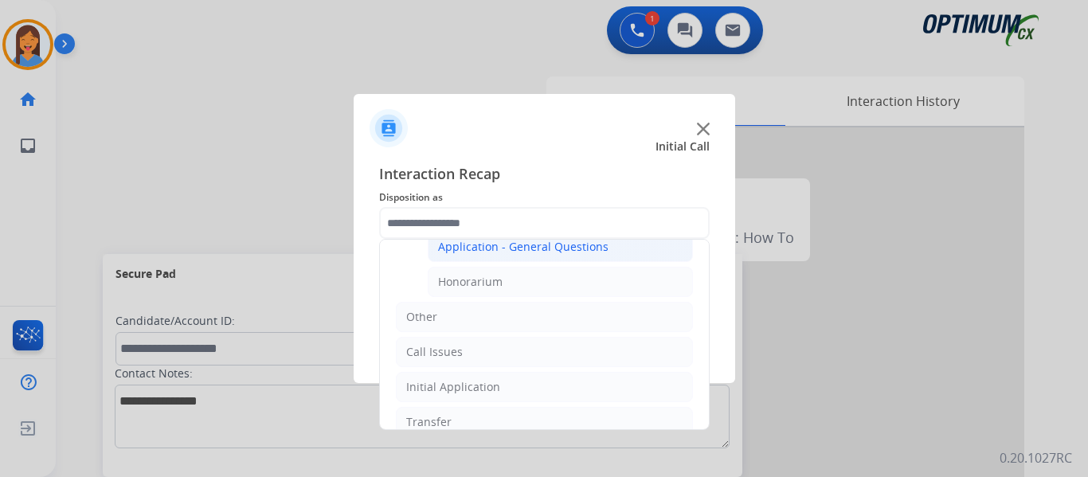
click at [539, 249] on div "Application - General Questions" at bounding box center [523, 247] width 171 height 16
type input "**********"
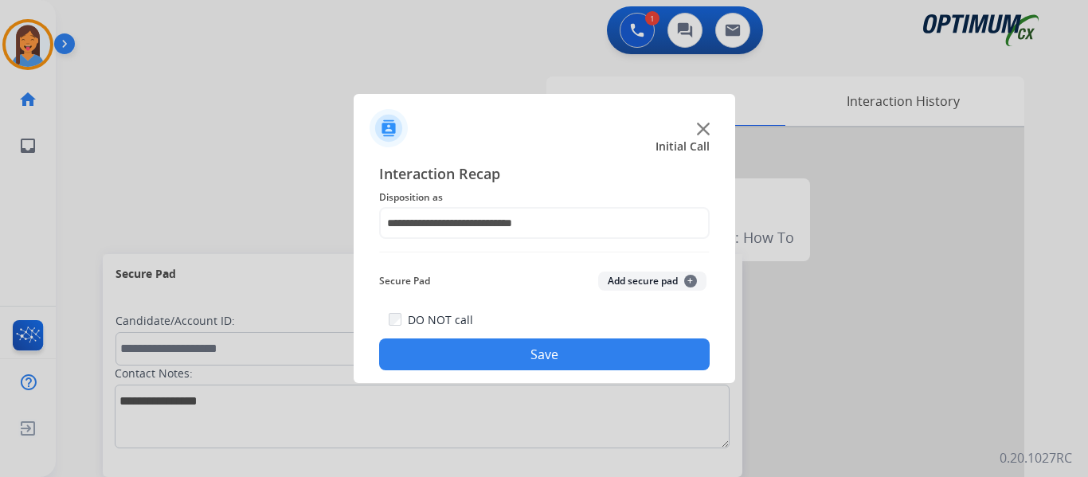
click at [555, 356] on button "Save" at bounding box center [544, 355] width 331 height 32
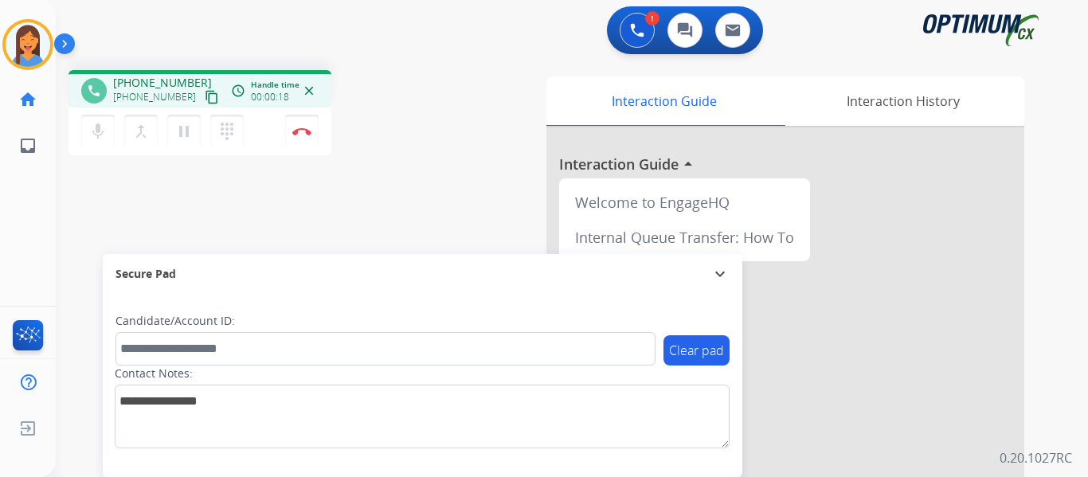
drag, startPoint x: 190, startPoint y: 100, endPoint x: 202, endPoint y: 100, distance: 11.2
click at [205, 100] on mat-icon "content_copy" at bounding box center [212, 97] width 14 height 14
click at [299, 130] on img at bounding box center [301, 131] width 19 height 8
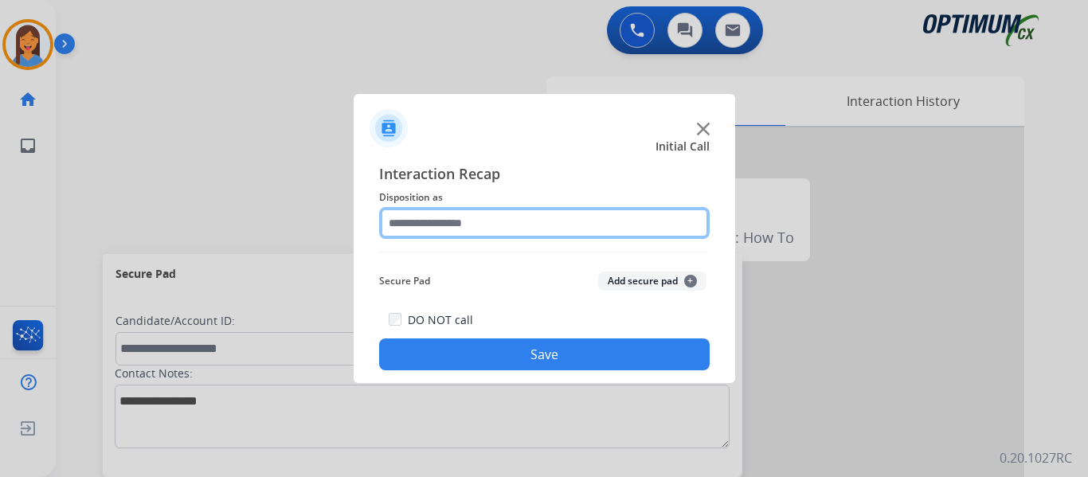
click at [445, 231] on input "text" at bounding box center [544, 223] width 331 height 32
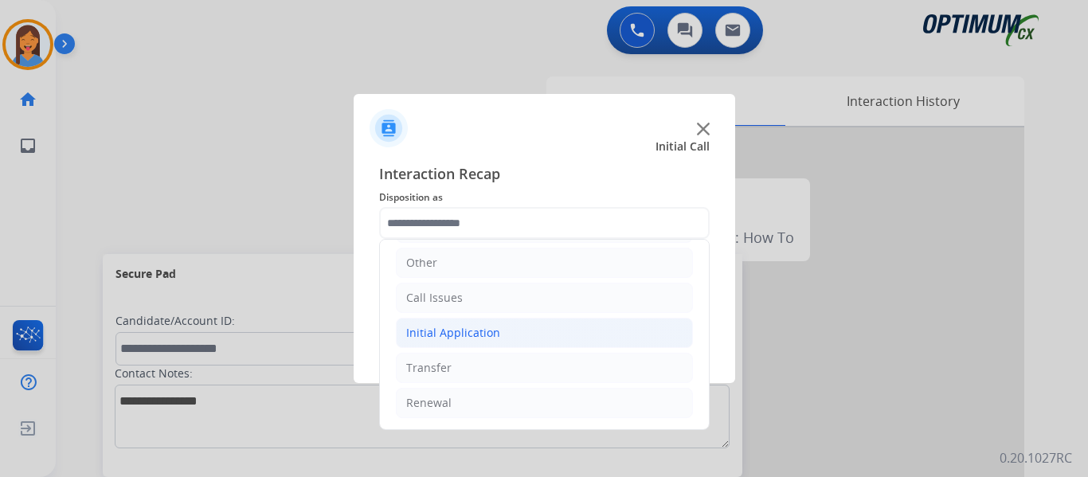
click at [461, 343] on li "Initial Application" at bounding box center [544, 333] width 297 height 30
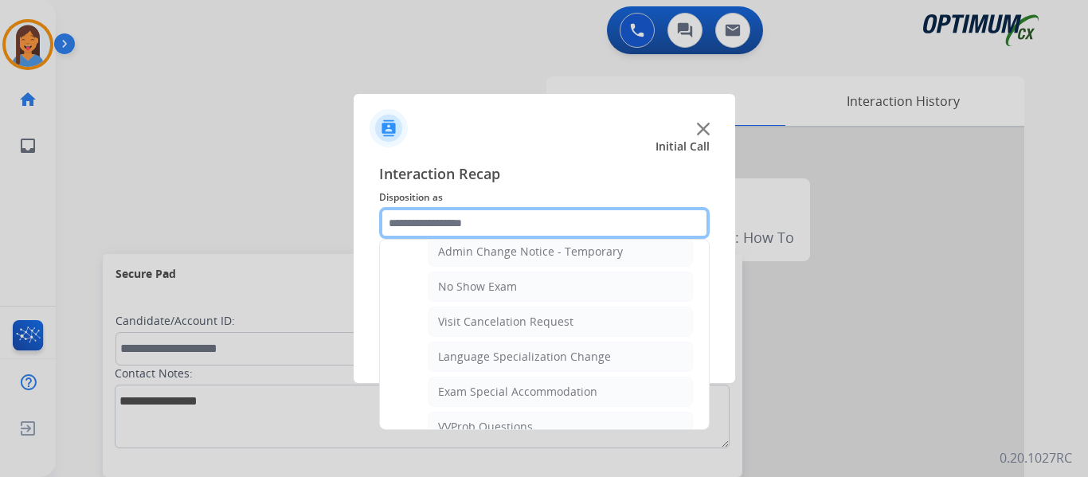
scroll to position [746, 0]
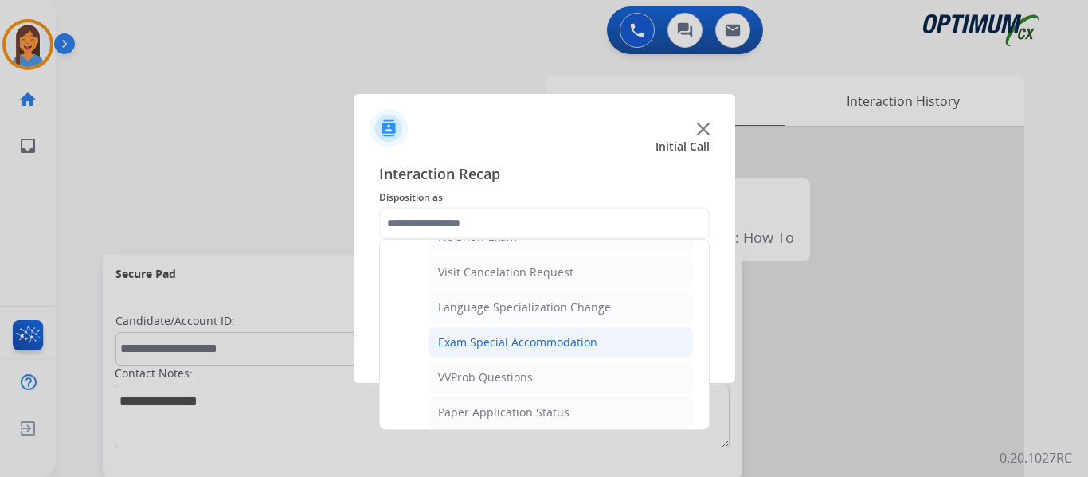
click at [540, 342] on div "Exam Special Accommodation" at bounding box center [517, 343] width 159 height 16
type input "**********"
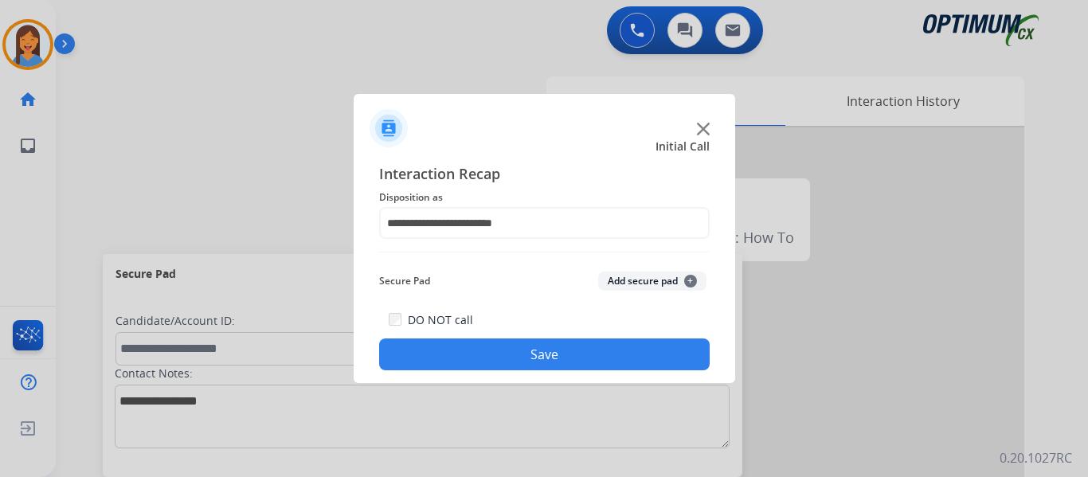
click at [543, 359] on button "Save" at bounding box center [544, 355] width 331 height 32
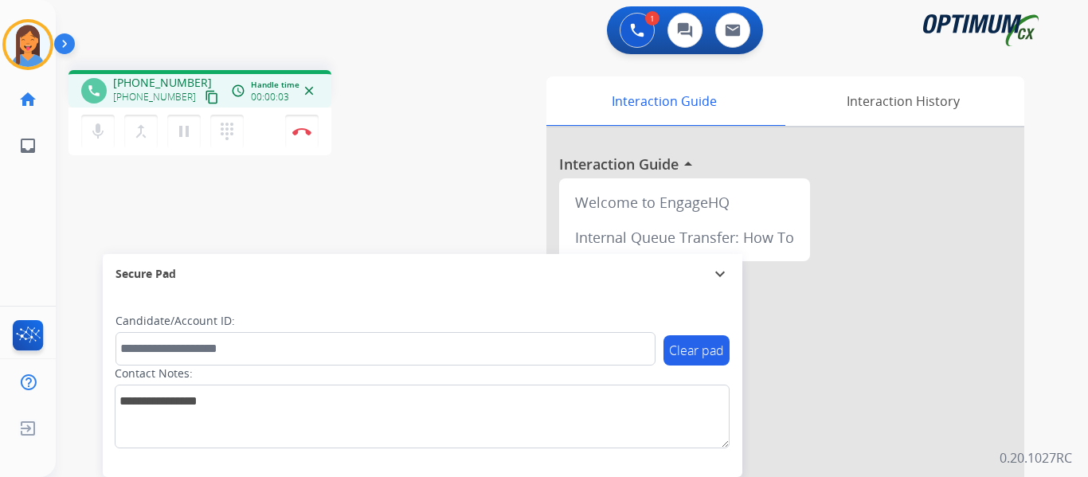
click at [205, 96] on mat-icon "content_copy" at bounding box center [212, 97] width 14 height 14
click at [300, 136] on button "Disconnect" at bounding box center [301, 131] width 33 height 33
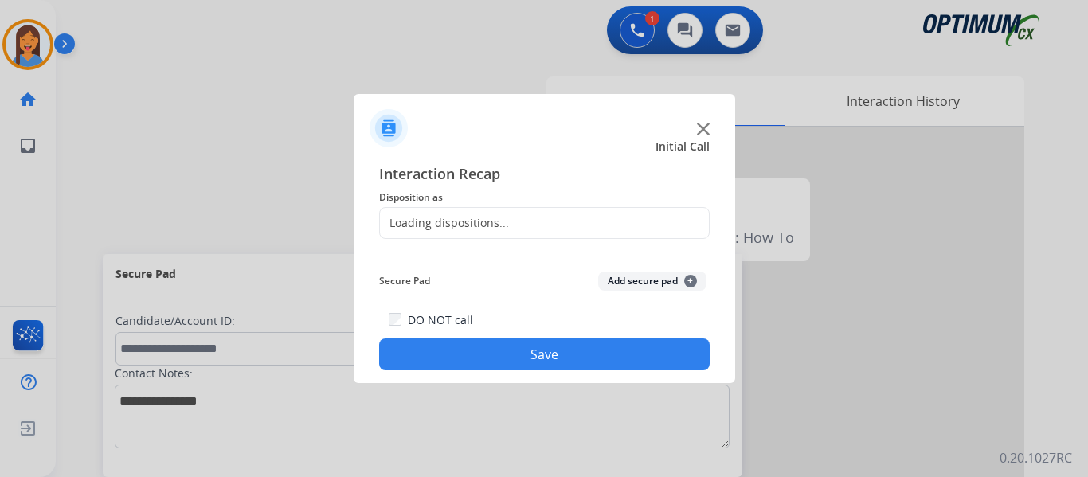
click at [442, 217] on div "Loading dispositions..." at bounding box center [444, 223] width 129 height 16
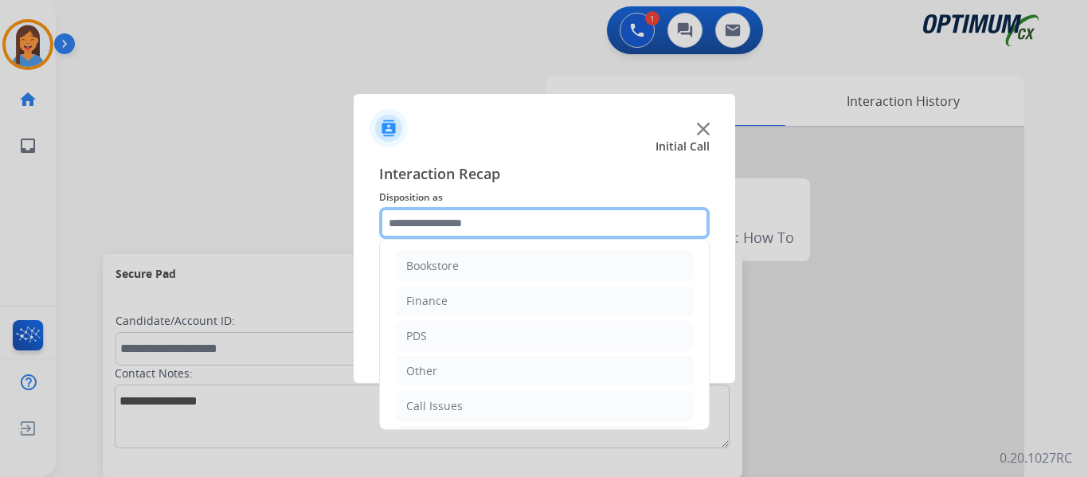
click at [491, 218] on input "text" at bounding box center [544, 223] width 331 height 32
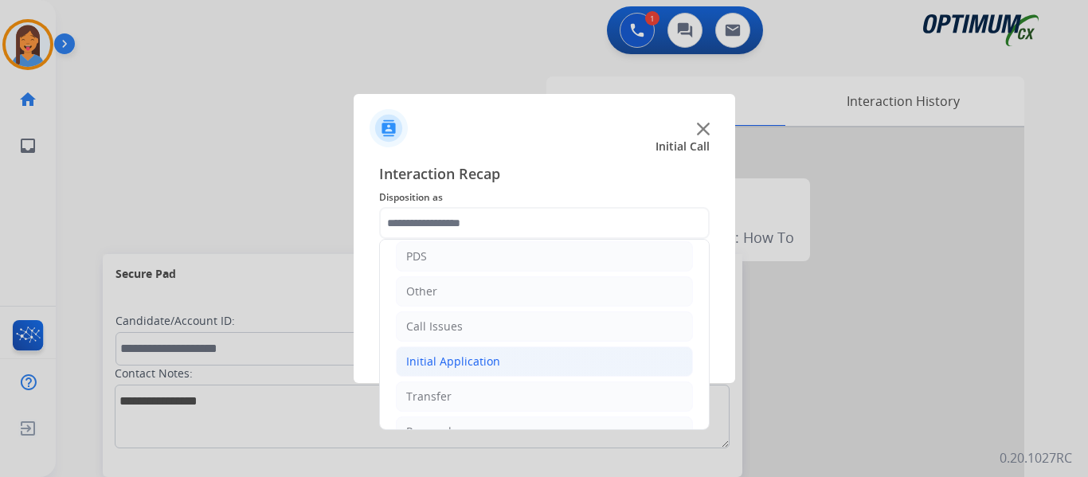
click at [487, 358] on div "Initial Application" at bounding box center [453, 362] width 94 height 16
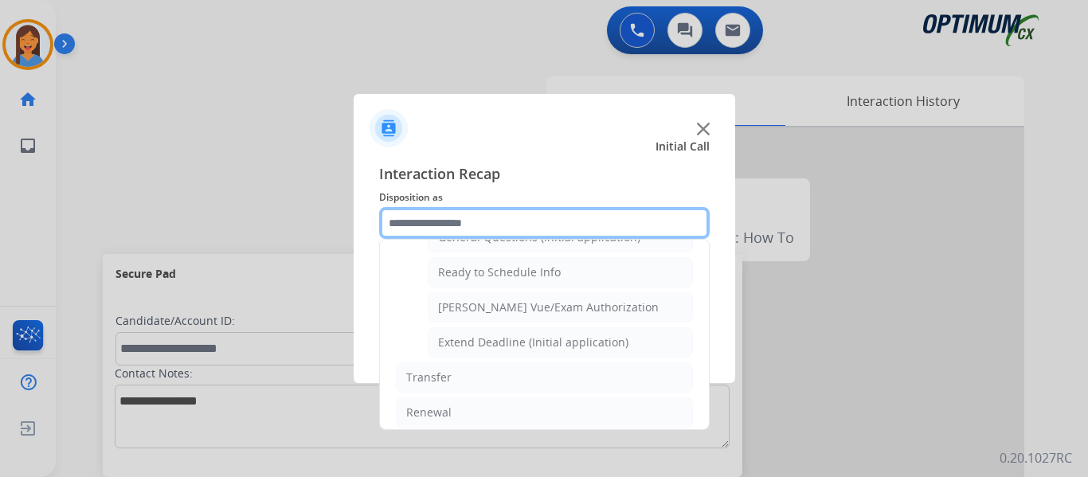
scroll to position [876, 0]
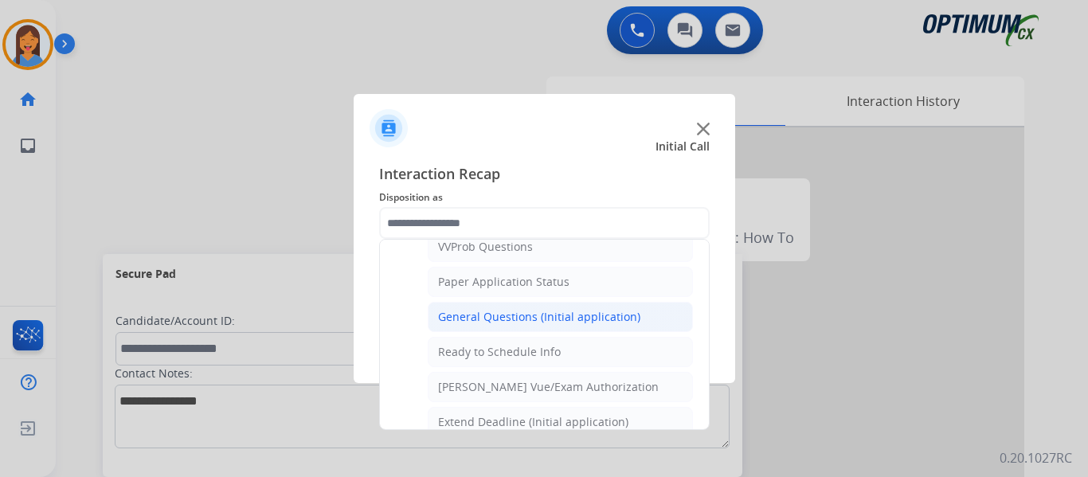
click at [516, 316] on div "General Questions (Initial application)" at bounding box center [539, 317] width 202 height 16
type input "**********"
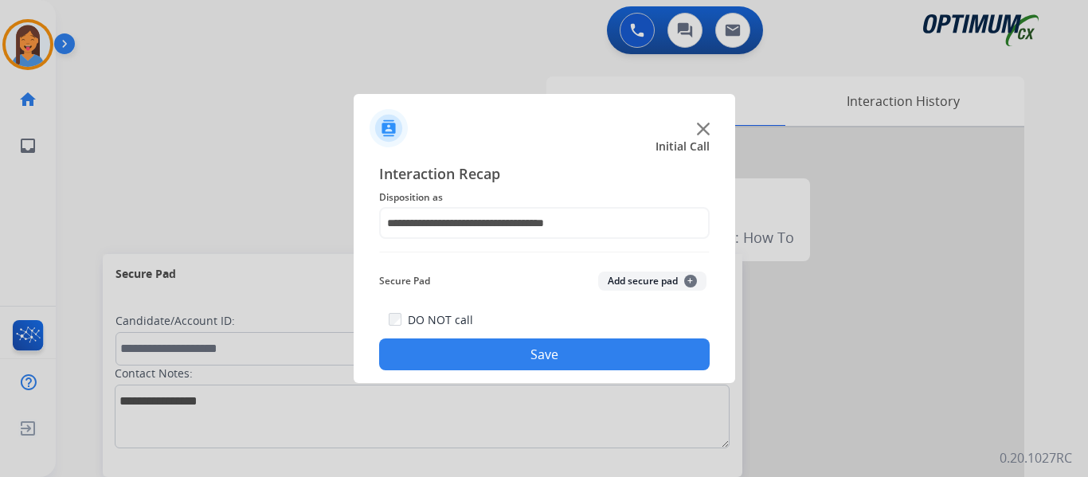
click at [527, 347] on button "Save" at bounding box center [544, 355] width 331 height 32
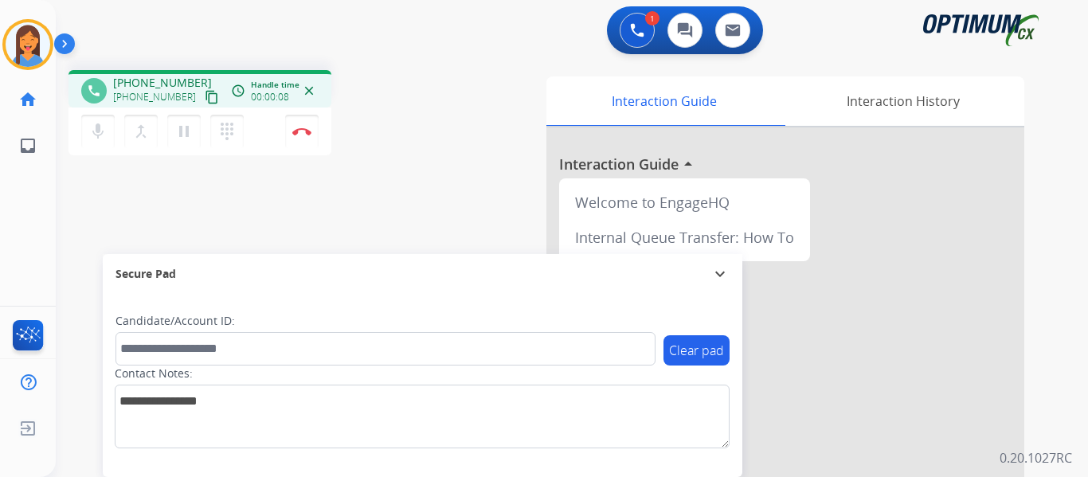
click at [205, 99] on mat-icon "content_copy" at bounding box center [212, 97] width 14 height 14
click at [305, 133] on img at bounding box center [301, 131] width 19 height 8
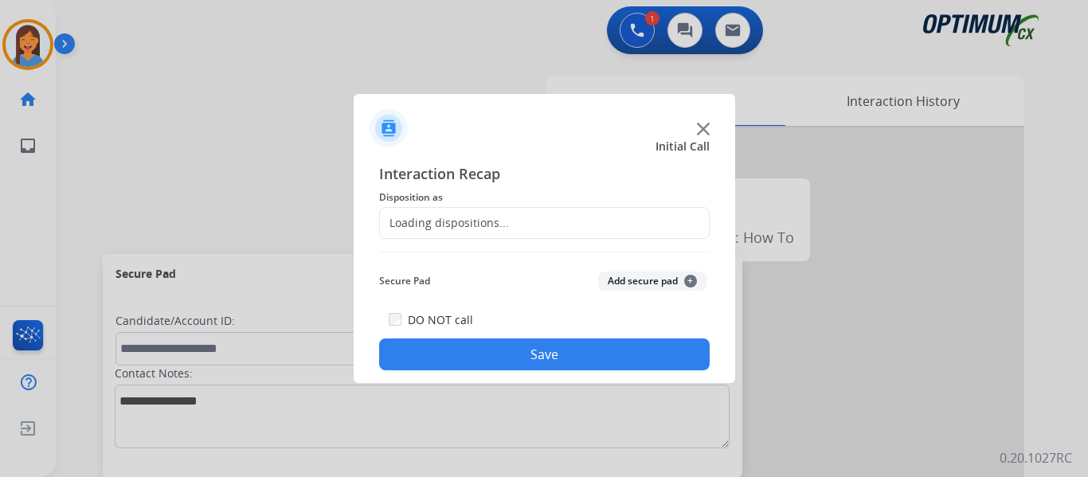
click at [485, 221] on div "Loading dispositions..." at bounding box center [444, 223] width 129 height 16
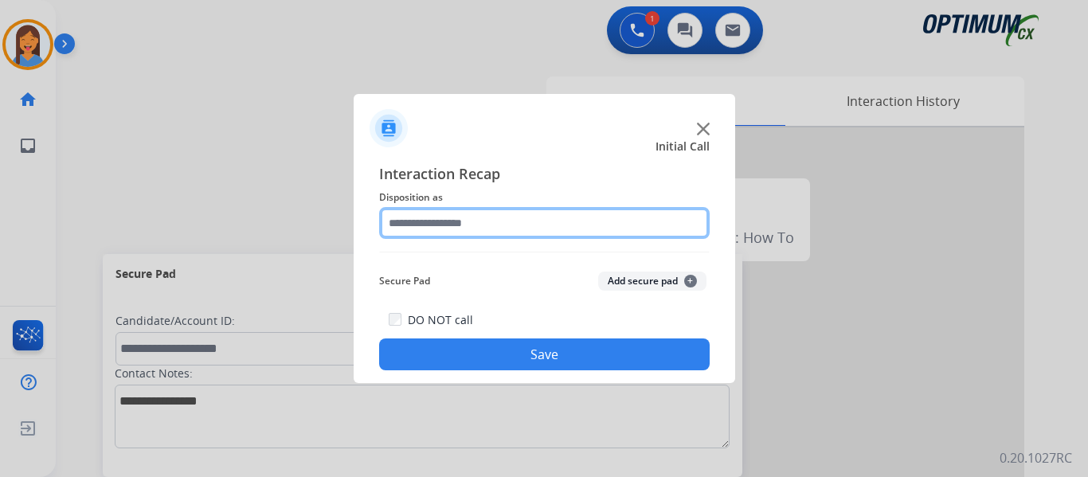
click at [425, 228] on input "text" at bounding box center [544, 223] width 331 height 32
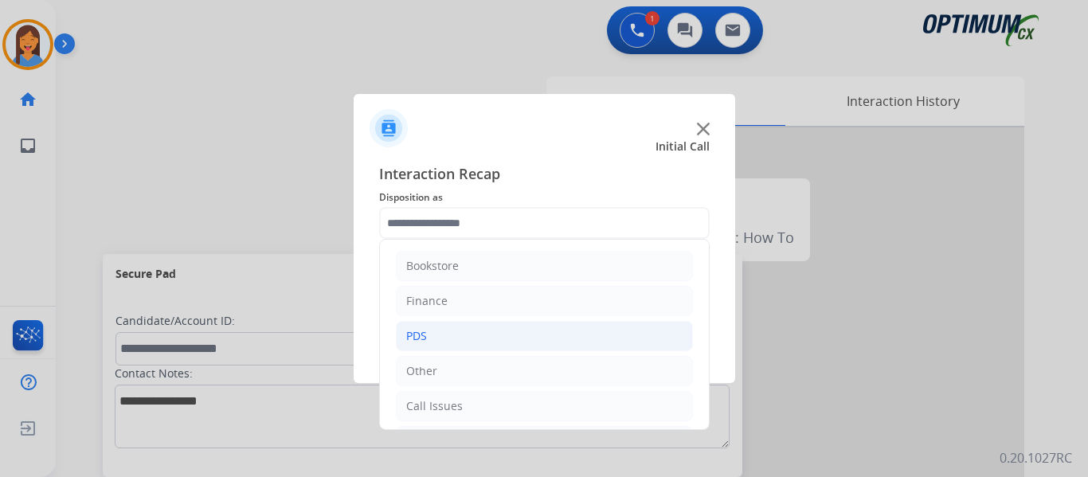
click at [438, 340] on li "PDS" at bounding box center [544, 336] width 297 height 30
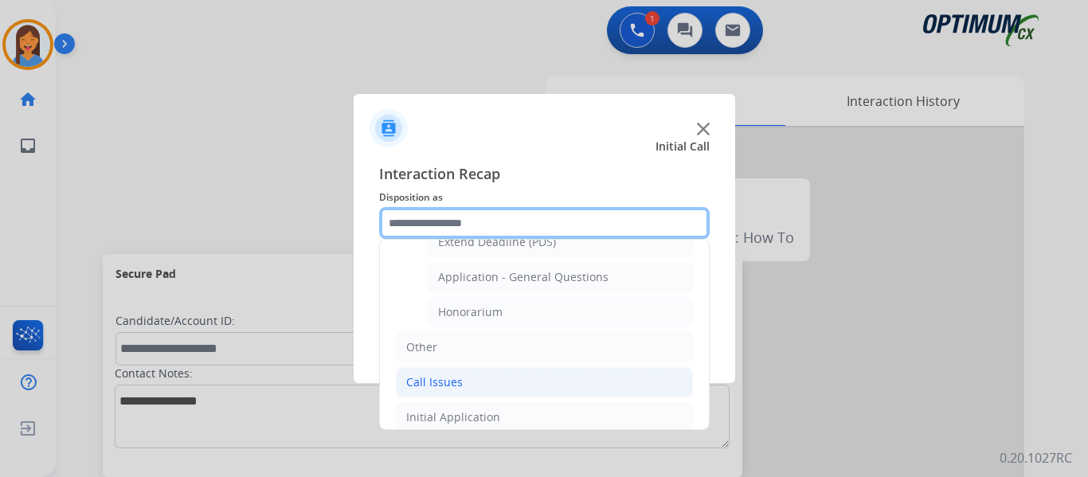
scroll to position [478, 0]
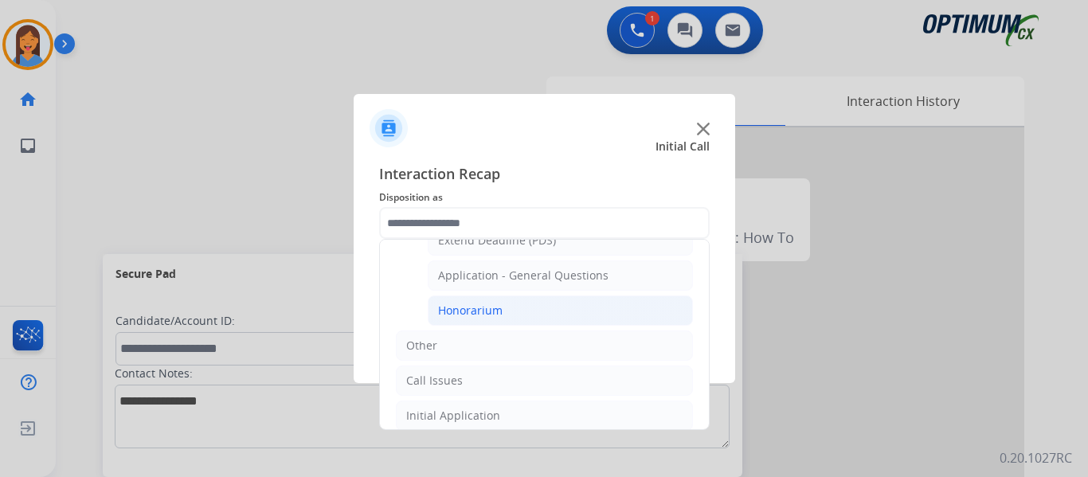
click at [476, 313] on div "Honorarium" at bounding box center [470, 311] width 65 height 16
type input "**********"
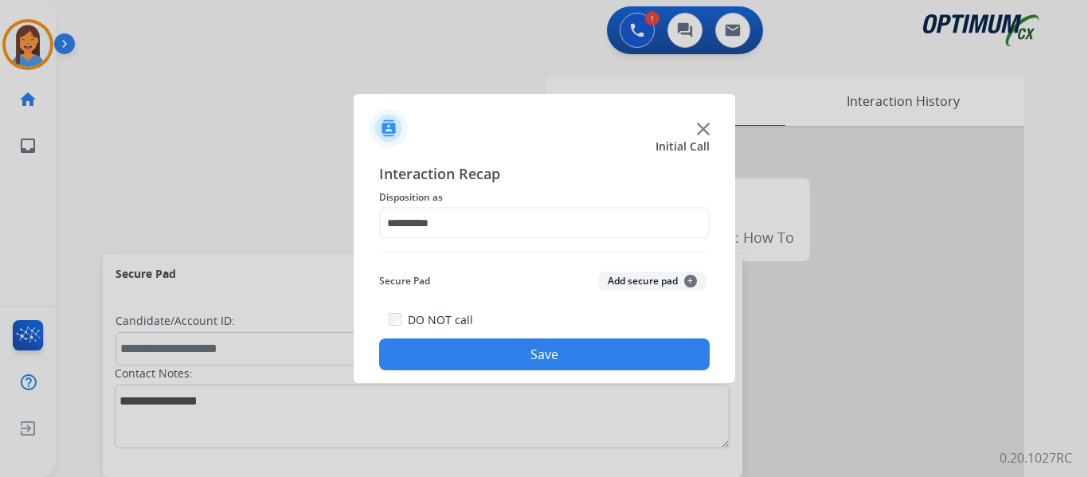
click at [510, 371] on div "**********" at bounding box center [545, 266] width 382 height 233
click at [518, 363] on button "Save" at bounding box center [544, 355] width 331 height 32
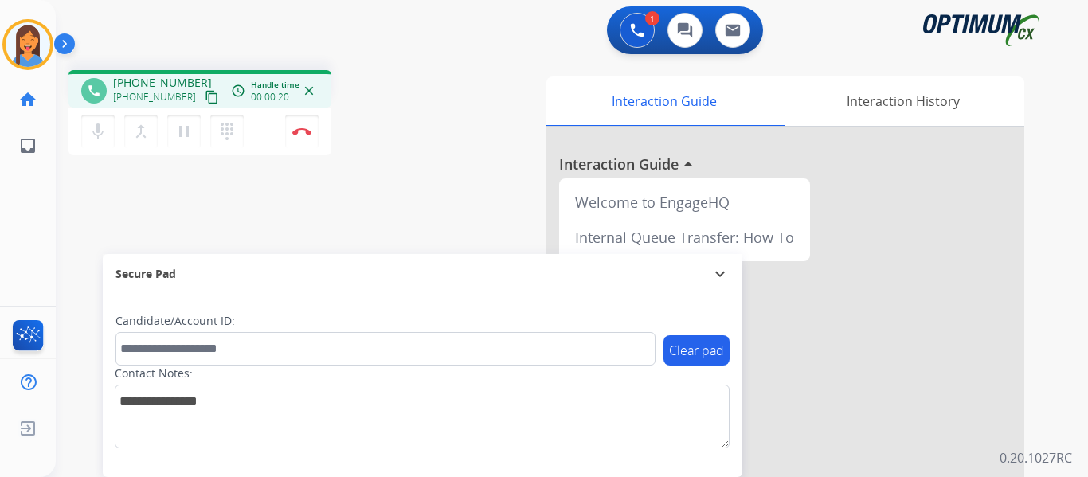
click at [205, 100] on mat-icon "content_copy" at bounding box center [212, 97] width 14 height 14
click at [307, 135] on img at bounding box center [301, 131] width 19 height 8
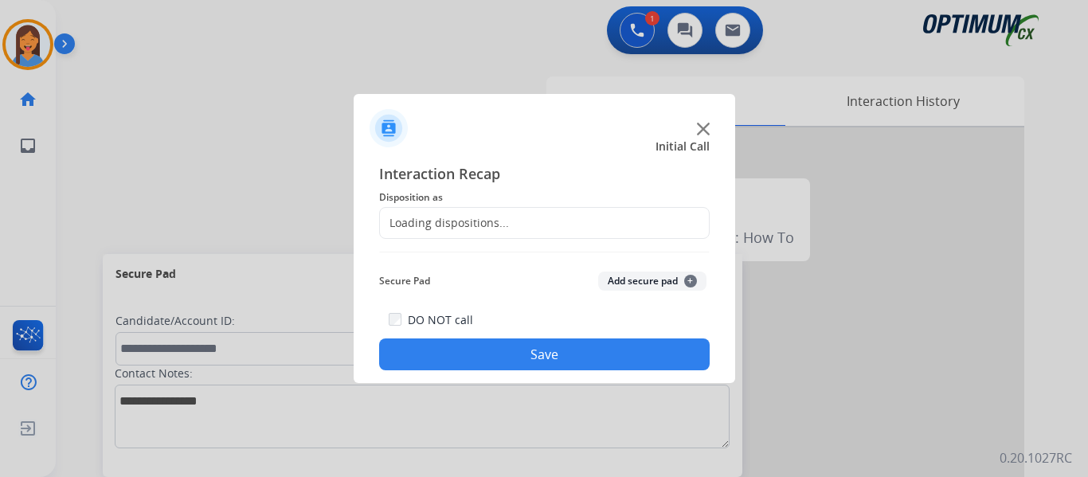
click at [472, 215] on div "Loading dispositions..." at bounding box center [444, 223] width 129 height 16
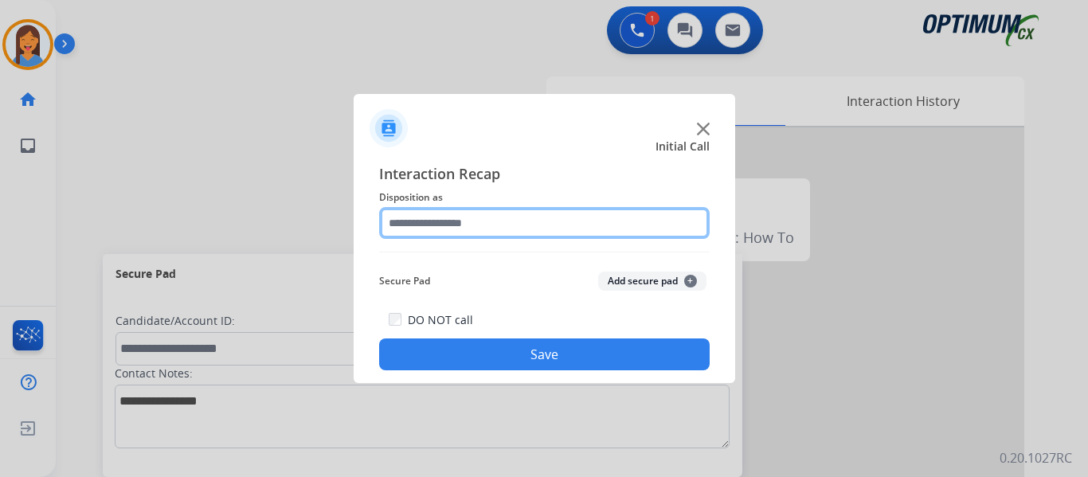
click at [453, 219] on input "text" at bounding box center [544, 223] width 331 height 32
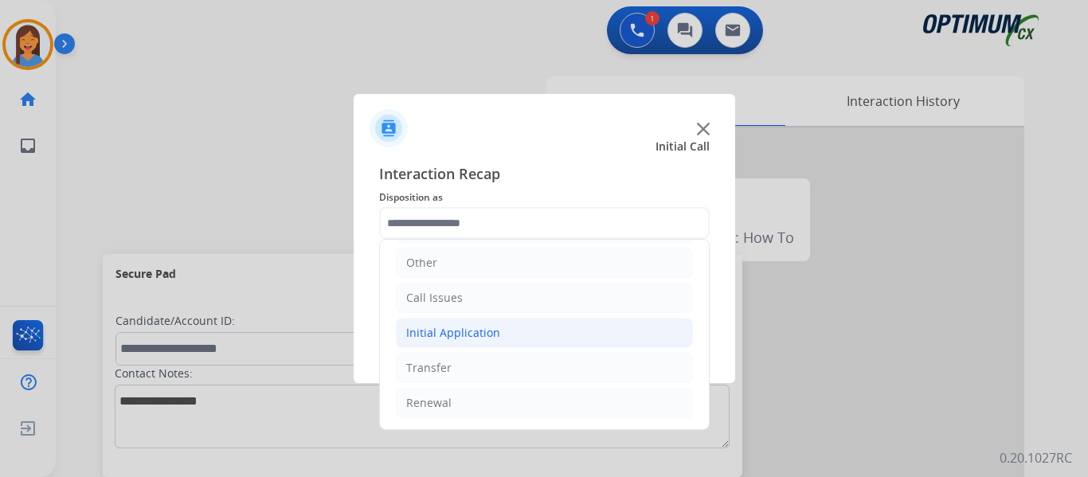
click at [465, 328] on div "Initial Application" at bounding box center [453, 333] width 94 height 16
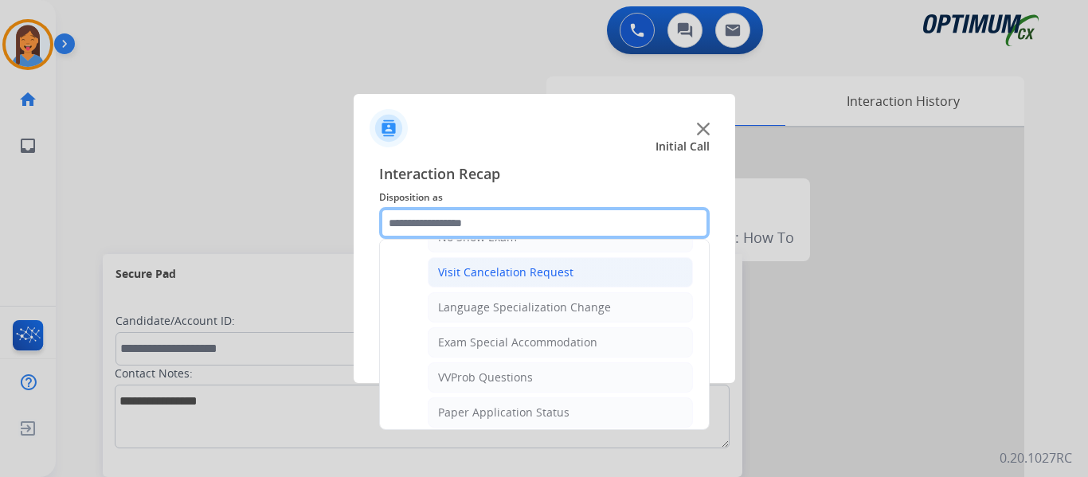
scroll to position [825, 0]
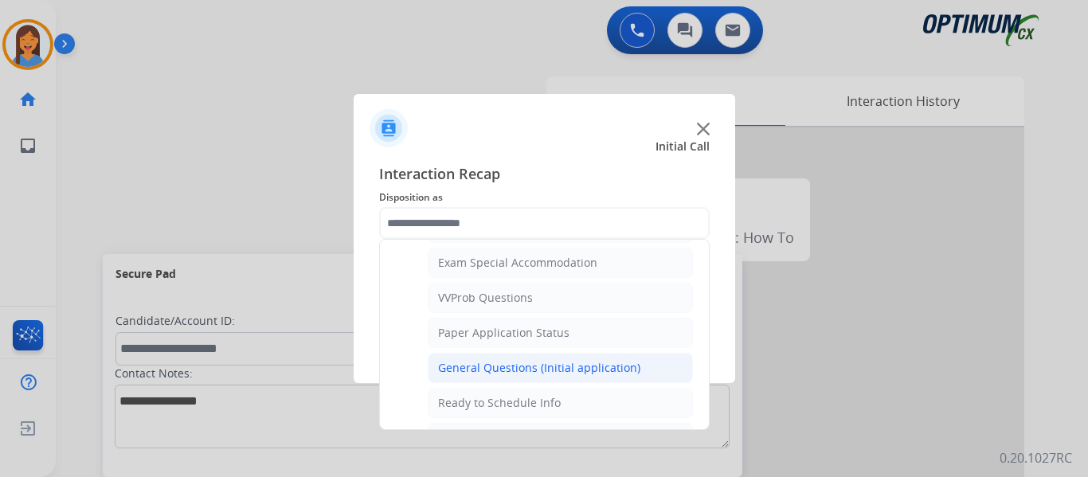
click at [490, 360] on div "General Questions (Initial application)" at bounding box center [539, 368] width 202 height 16
type input "**********"
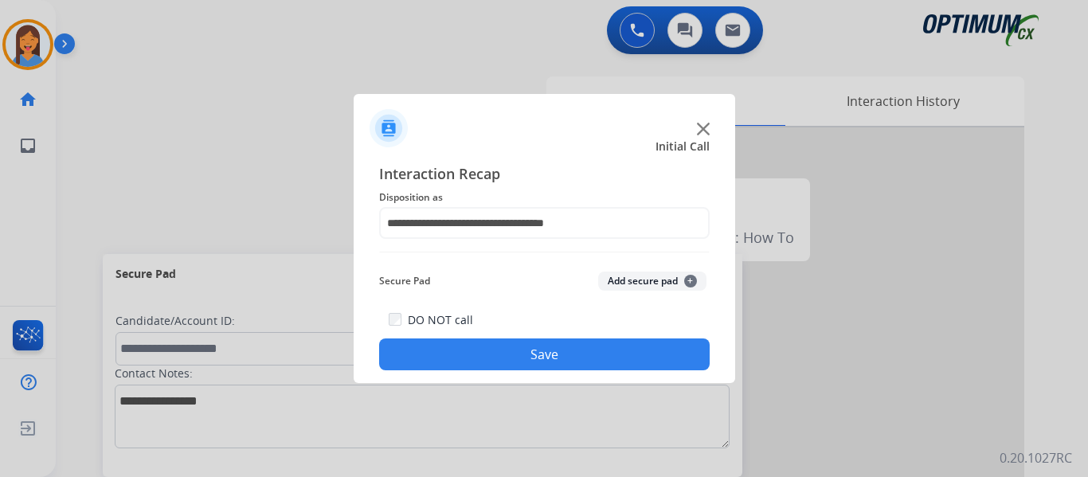
click at [490, 360] on button "Save" at bounding box center [544, 355] width 331 height 32
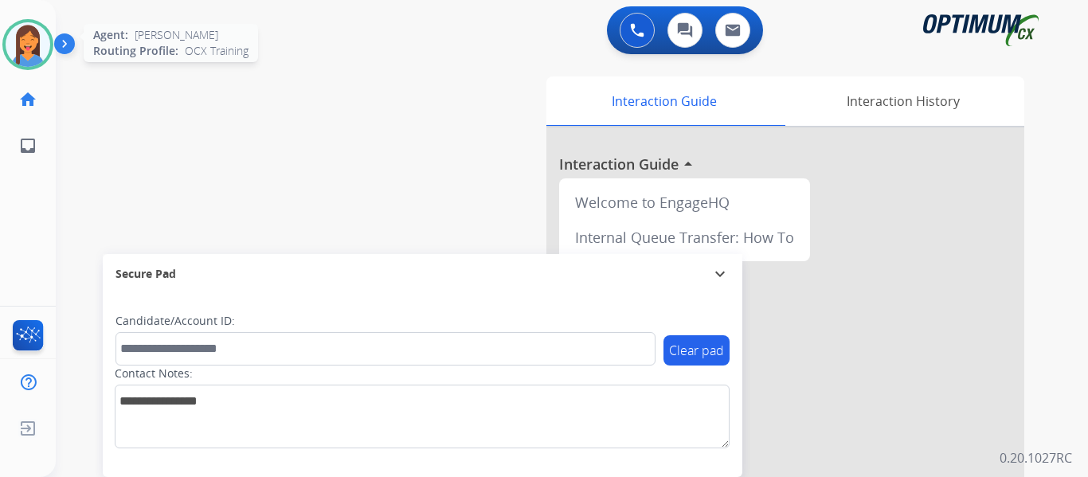
click at [18, 46] on img at bounding box center [28, 44] width 45 height 45
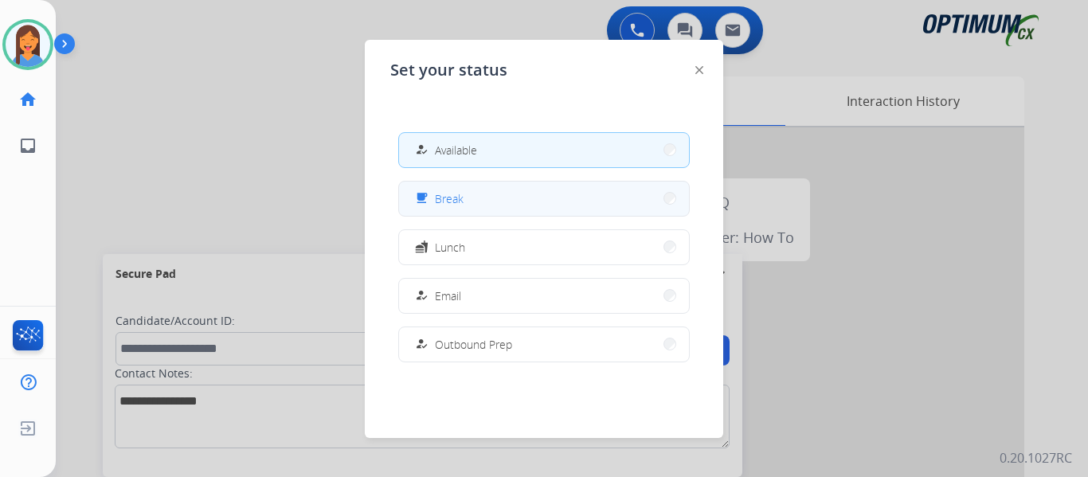
click at [470, 188] on button "free_breakfast Break" at bounding box center [544, 199] width 290 height 34
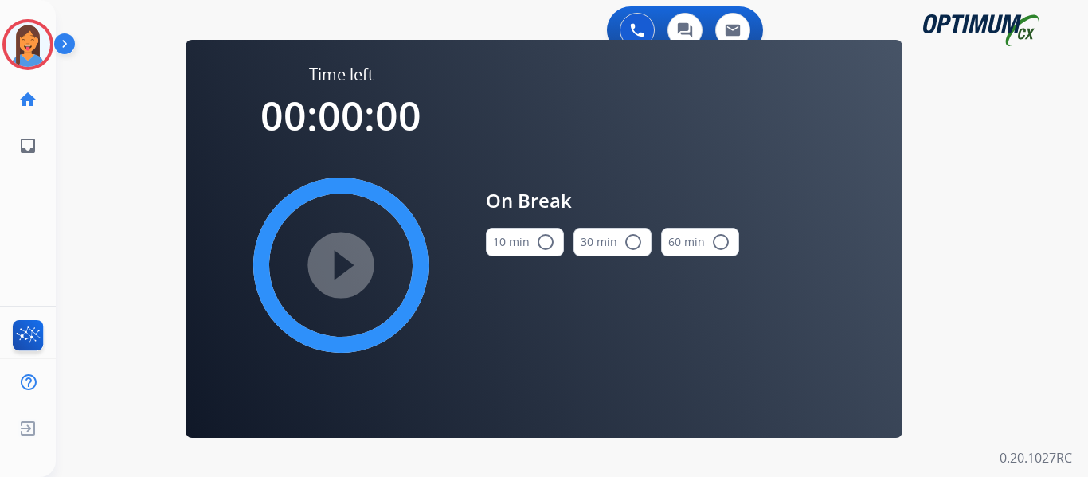
click at [539, 249] on mat-icon "radio_button_unchecked" at bounding box center [545, 242] width 19 height 19
click at [331, 257] on mat-icon "play_circle_filled" at bounding box center [340, 265] width 19 height 19
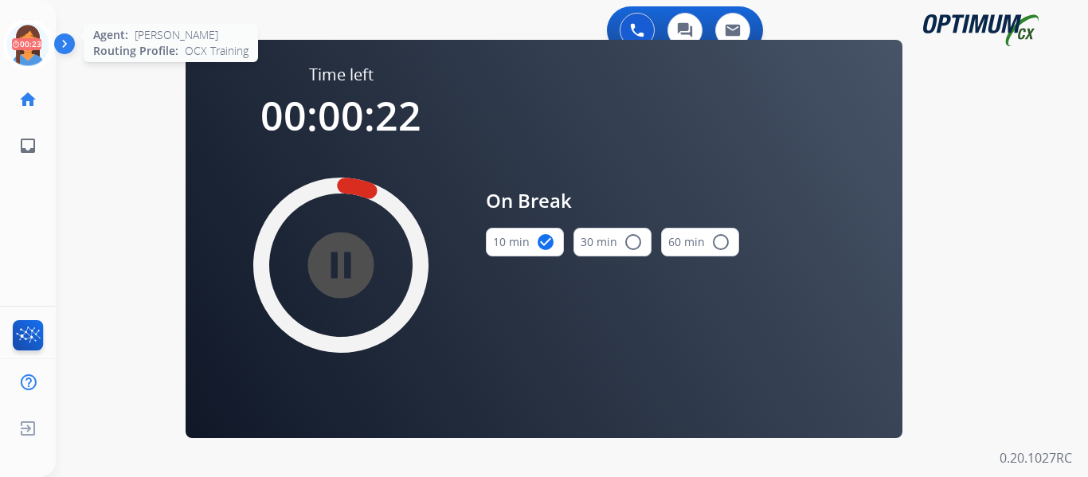
click at [22, 52] on icon at bounding box center [28, 45] width 52 height 52
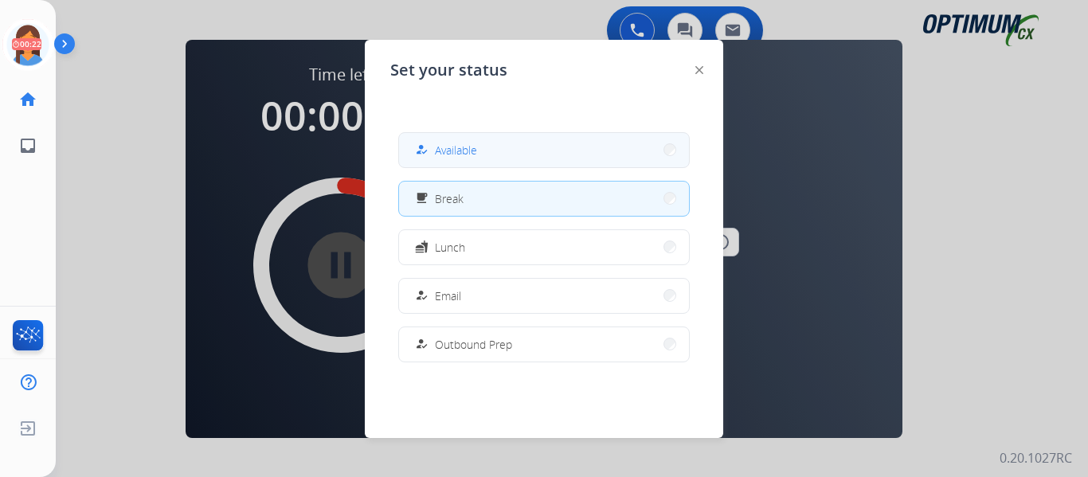
click at [516, 151] on button "how_to_reg Available" at bounding box center [544, 150] width 290 height 34
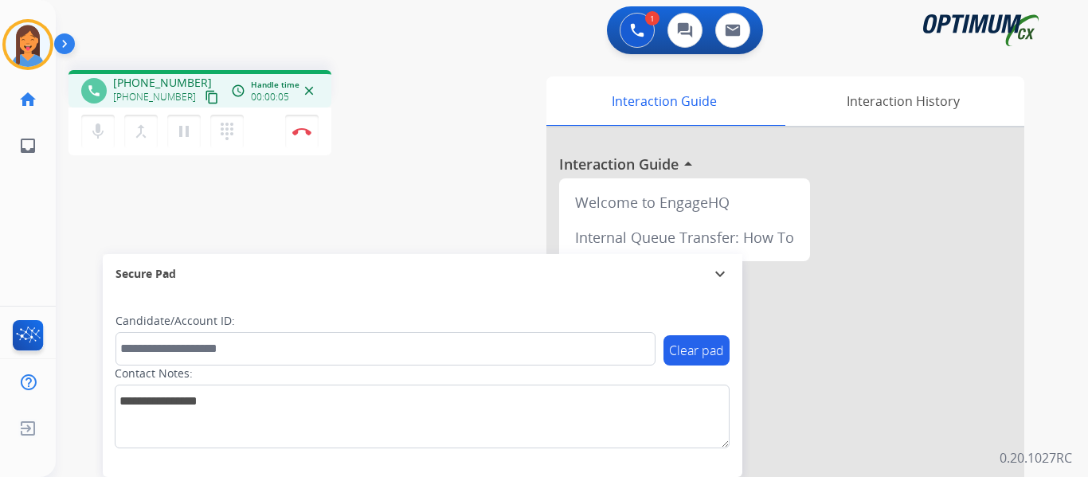
click at [205, 96] on mat-icon "content_copy" at bounding box center [212, 97] width 14 height 14
click at [298, 133] on img at bounding box center [301, 131] width 19 height 8
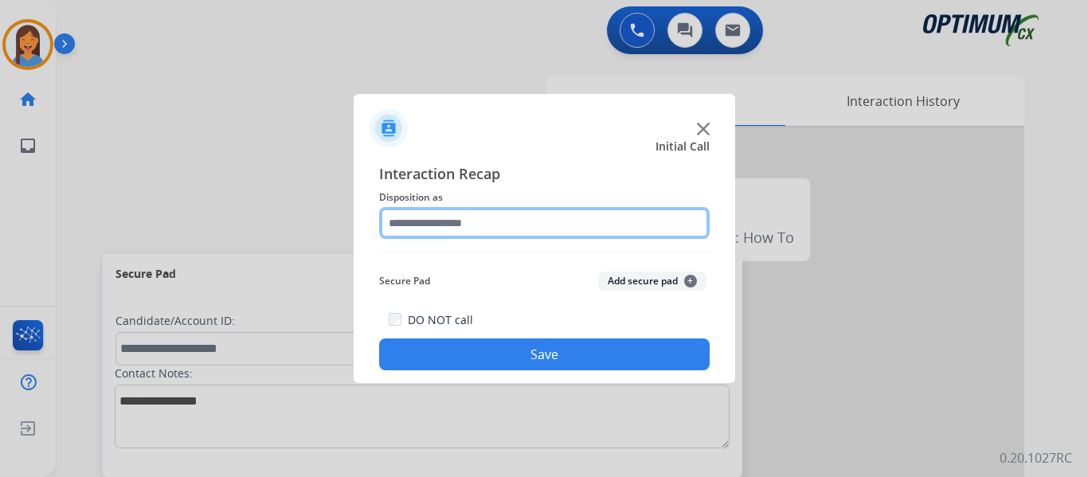
click at [438, 221] on input "text" at bounding box center [544, 223] width 331 height 32
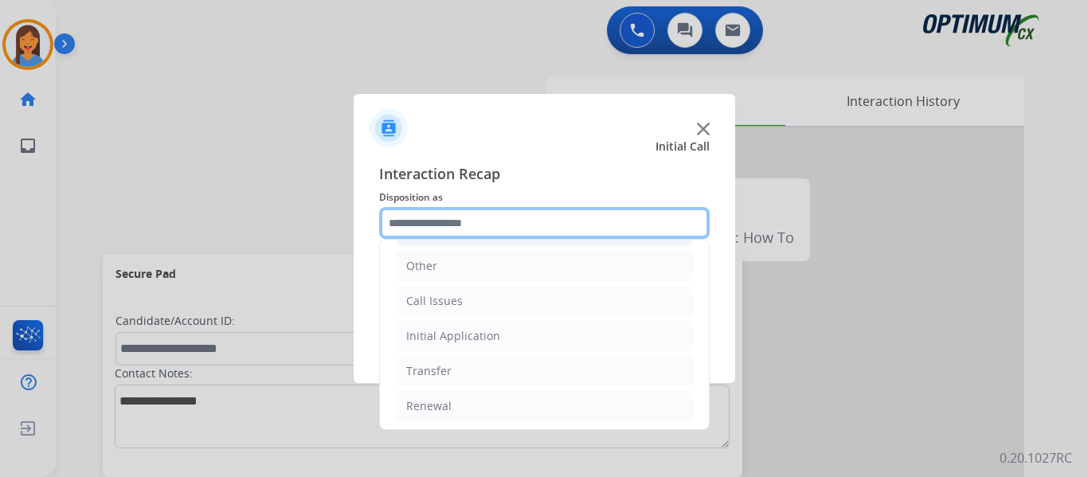
scroll to position [108, 0]
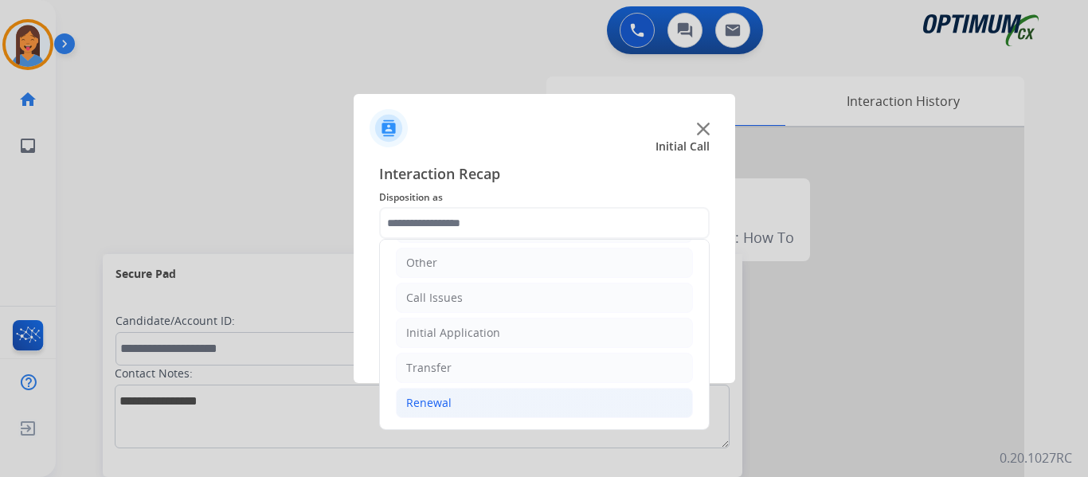
click at [433, 402] on div "Renewal" at bounding box center [428, 403] width 45 height 16
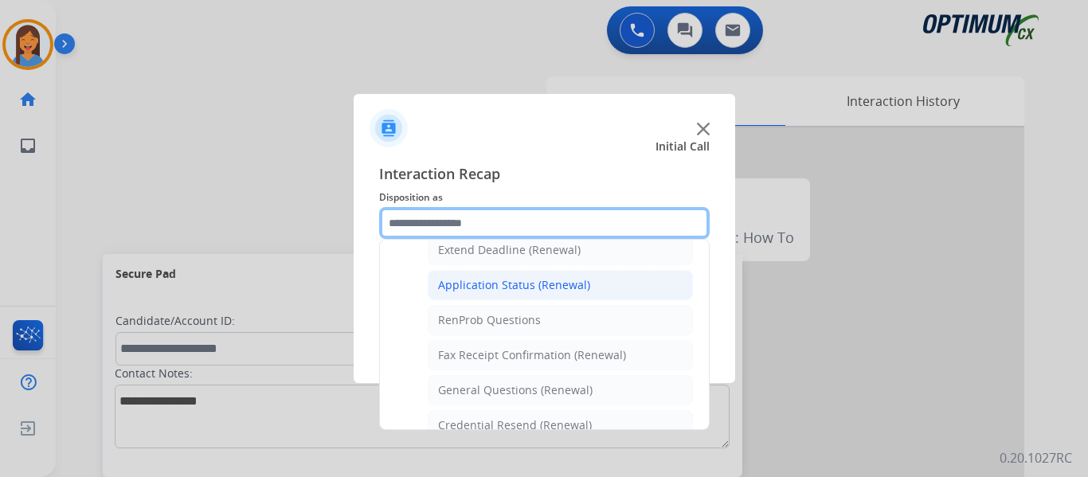
scroll to position [427, 0]
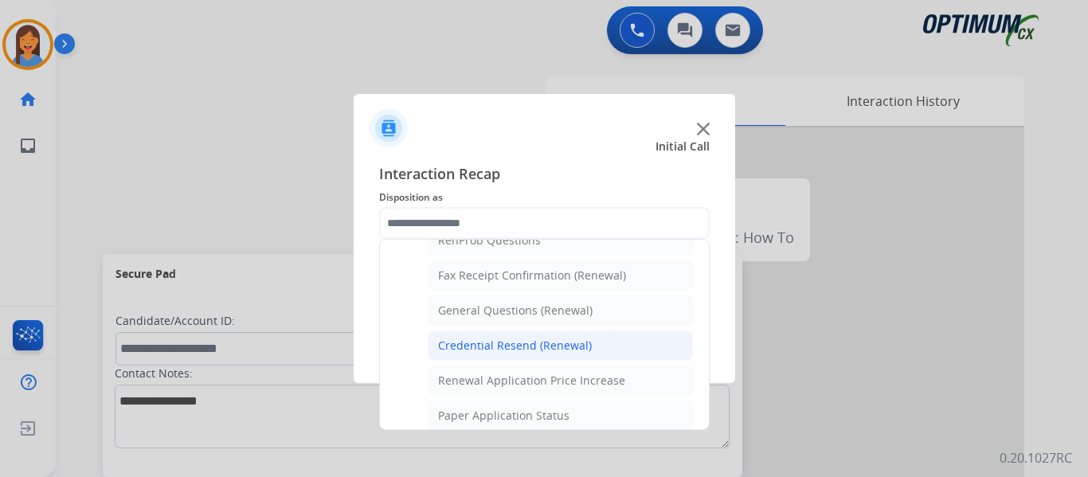
click at [503, 340] on div "Credential Resend (Renewal)" at bounding box center [515, 346] width 154 height 16
type input "**********"
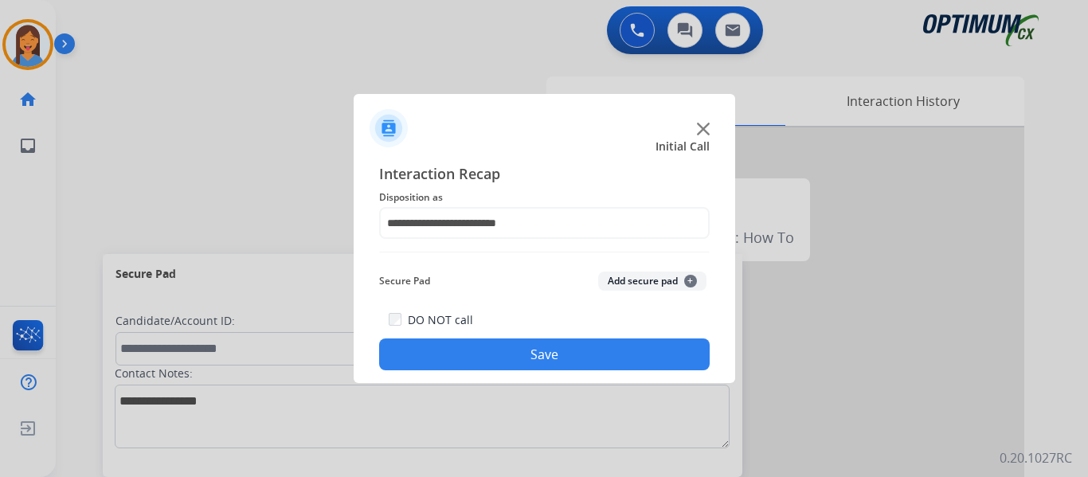
click at [506, 348] on button "Save" at bounding box center [544, 355] width 331 height 32
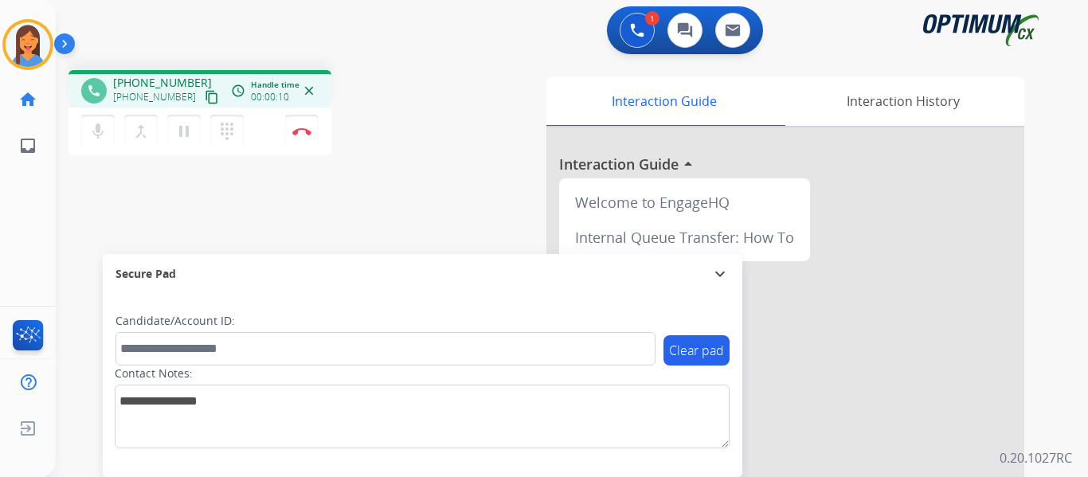
drag, startPoint x: 195, startPoint y: 104, endPoint x: 214, endPoint y: 104, distance: 19.1
click at [205, 104] on mat-icon "content_copy" at bounding box center [212, 97] width 14 height 14
drag, startPoint x: 189, startPoint y: 96, endPoint x: 219, endPoint y: 103, distance: 31.1
click at [205, 96] on mat-icon "content_copy" at bounding box center [212, 97] width 14 height 14
click at [300, 132] on img at bounding box center [301, 131] width 19 height 8
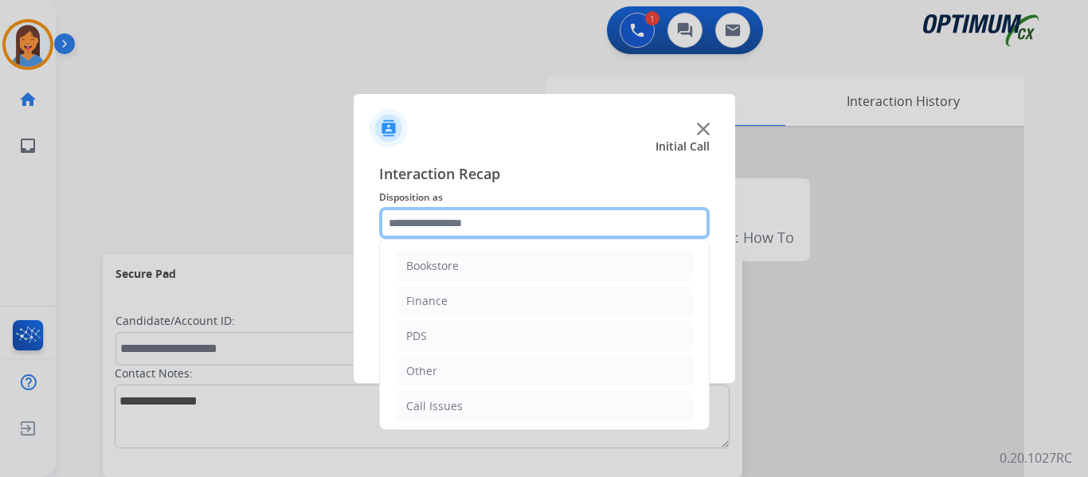
click at [423, 229] on input "text" at bounding box center [544, 223] width 331 height 32
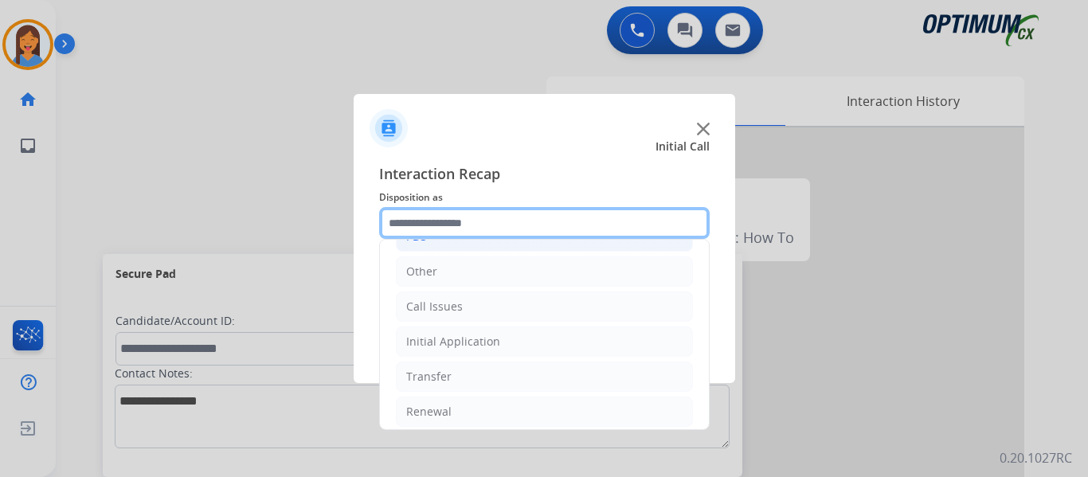
scroll to position [108, 0]
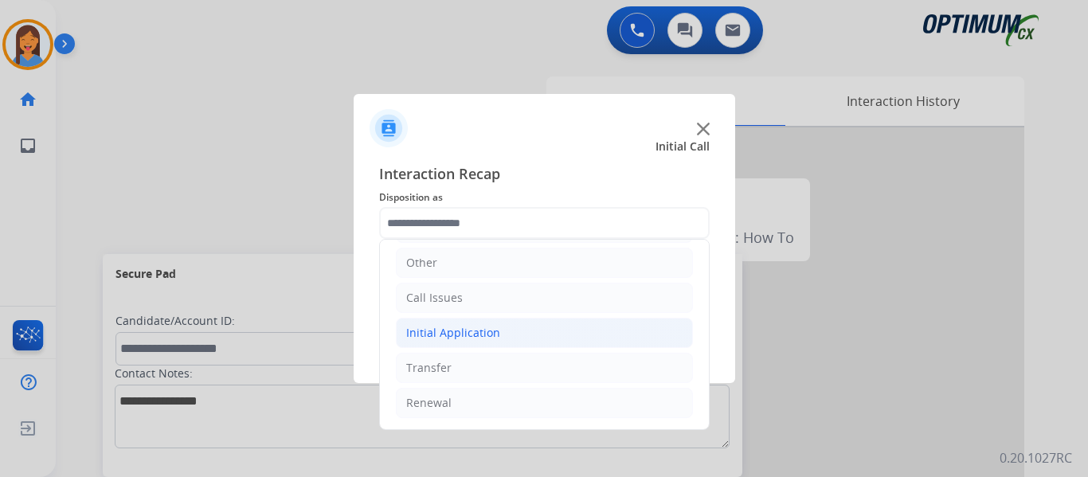
click at [474, 336] on div "Initial Application" at bounding box center [453, 333] width 94 height 16
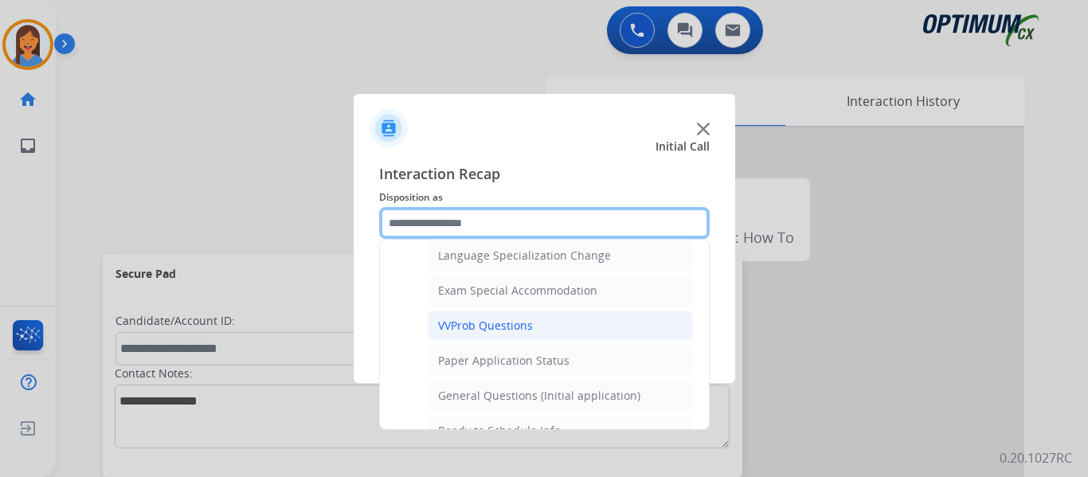
scroll to position [825, 0]
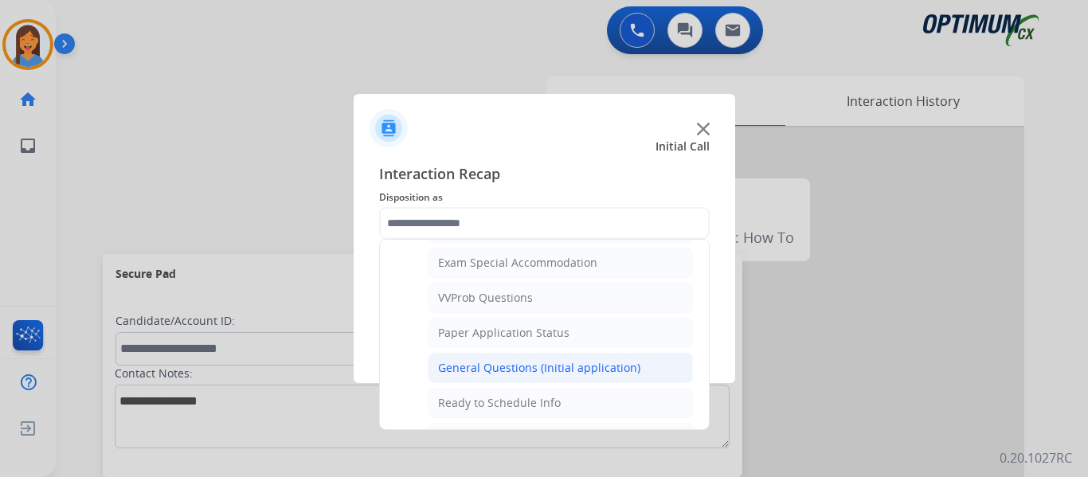
click at [484, 370] on div "General Questions (Initial application)" at bounding box center [539, 368] width 202 height 16
type input "**********"
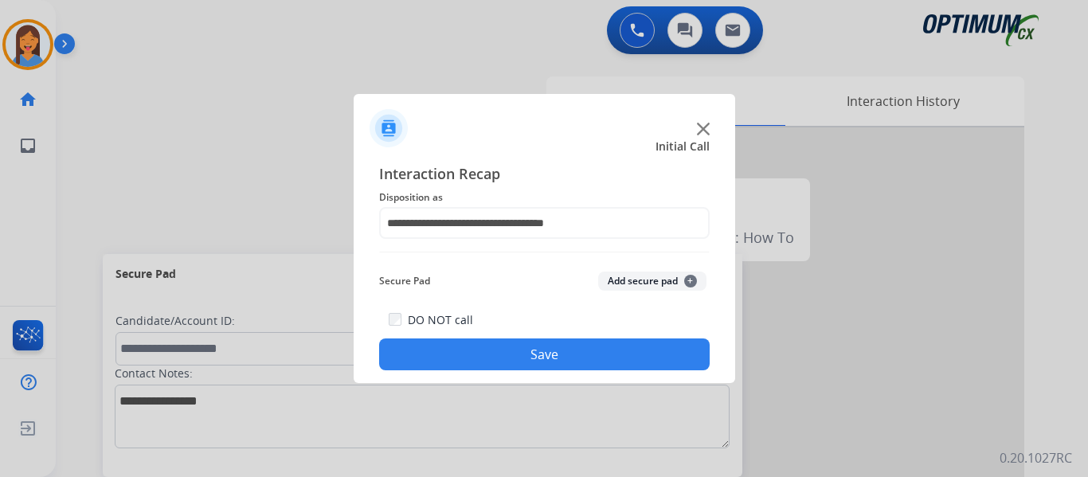
click at [488, 358] on button "Save" at bounding box center [544, 355] width 331 height 32
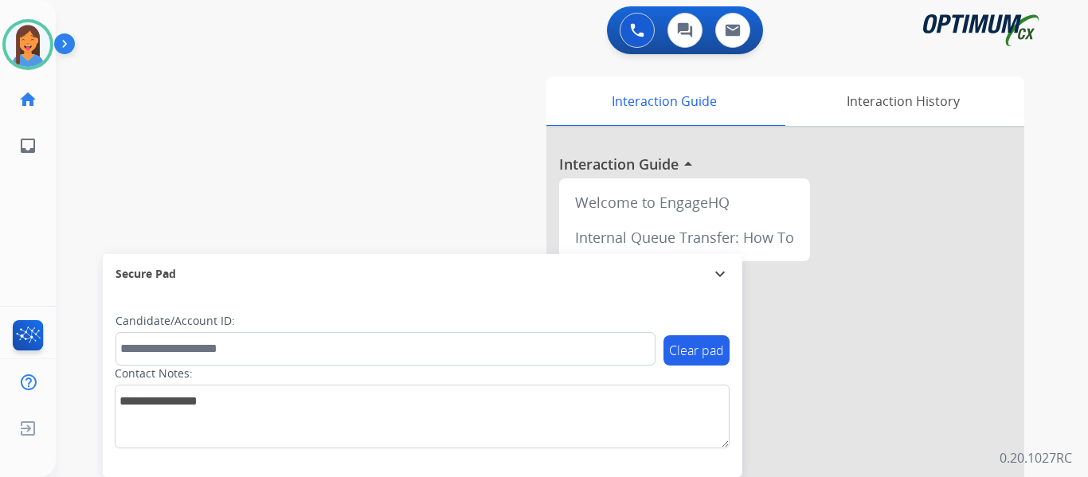
drag, startPoint x: 29, startPoint y: 39, endPoint x: 57, endPoint y: 50, distance: 30.0
click at [29, 39] on img at bounding box center [28, 44] width 45 height 45
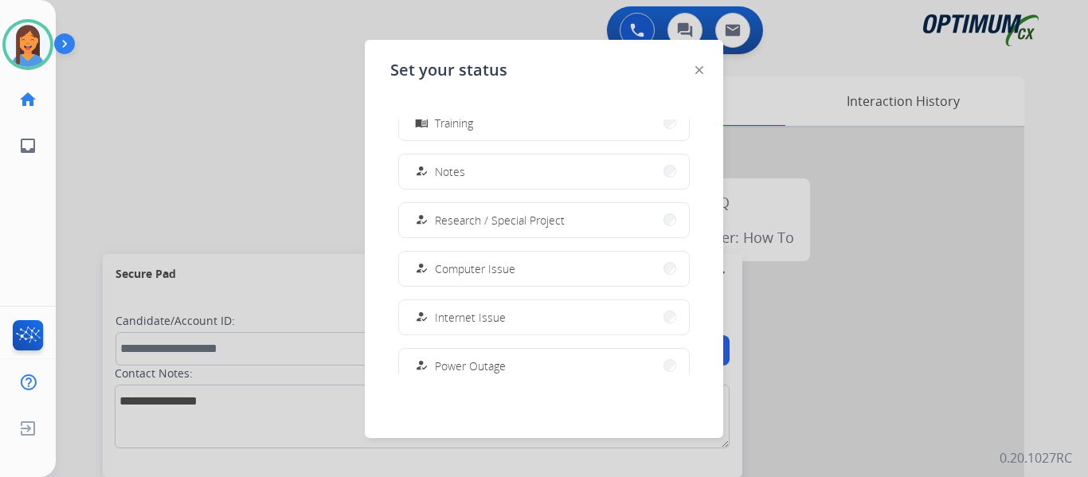
scroll to position [398, 0]
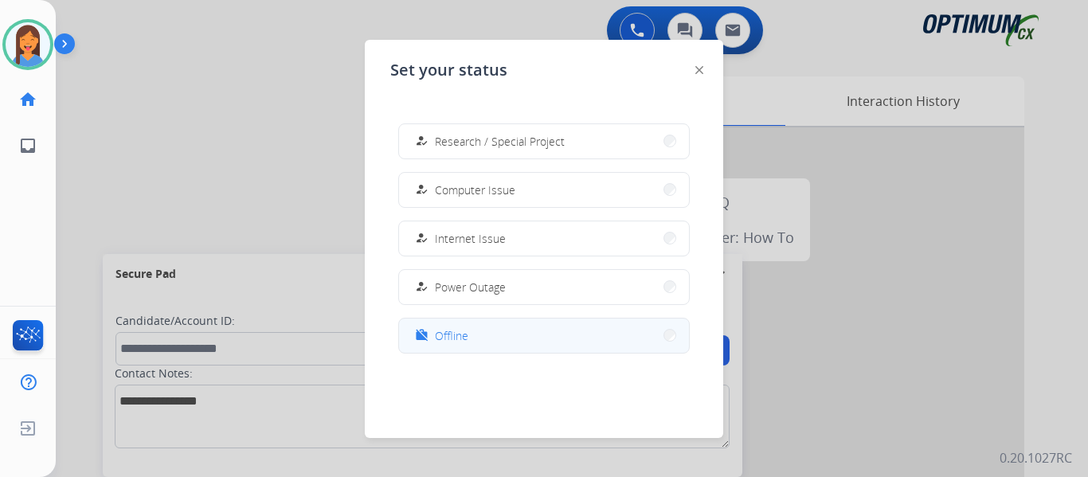
click at [456, 343] on span "Offline" at bounding box center [451, 335] width 33 height 17
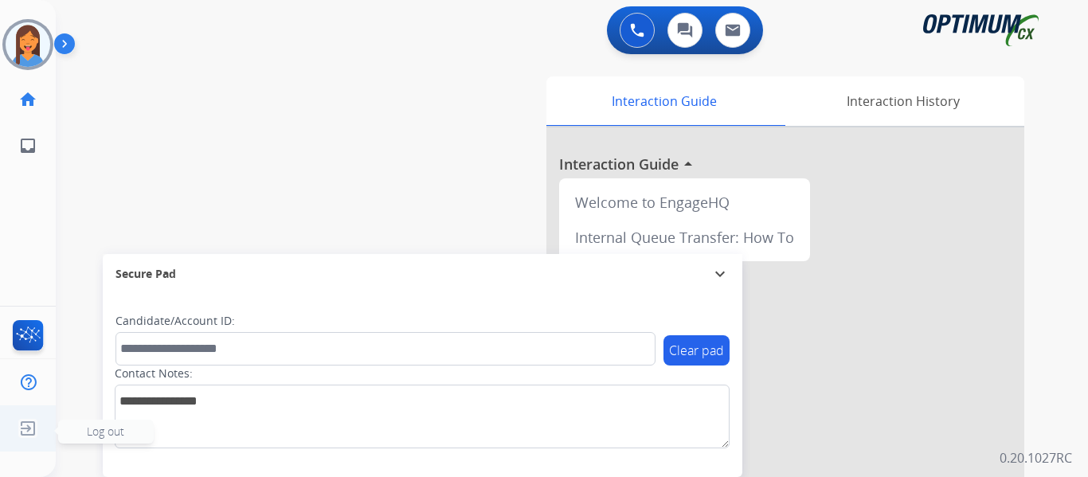
click at [29, 432] on img at bounding box center [28, 429] width 29 height 30
